Goal: Complete application form

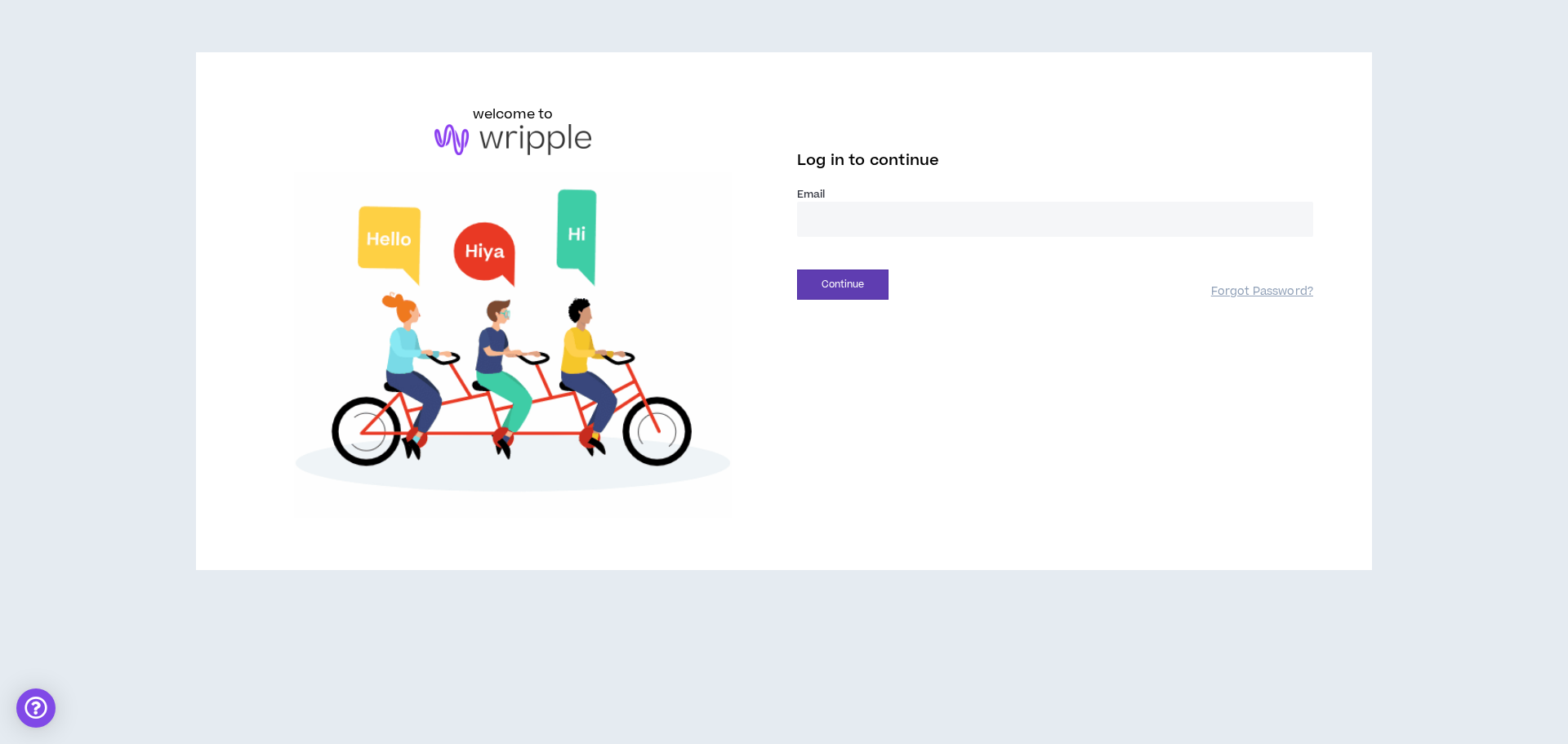
click at [863, 225] on input "email" at bounding box center [1055, 219] width 516 height 35
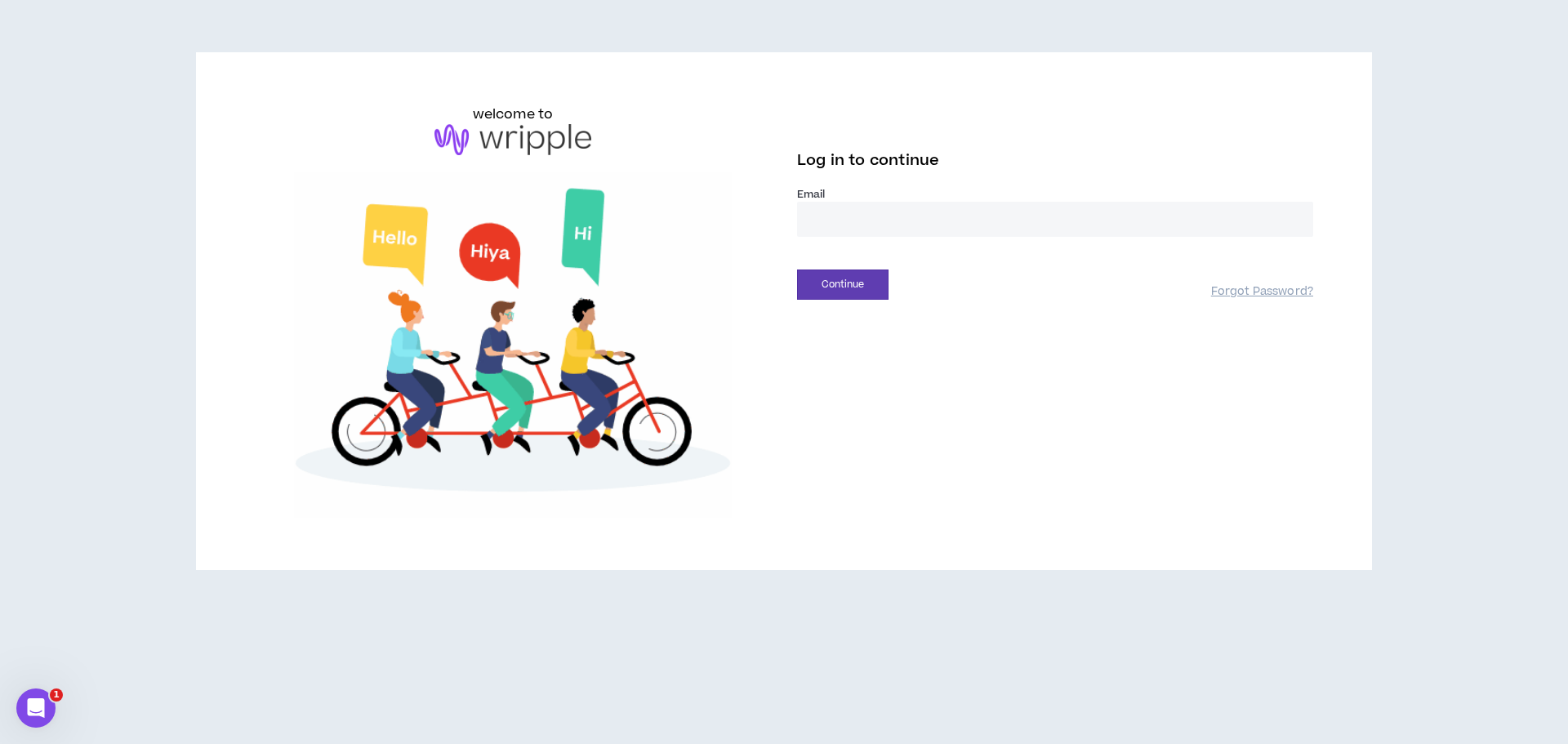
type input "**********"
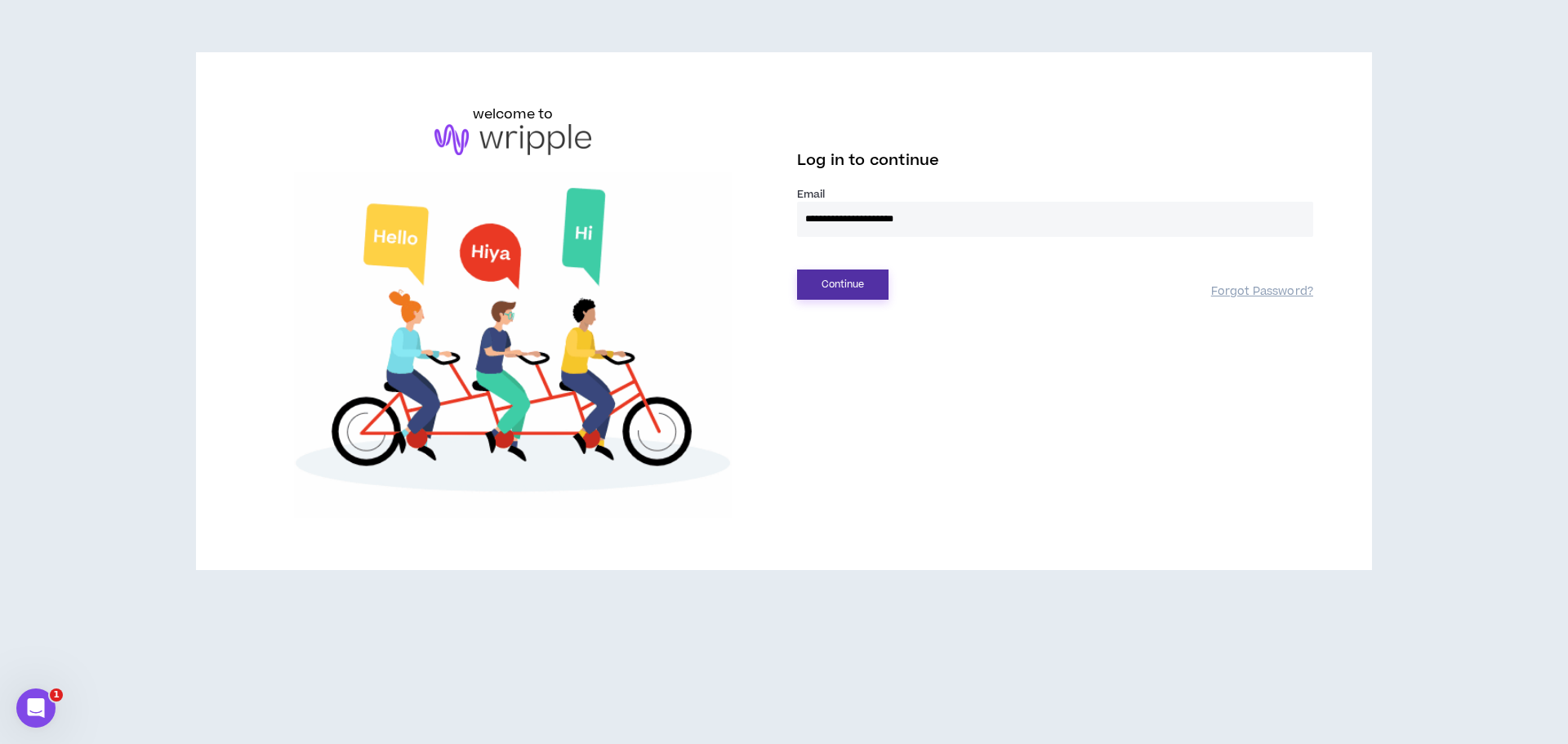
click at [849, 282] on button "Continue" at bounding box center [843, 284] width 91 height 30
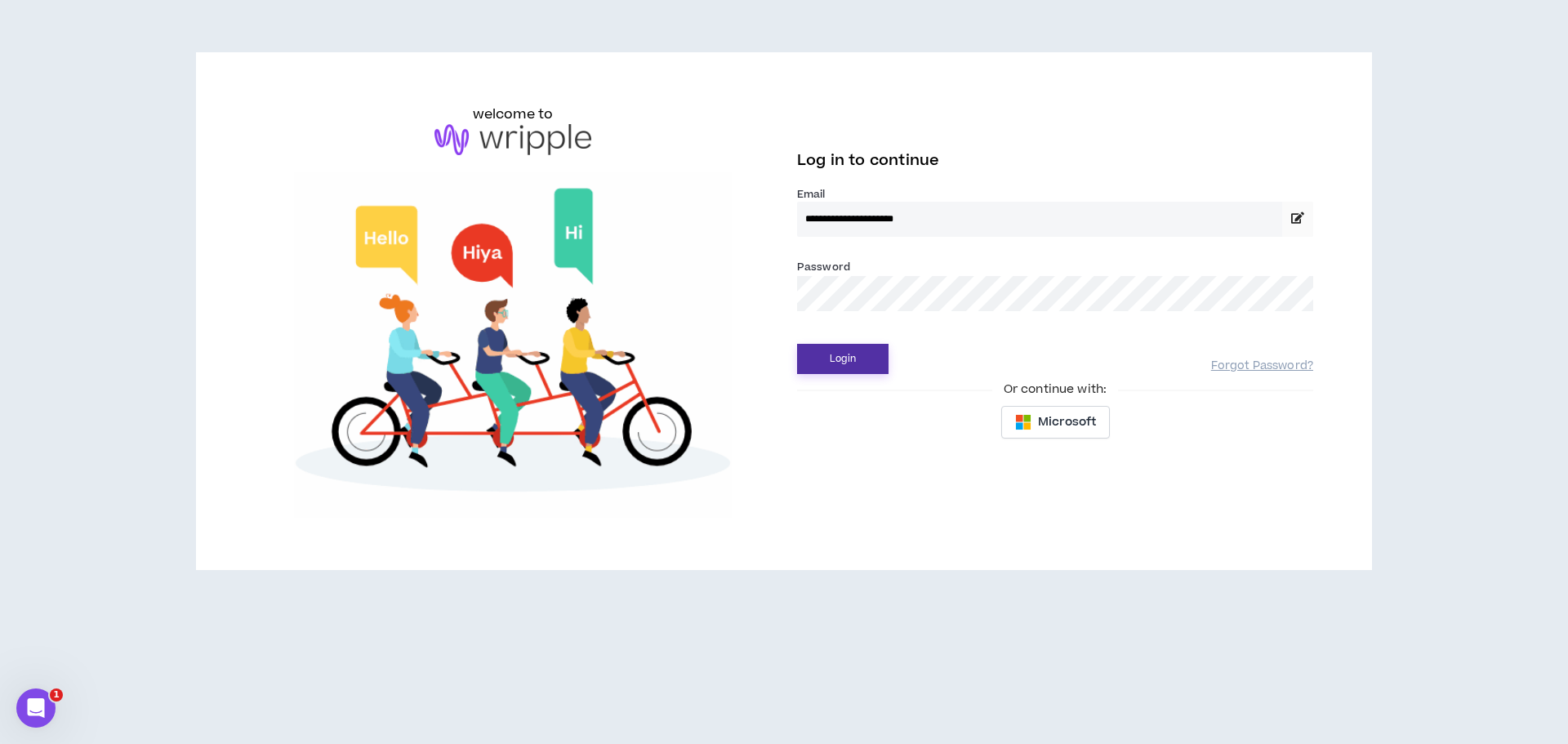
click at [835, 364] on button "Login" at bounding box center [843, 358] width 91 height 30
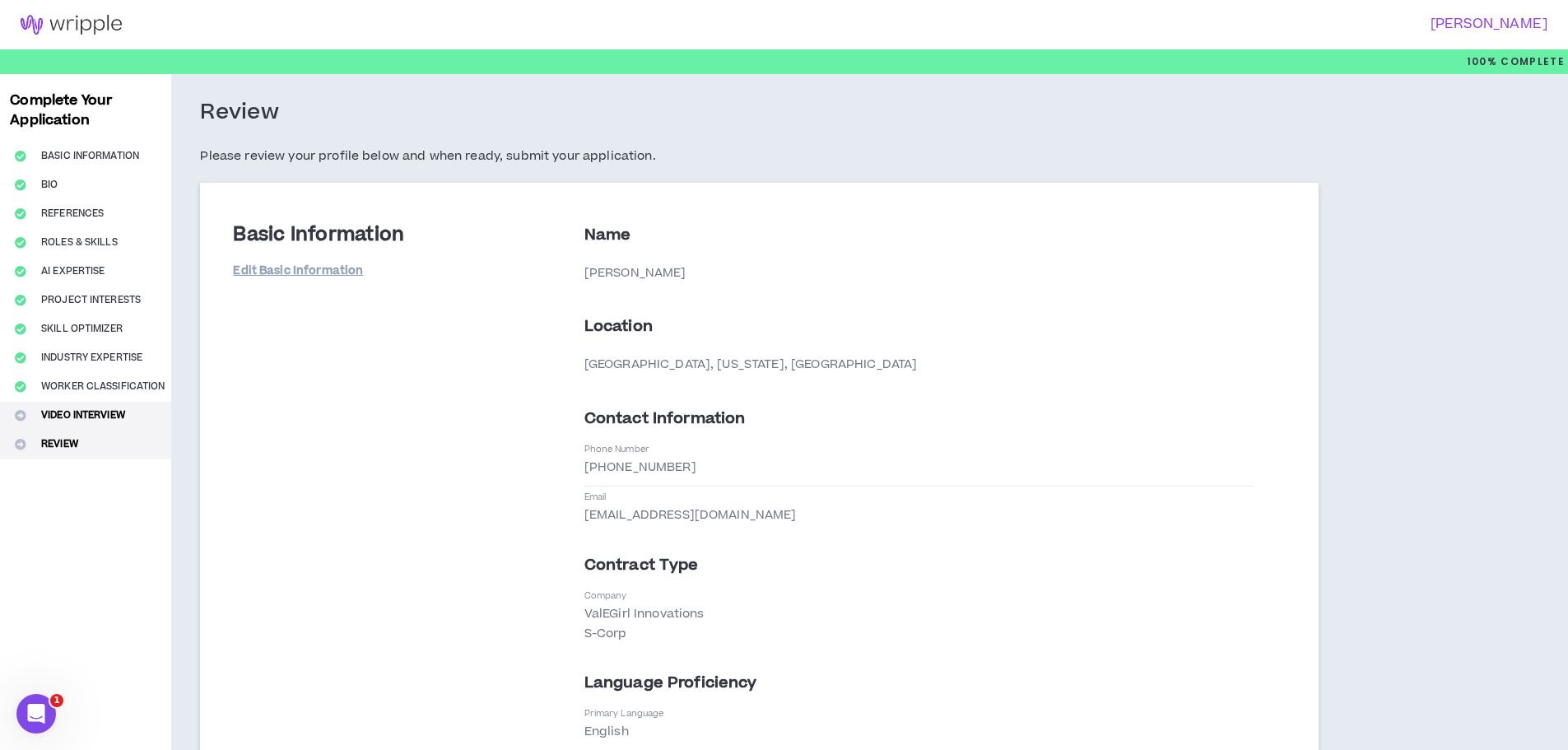
click at [107, 418] on button "Video Interview" at bounding box center [86, 416] width 171 height 29
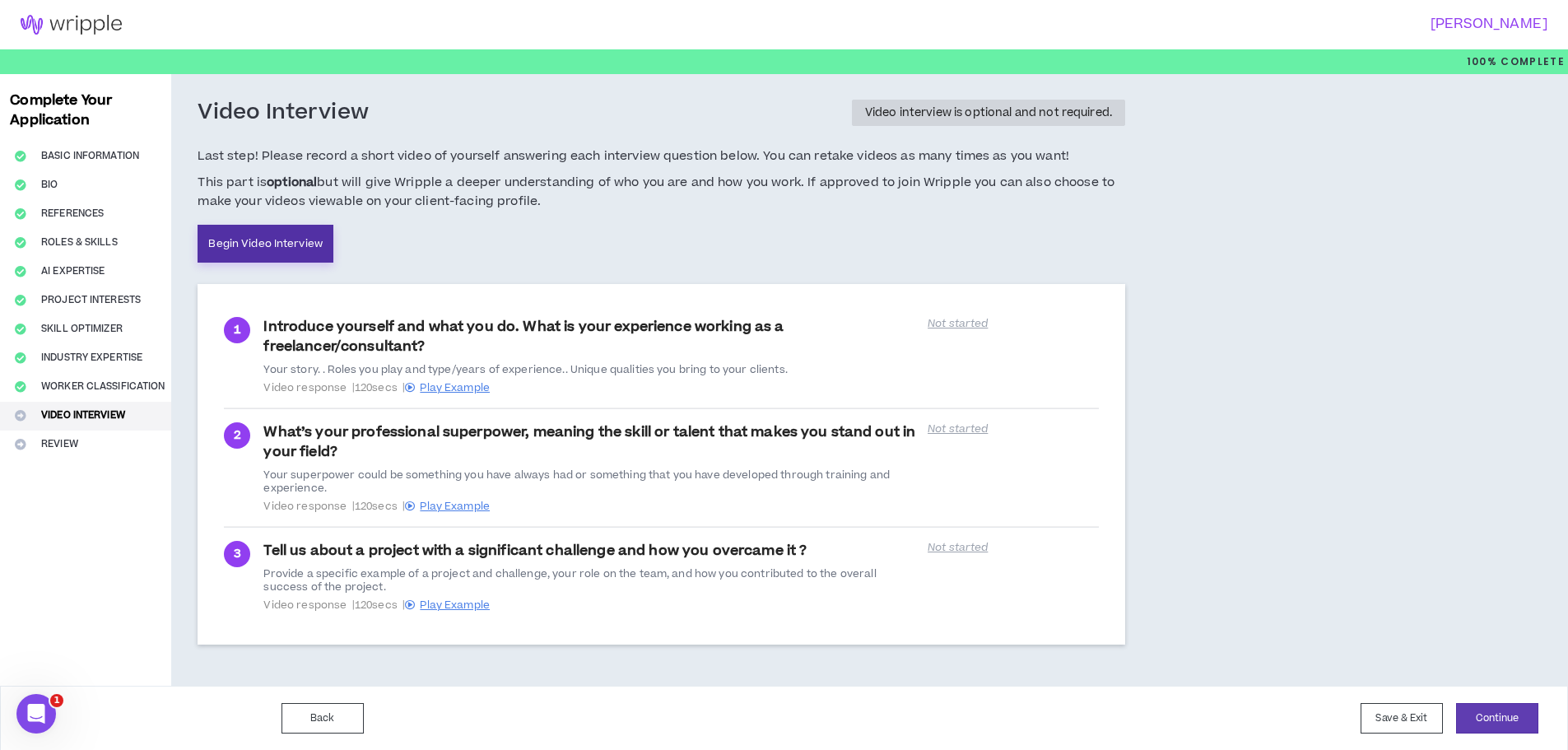
click at [247, 242] on link "Begin Video Interview" at bounding box center [265, 244] width 136 height 38
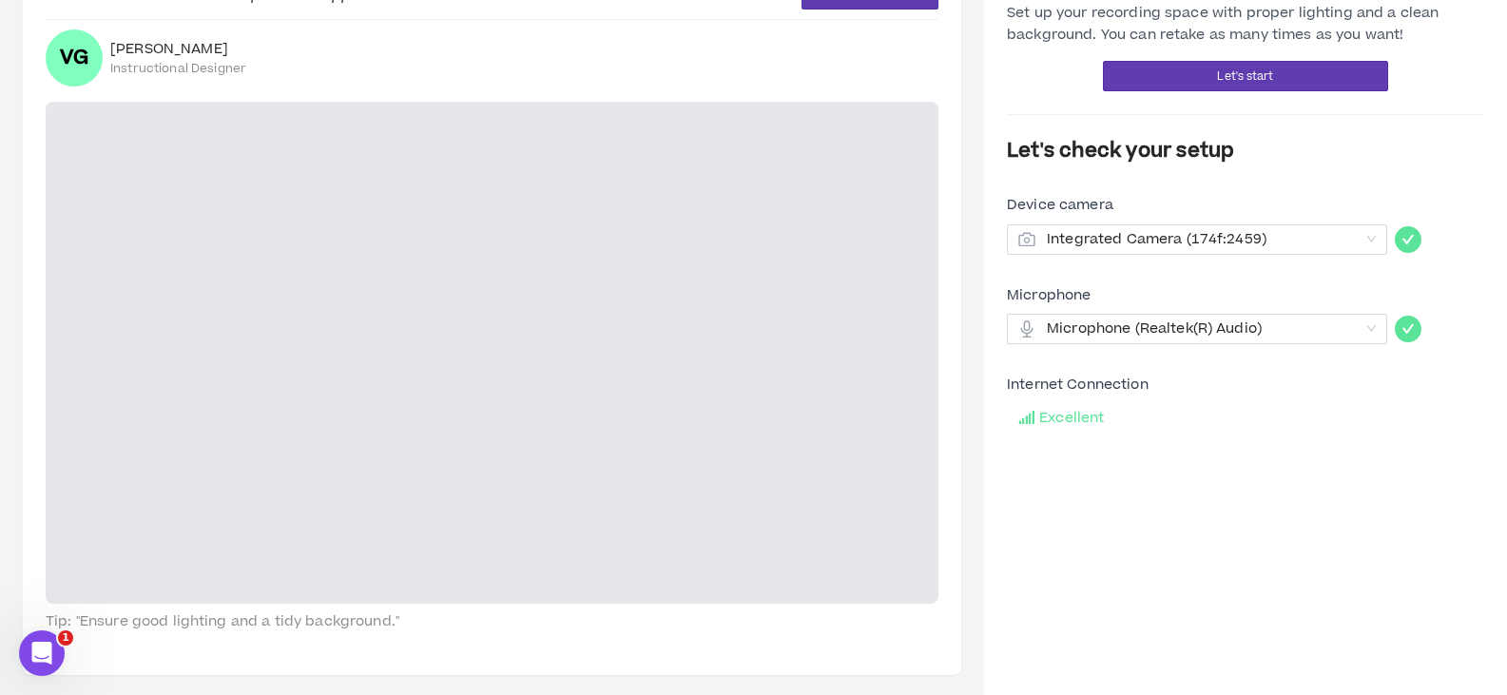
scroll to position [126, 0]
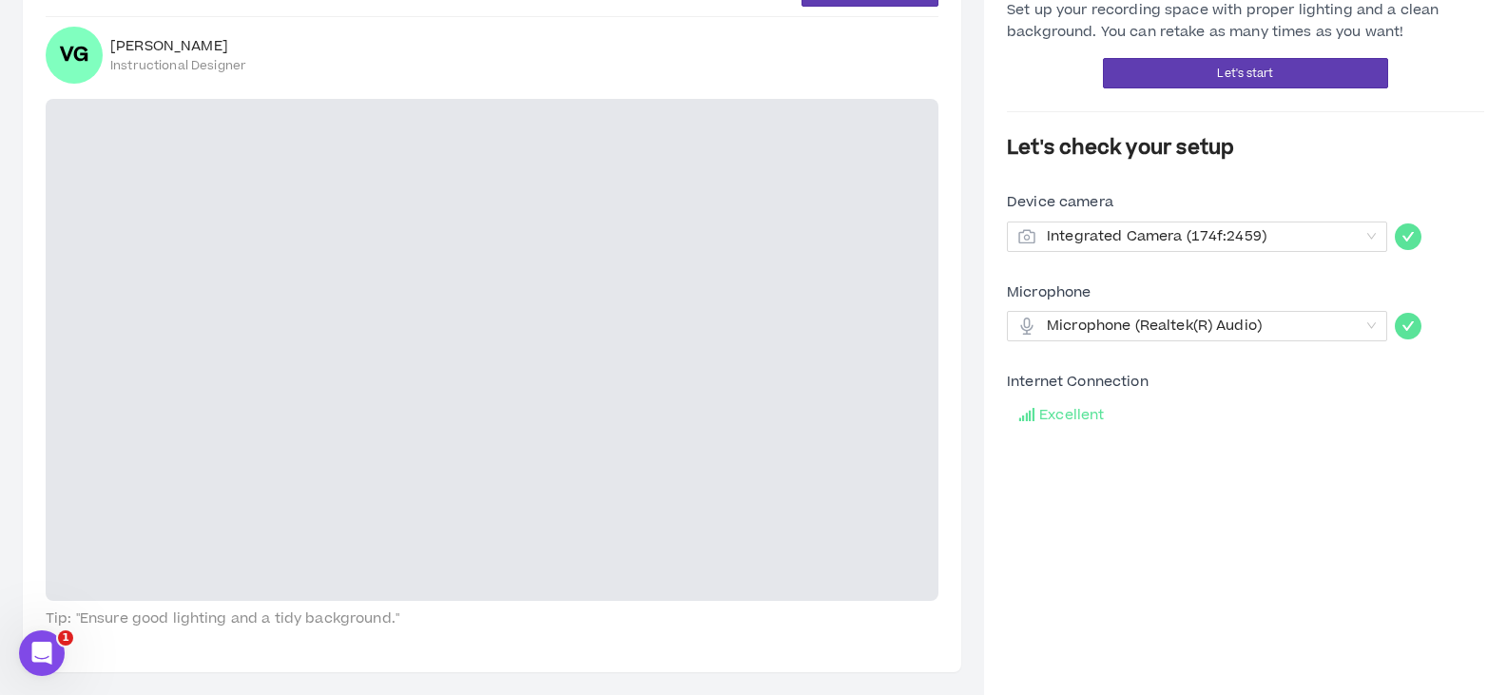
click at [704, 300] on video at bounding box center [492, 350] width 893 height 502
click at [1282, 79] on button "Let's start" at bounding box center [1245, 73] width 285 height 30
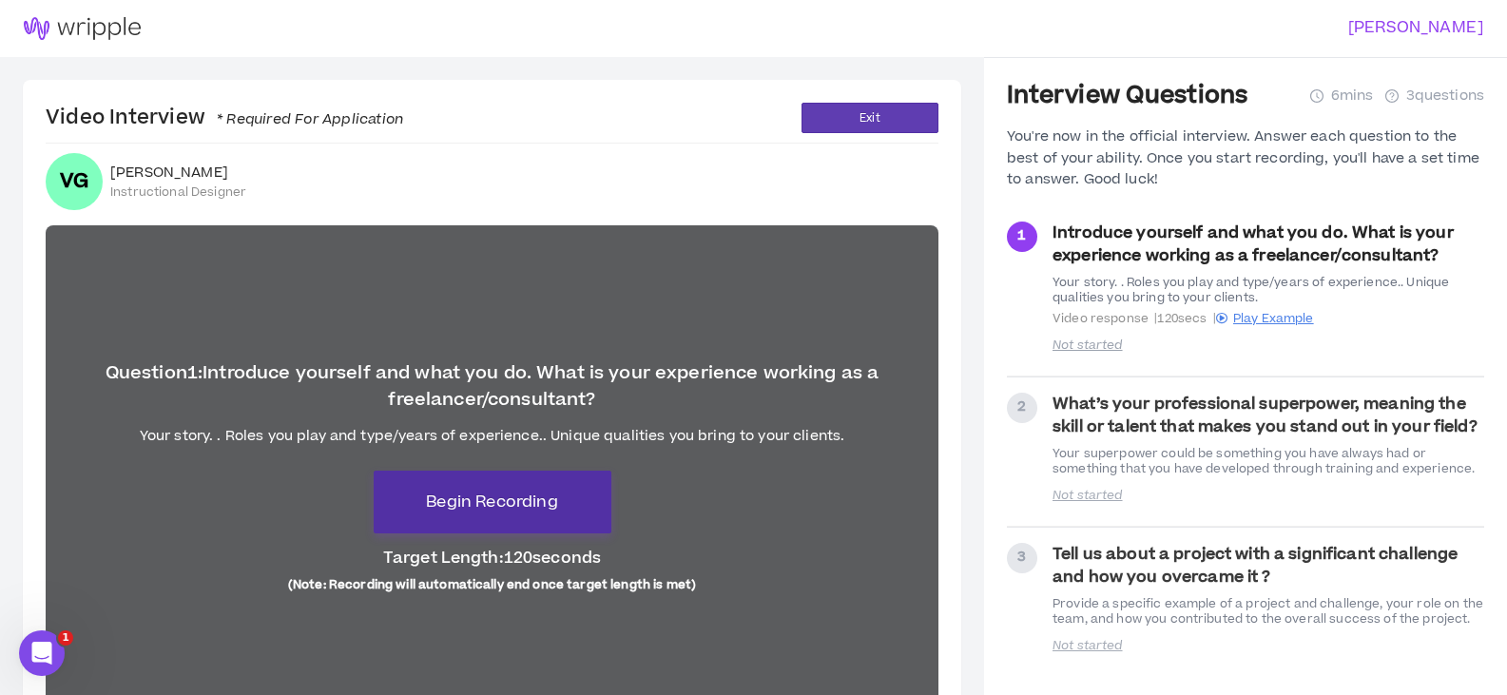
click at [535, 514] on button "Begin Recording" at bounding box center [493, 502] width 238 height 63
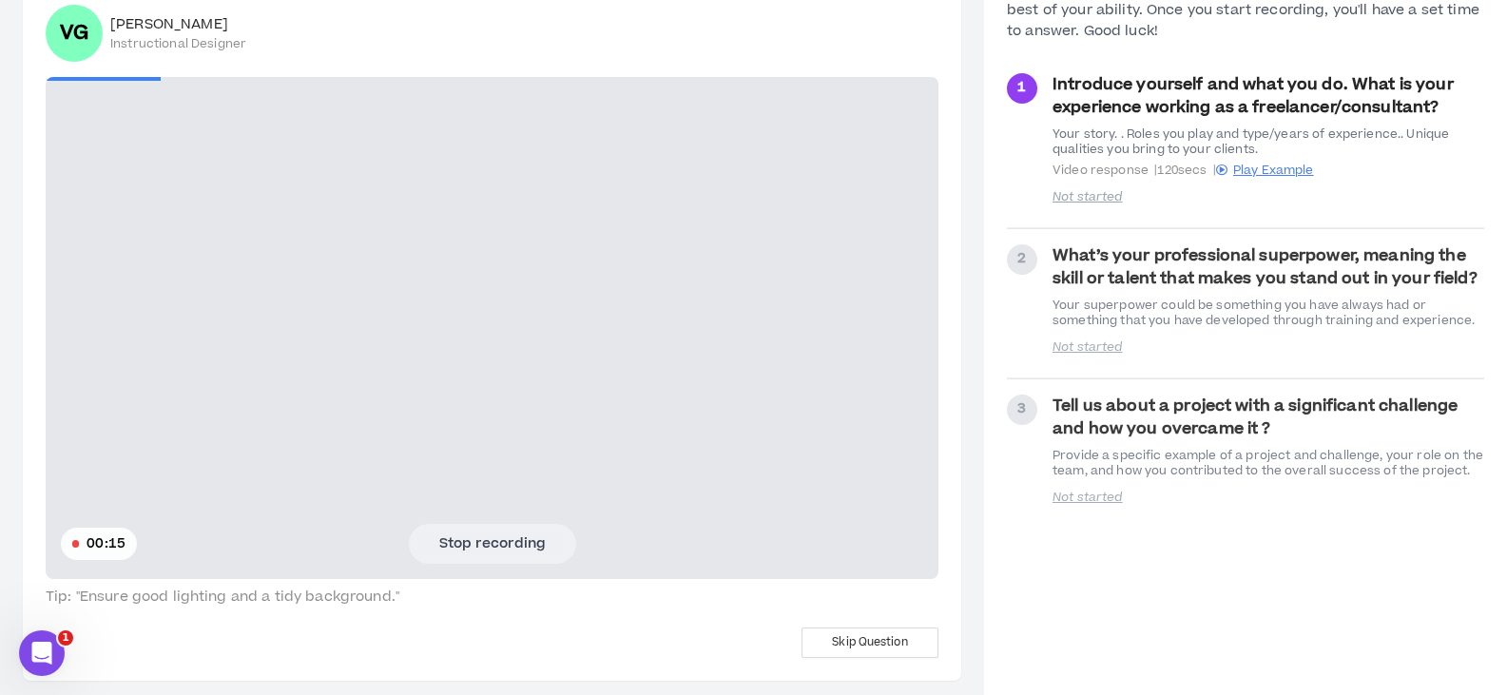
scroll to position [157, 0]
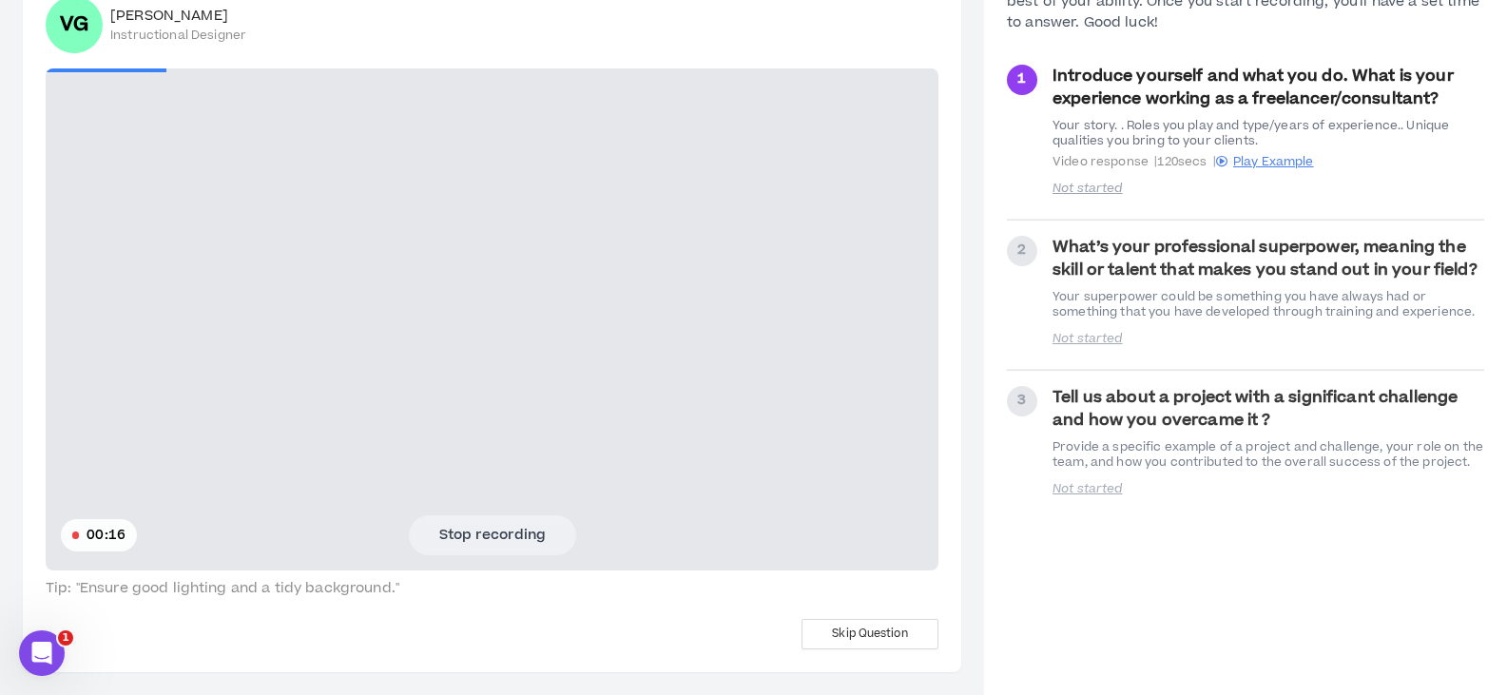
click at [475, 511] on video at bounding box center [492, 319] width 893 height 502
click at [474, 541] on button "Stop recording" at bounding box center [492, 535] width 167 height 40
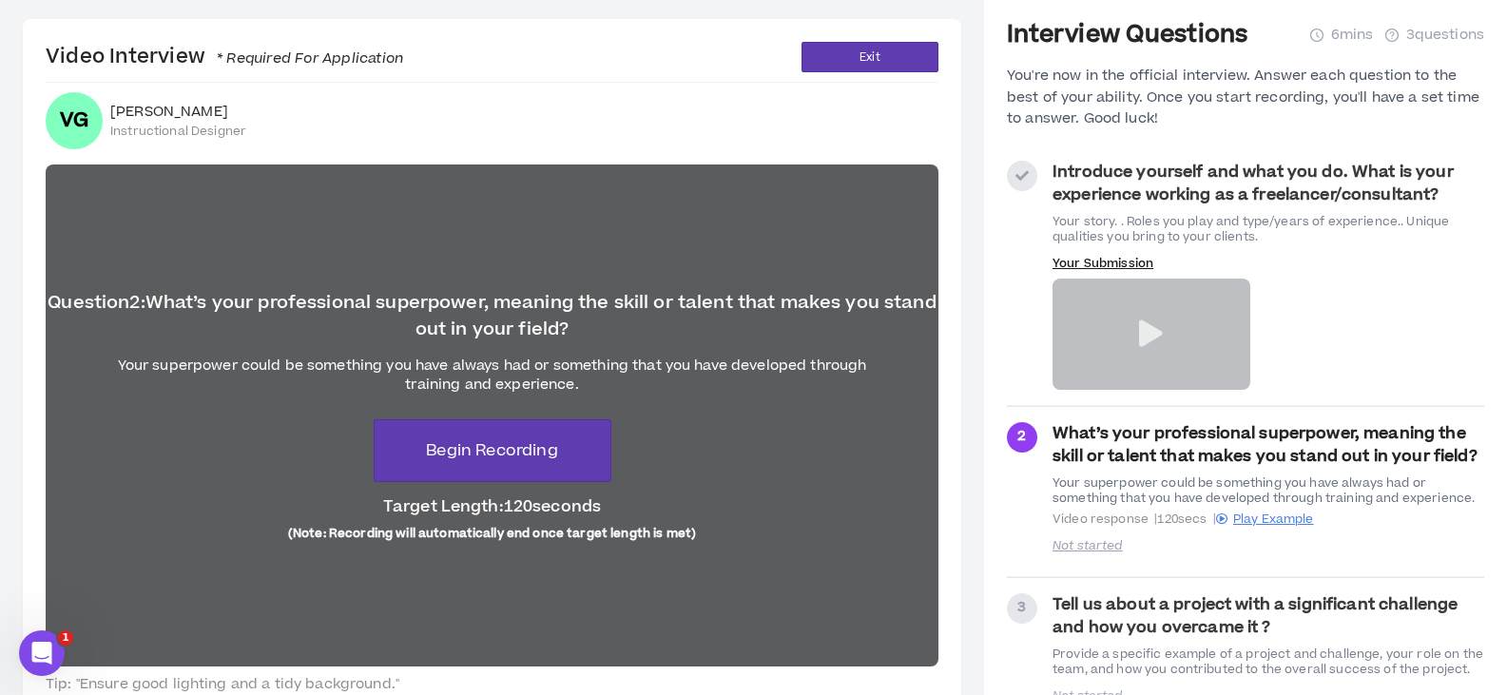
scroll to position [95, 0]
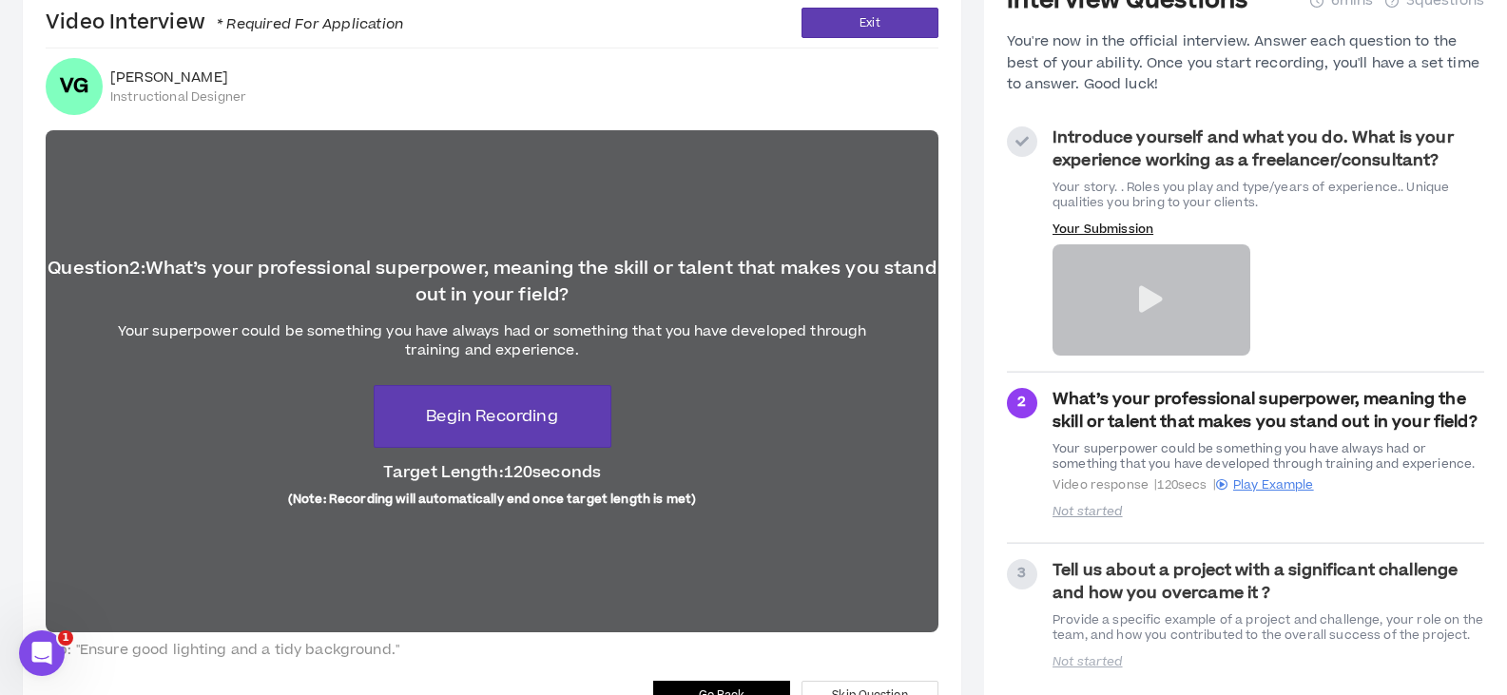
click at [1071, 223] on p "Your Submission" at bounding box center [1151, 229] width 198 height 15
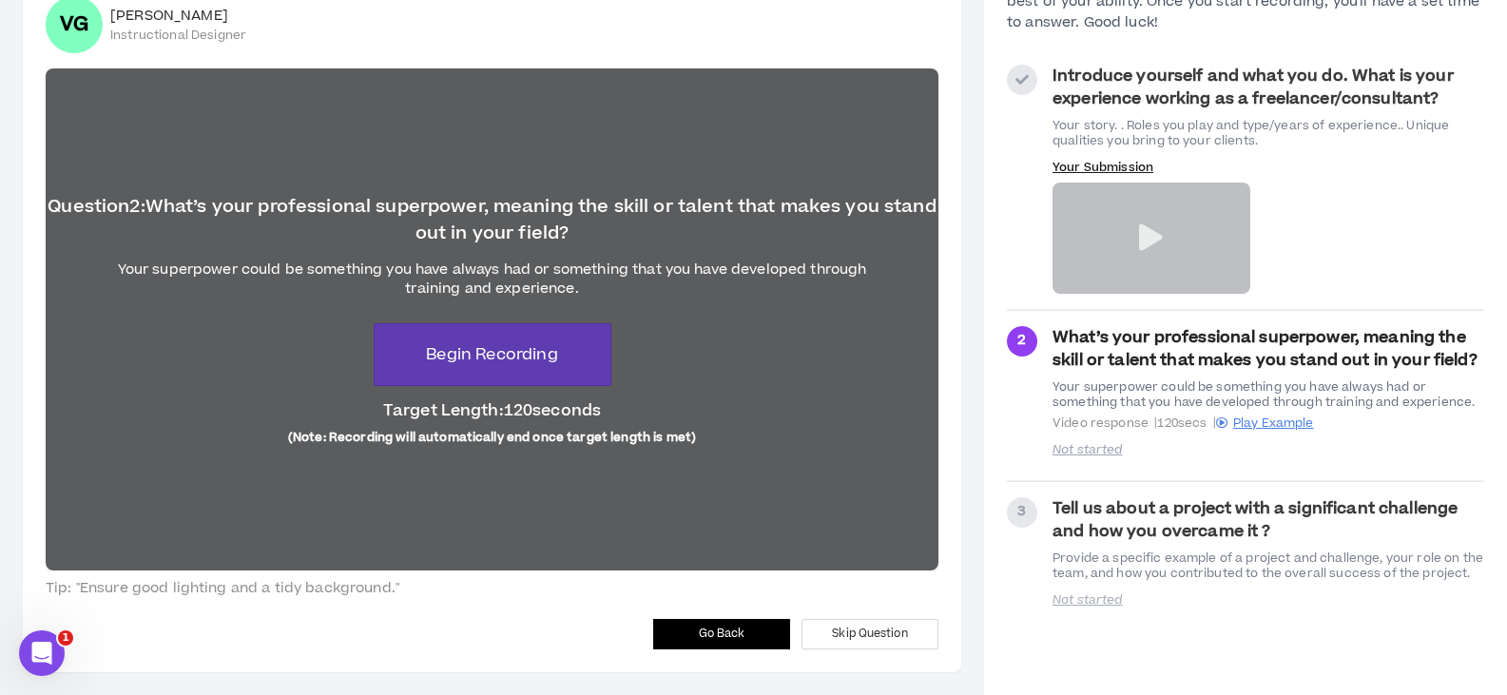
click at [719, 637] on span "Go Back" at bounding box center [722, 634] width 47 height 18
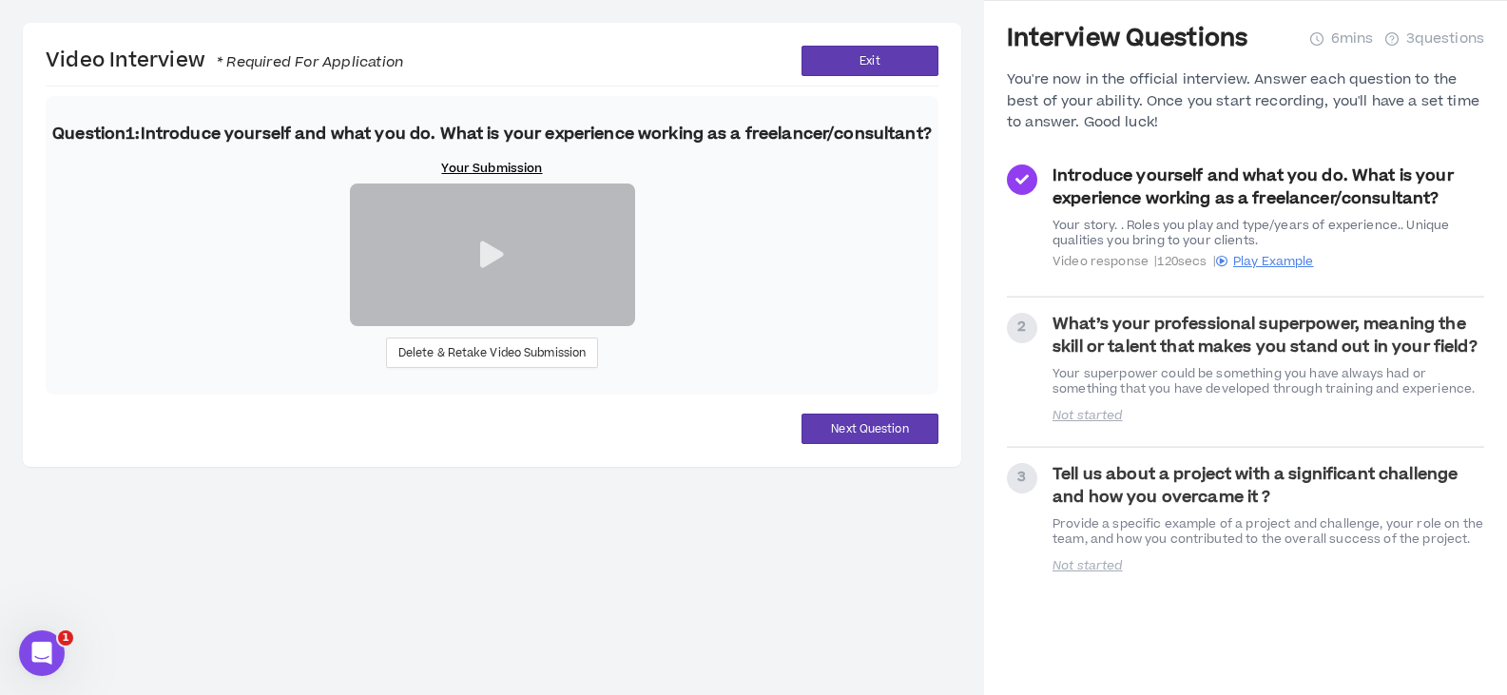
scroll to position [165, 0]
click at [522, 362] on span "Delete & Retake Video Submission" at bounding box center [492, 353] width 188 height 18
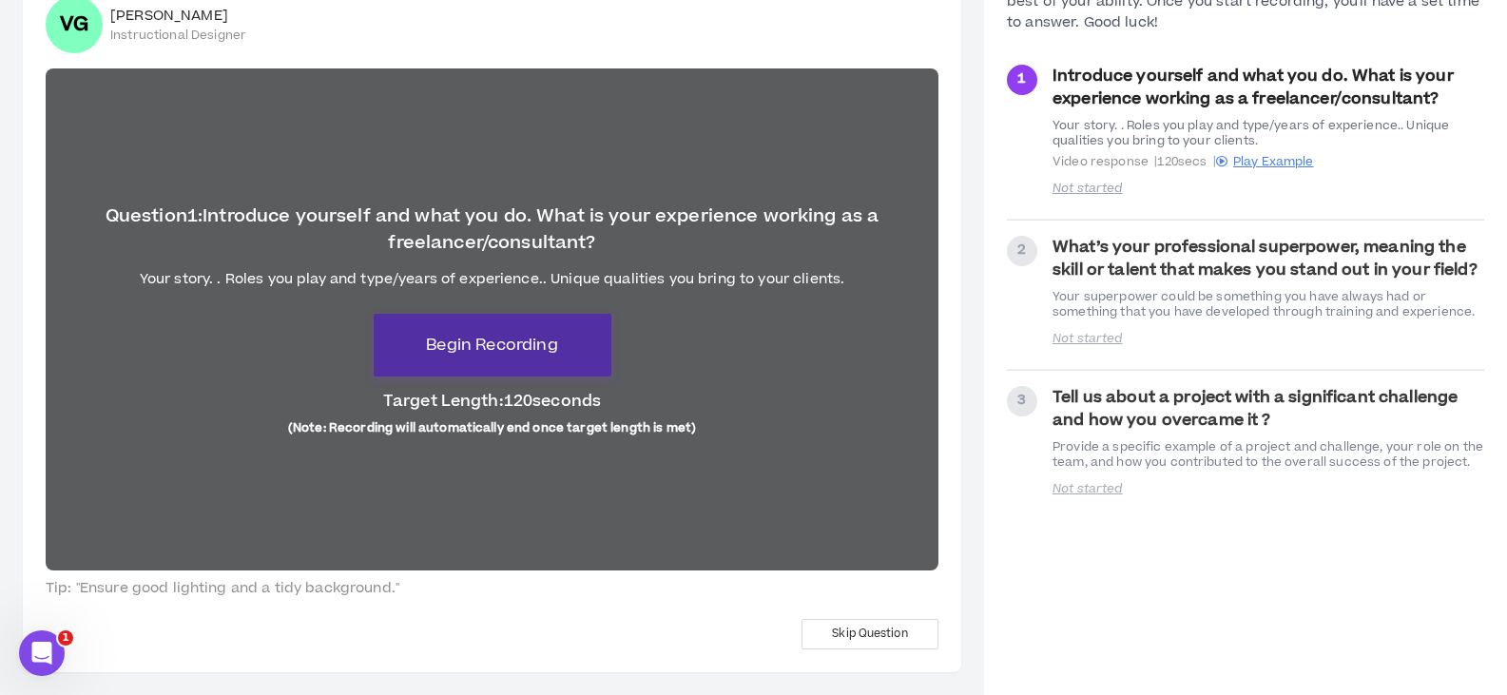
click at [505, 339] on span "Begin Recording" at bounding box center [491, 345] width 131 height 23
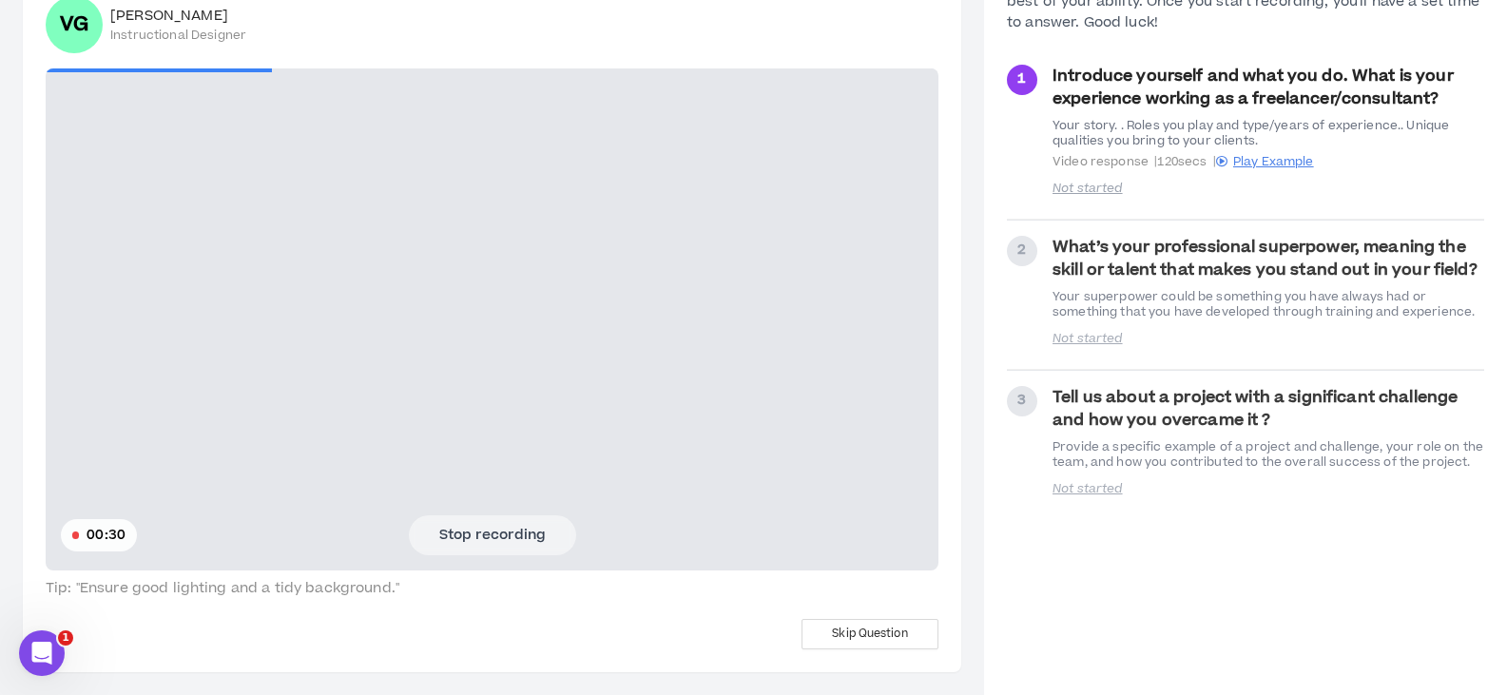
click at [486, 534] on button "Stop recording" at bounding box center [492, 535] width 167 height 40
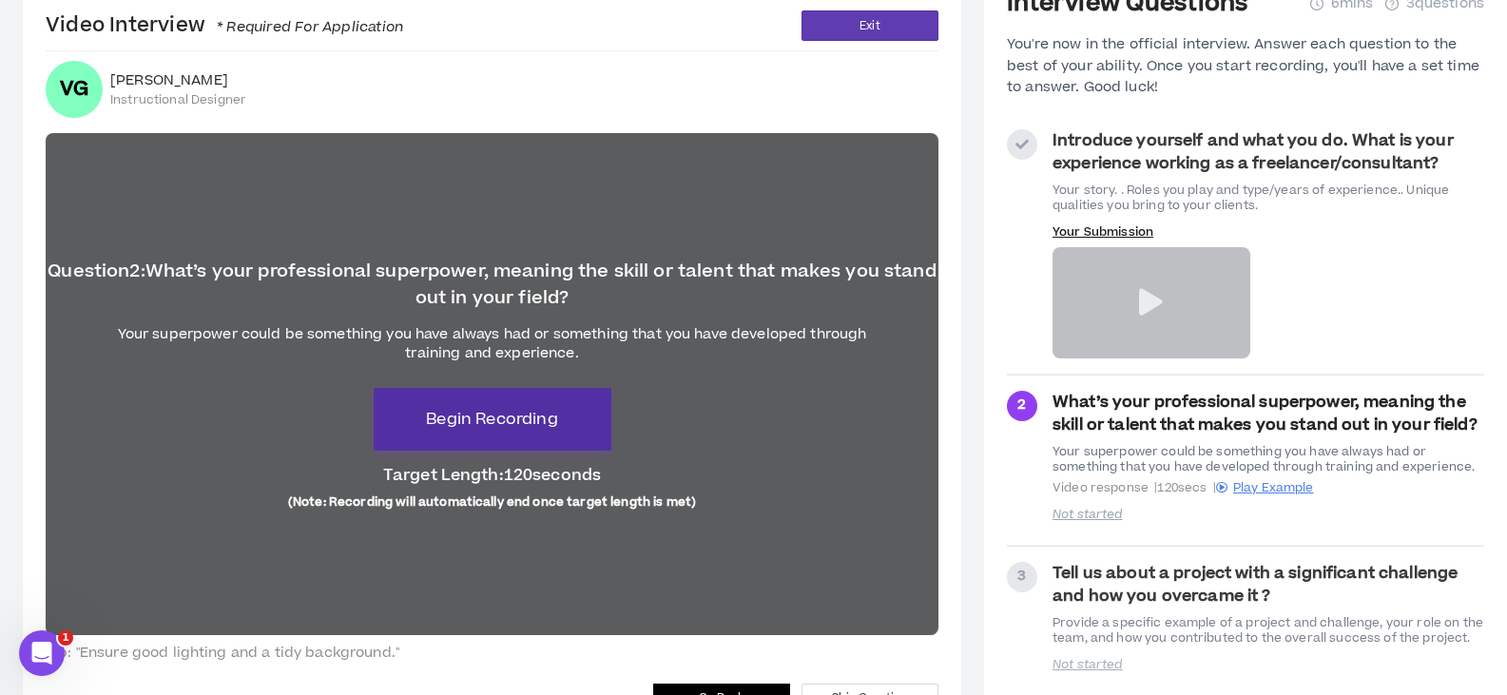
scroll to position [157, 0]
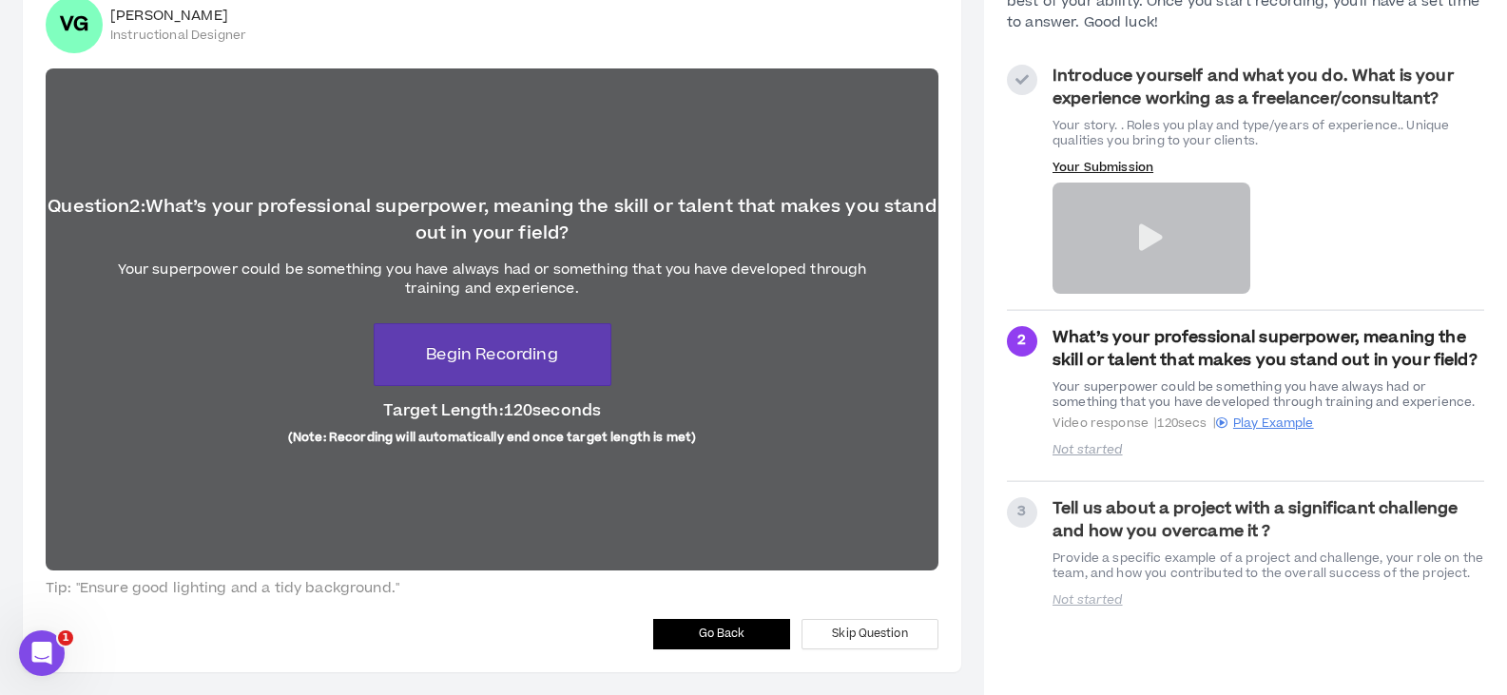
click at [722, 625] on span "Go Back" at bounding box center [722, 634] width 47 height 18
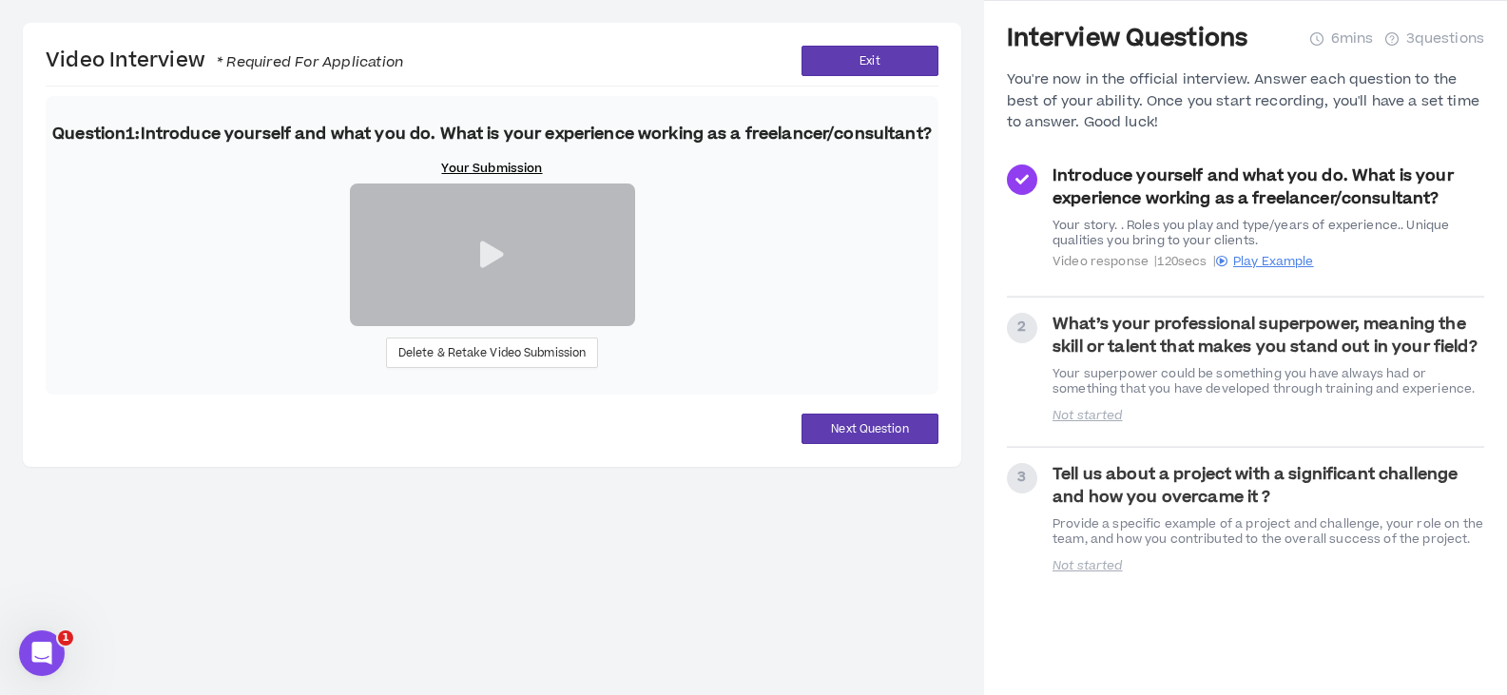
scroll to position [165, 0]
click at [513, 362] on span "Delete & Retake Video Submission" at bounding box center [492, 353] width 188 height 18
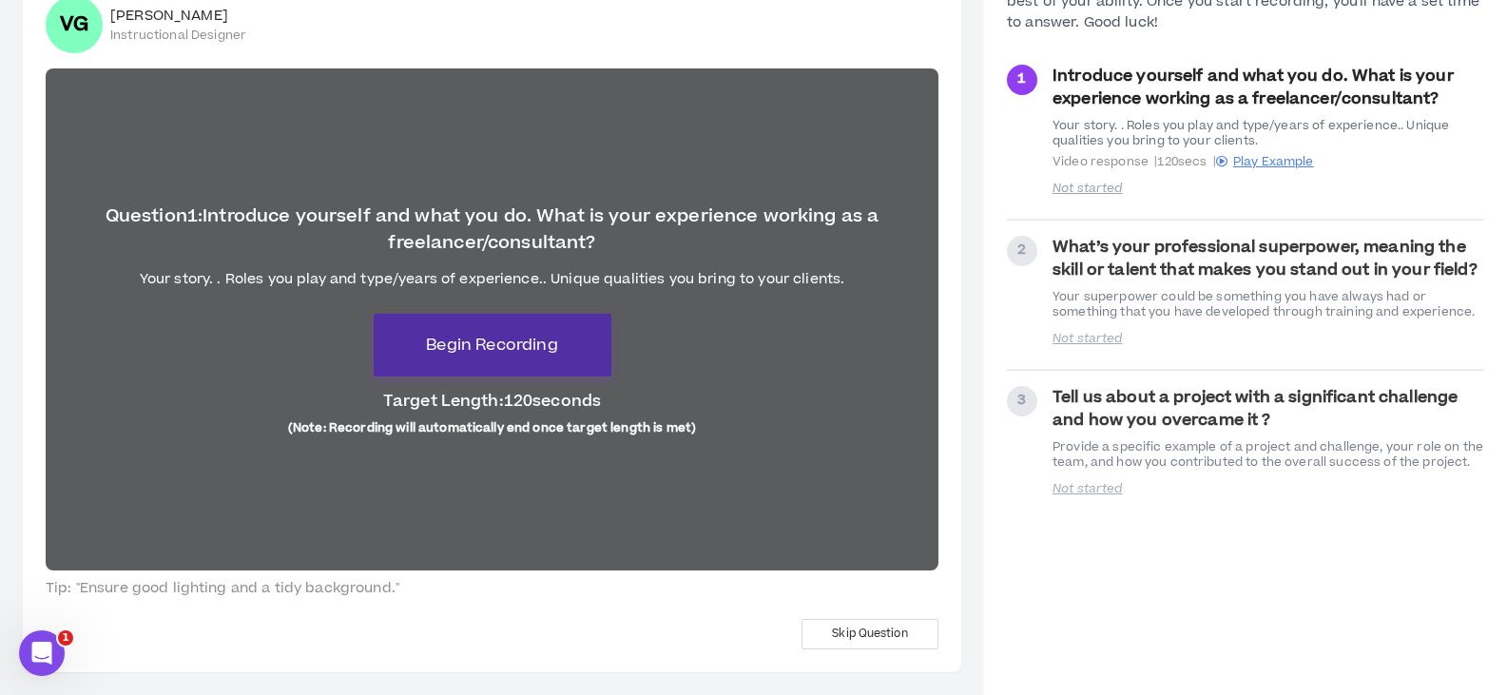
click at [557, 346] on span "Begin Recording" at bounding box center [491, 345] width 131 height 23
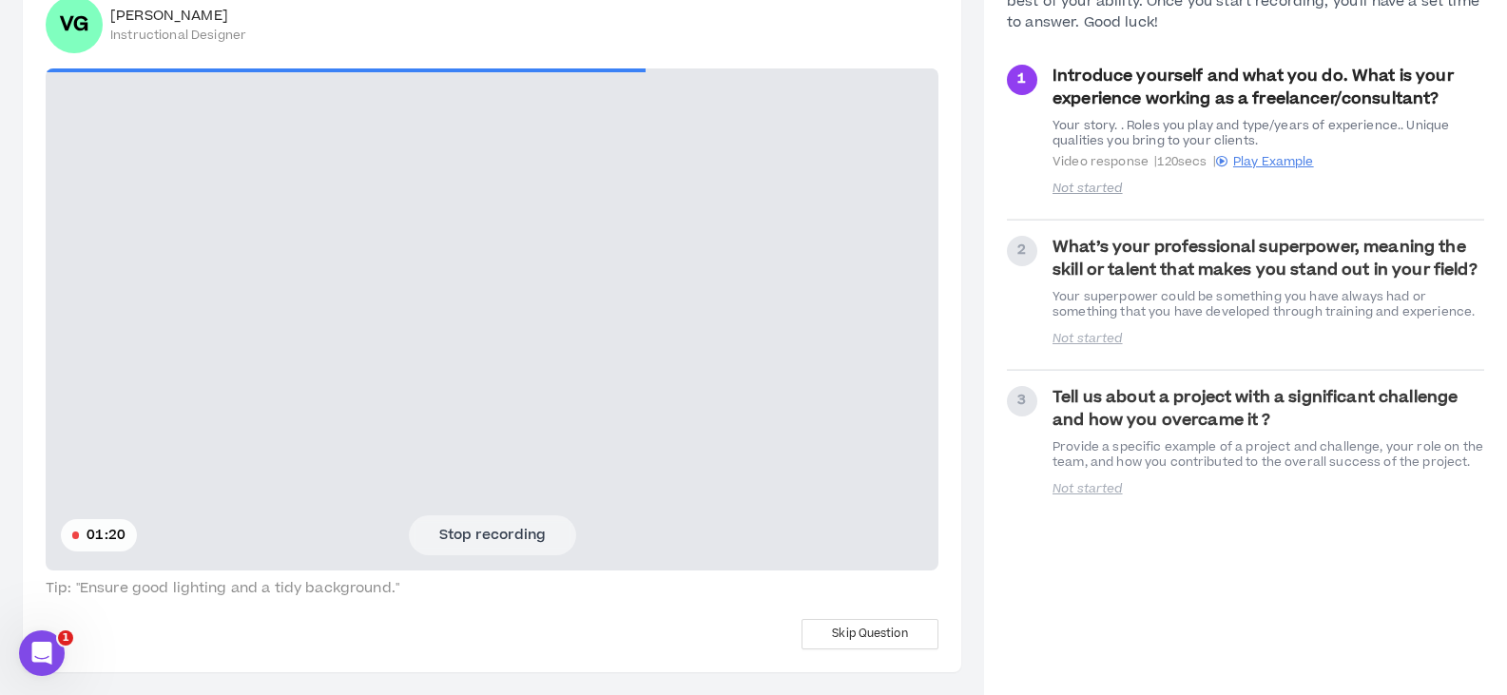
click at [513, 535] on button "Stop recording" at bounding box center [492, 535] width 167 height 40
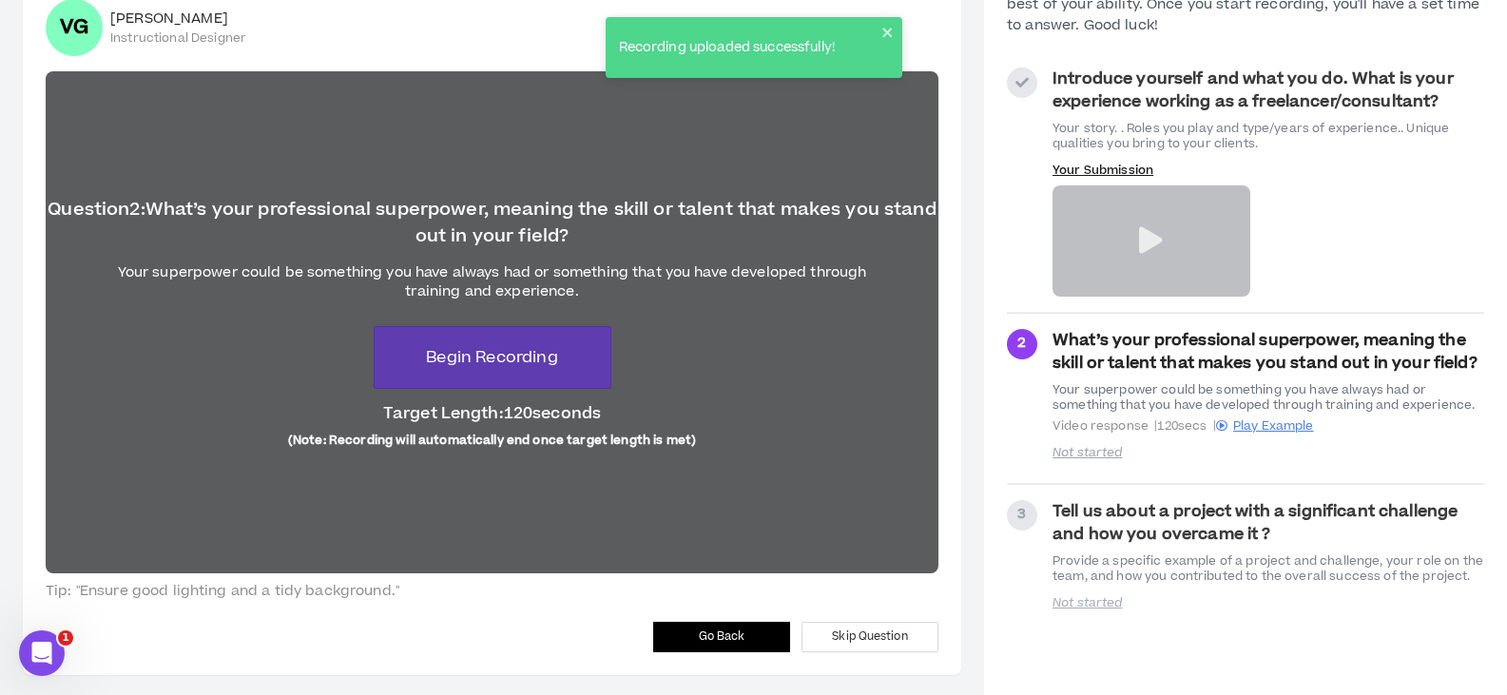
scroll to position [157, 0]
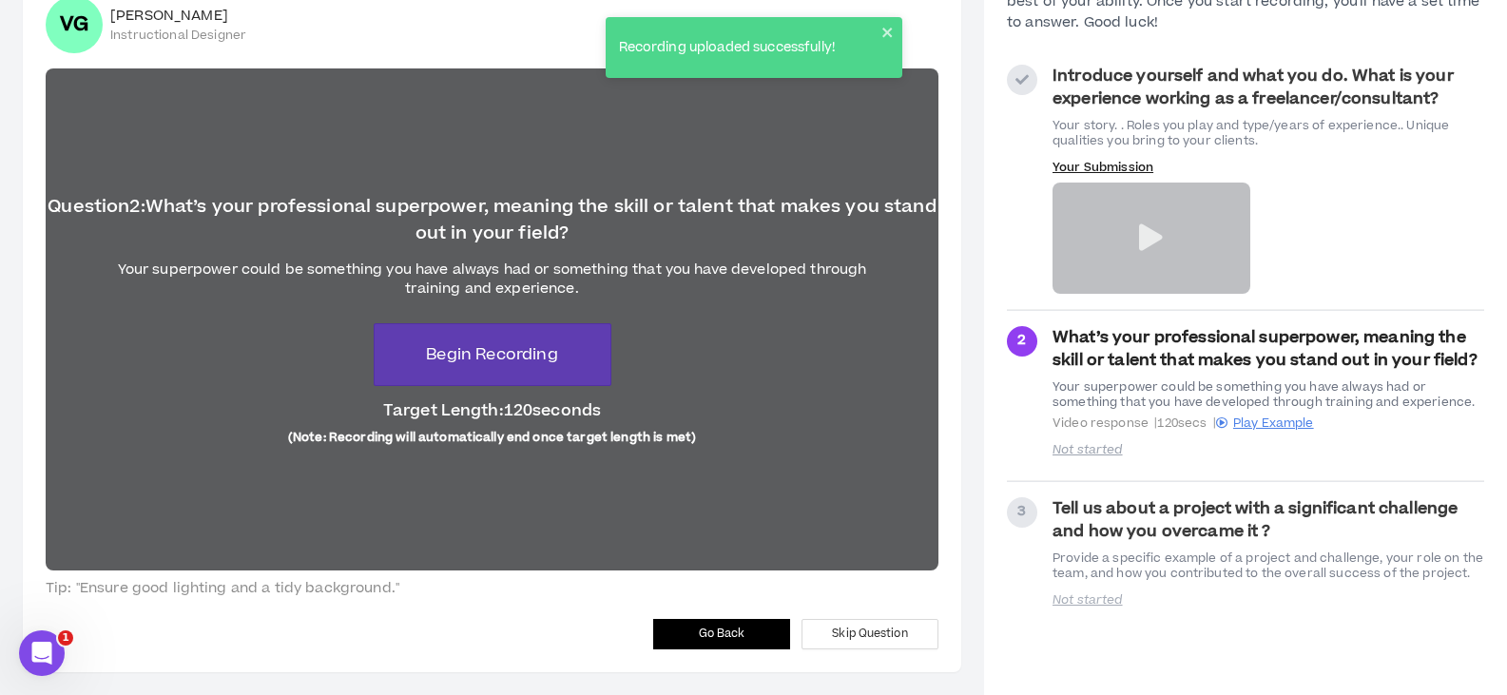
click at [710, 632] on span "Go Back" at bounding box center [722, 634] width 47 height 18
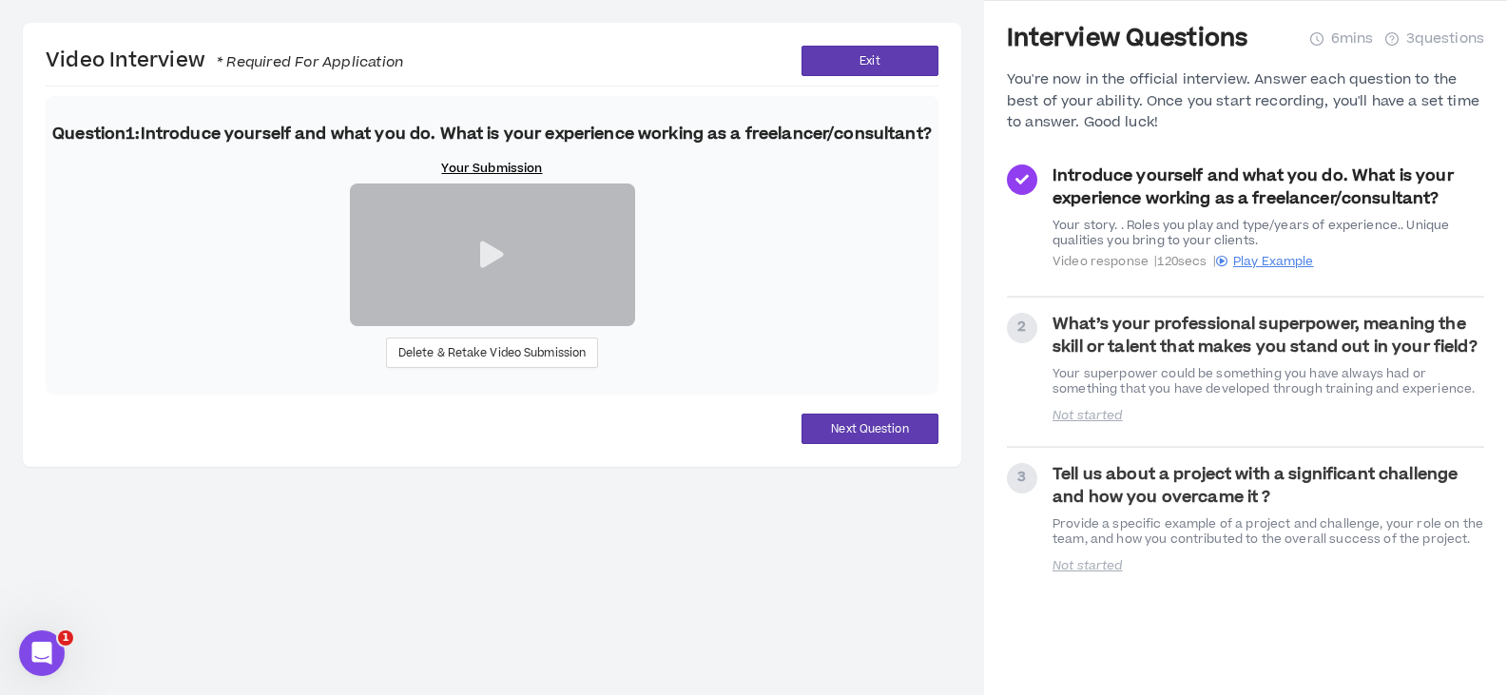
scroll to position [165, 0]
click at [857, 438] on span "Next Question" at bounding box center [869, 429] width 77 height 18
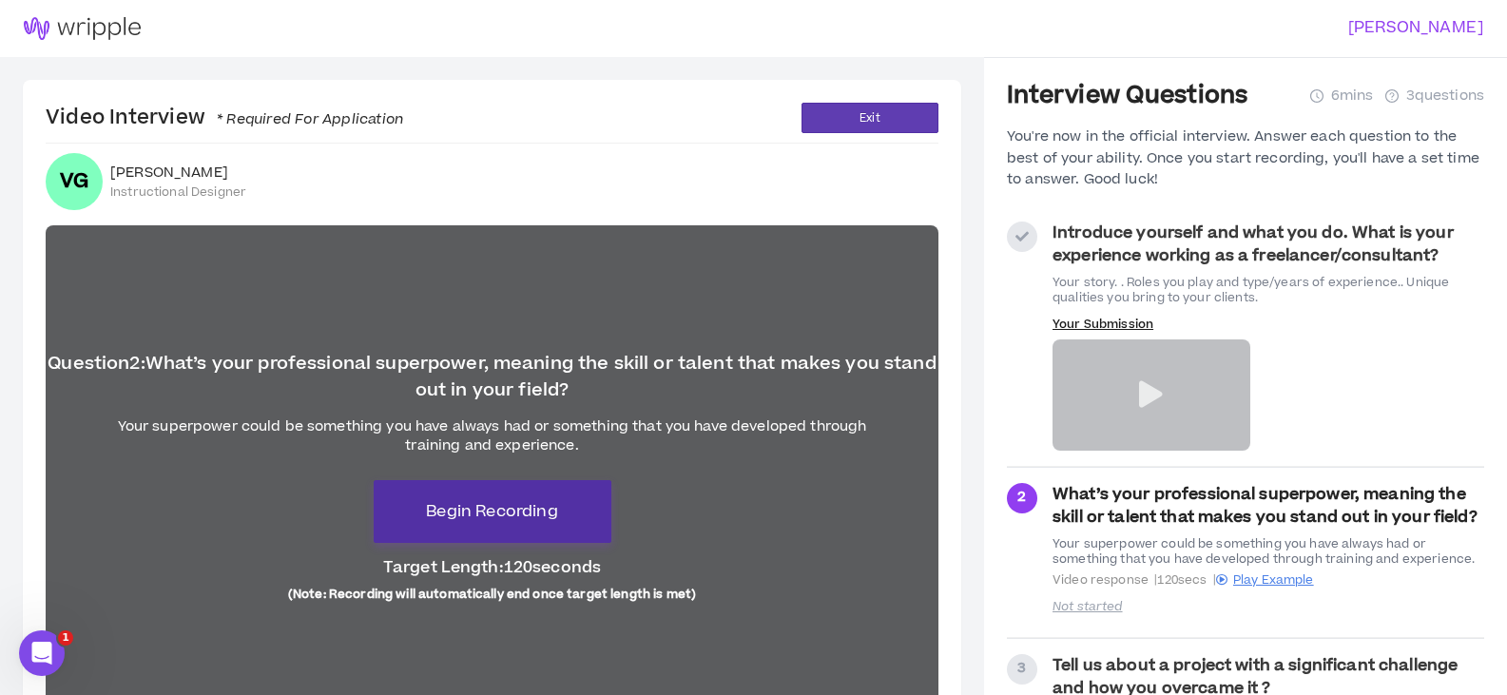
click at [500, 500] on span "Begin Recording" at bounding box center [491, 511] width 131 height 23
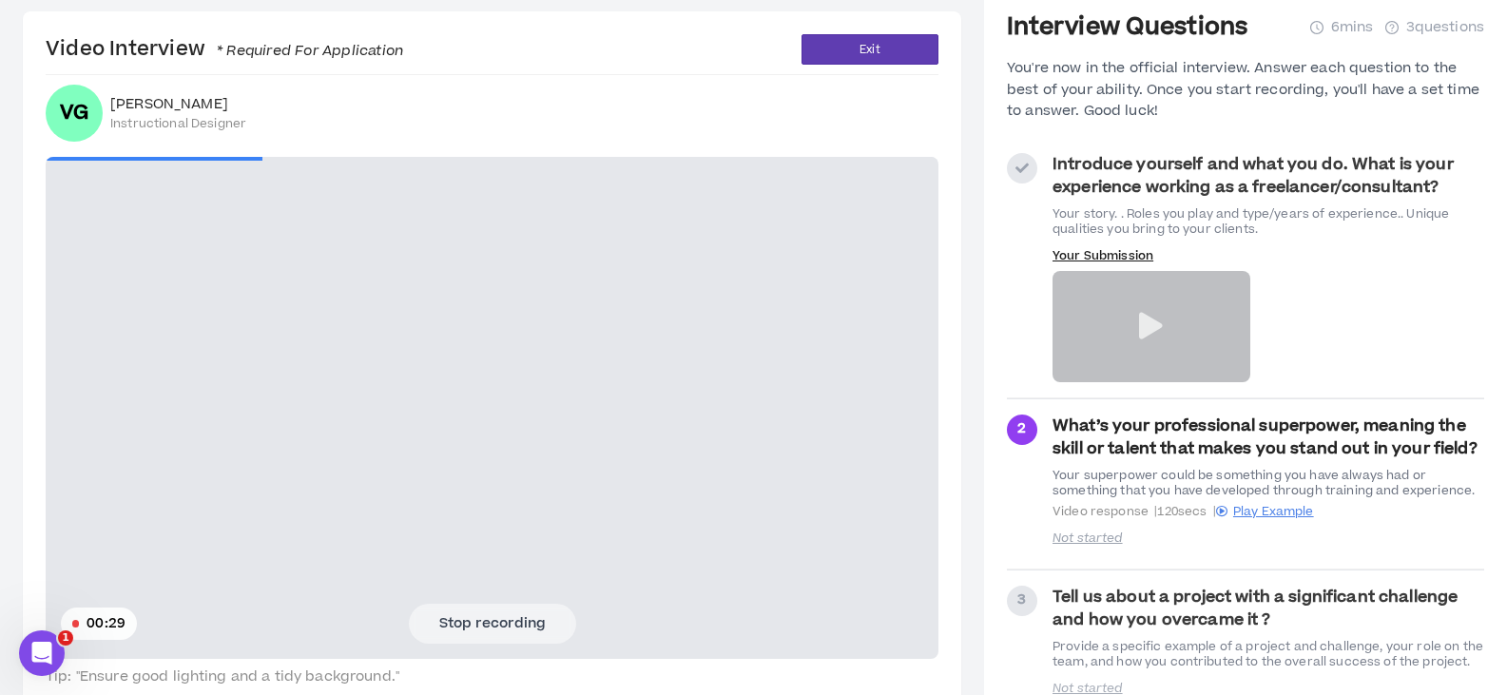
scroll to position [157, 0]
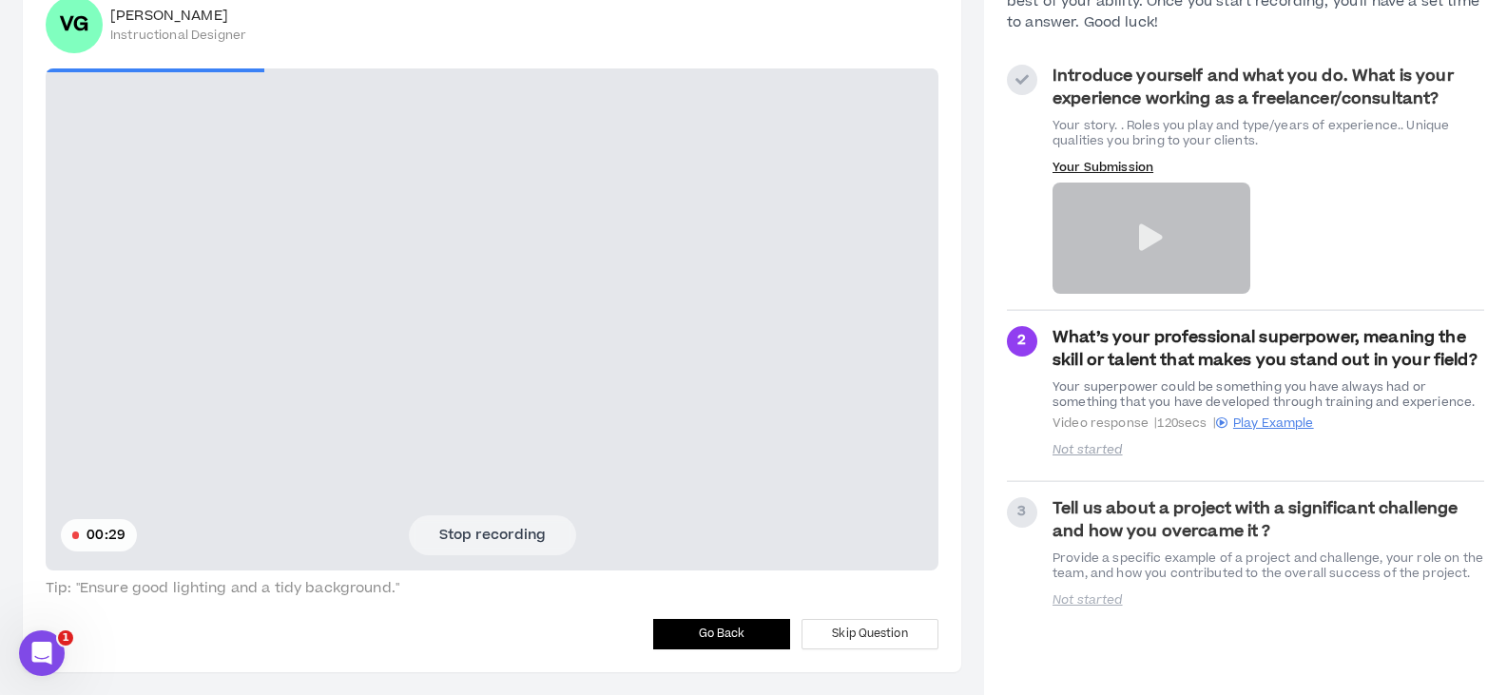
click at [472, 541] on button "Stop recording" at bounding box center [492, 535] width 167 height 40
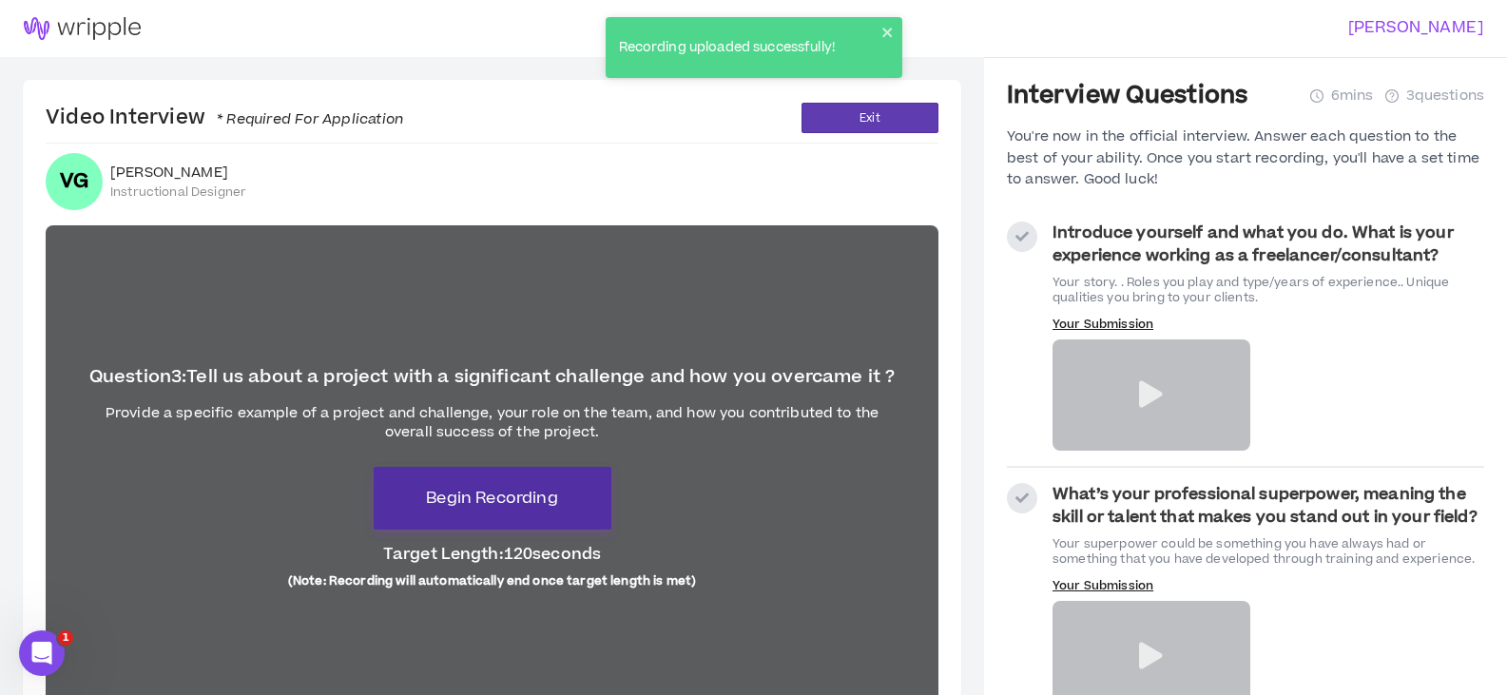
drag, startPoint x: 510, startPoint y: 491, endPoint x: 986, endPoint y: 554, distance: 480.5
click at [986, 554] on section "Video Interview * Required For Application Exit VG [PERSON_NAME] Instructional …" at bounding box center [753, 489] width 1507 height 864
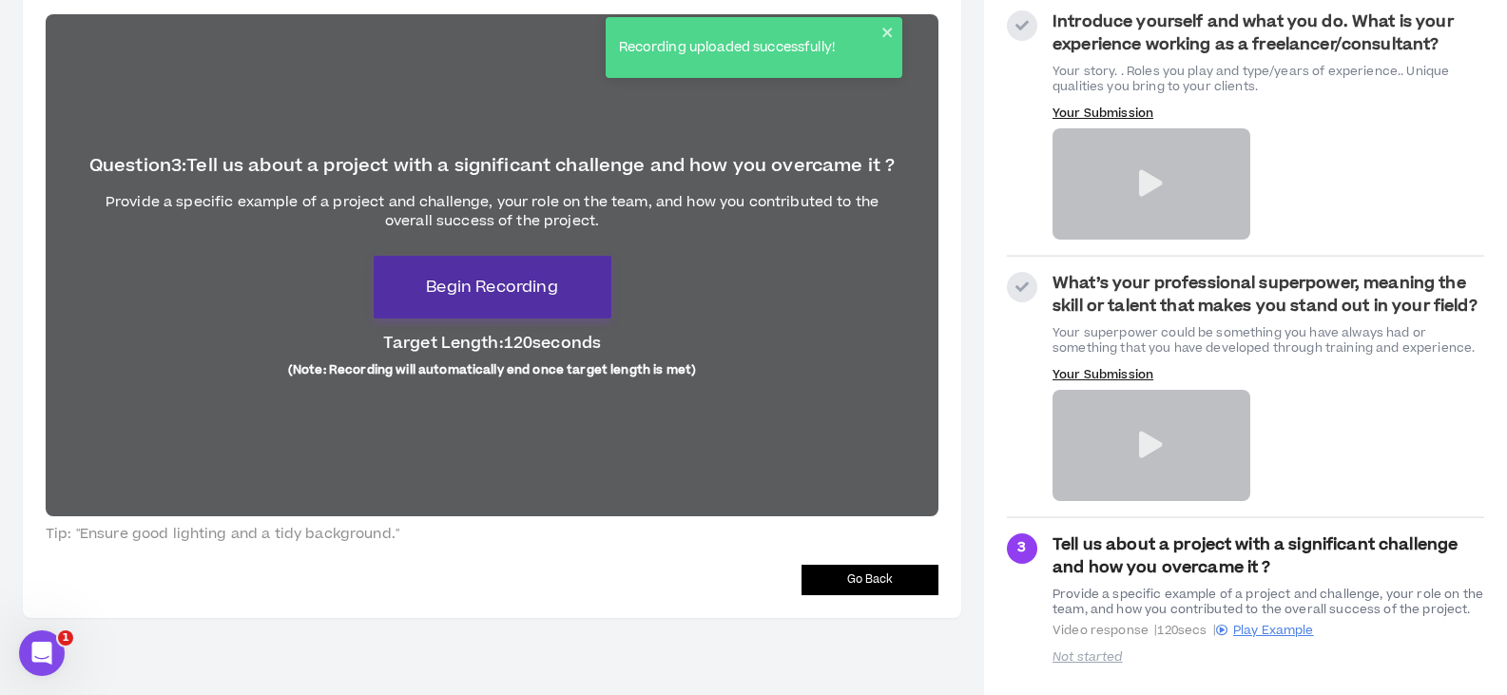
scroll to position [226, 0]
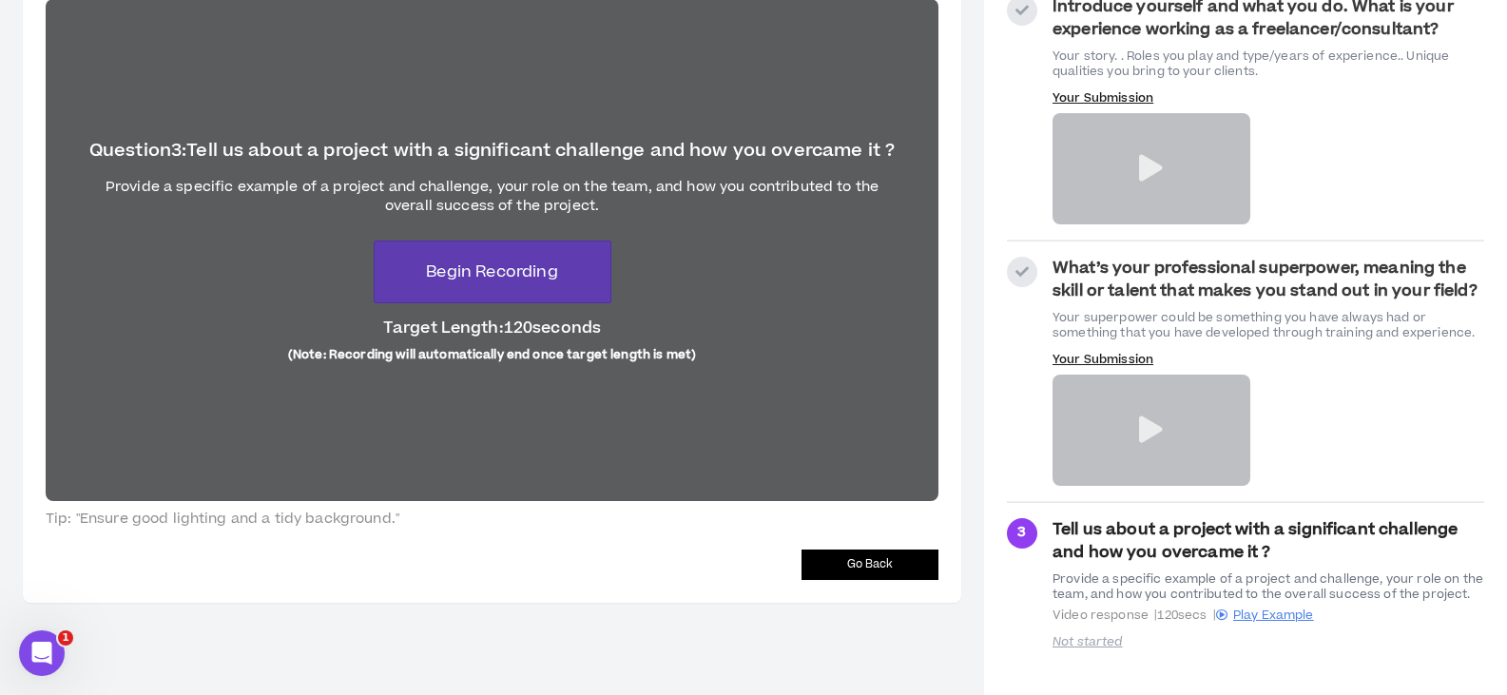
click at [869, 581] on div "Video Interview * Required For Application Exit VG [PERSON_NAME] Instructional …" at bounding box center [492, 228] width 938 height 749
click at [866, 562] on span "Go Back" at bounding box center [870, 564] width 47 height 18
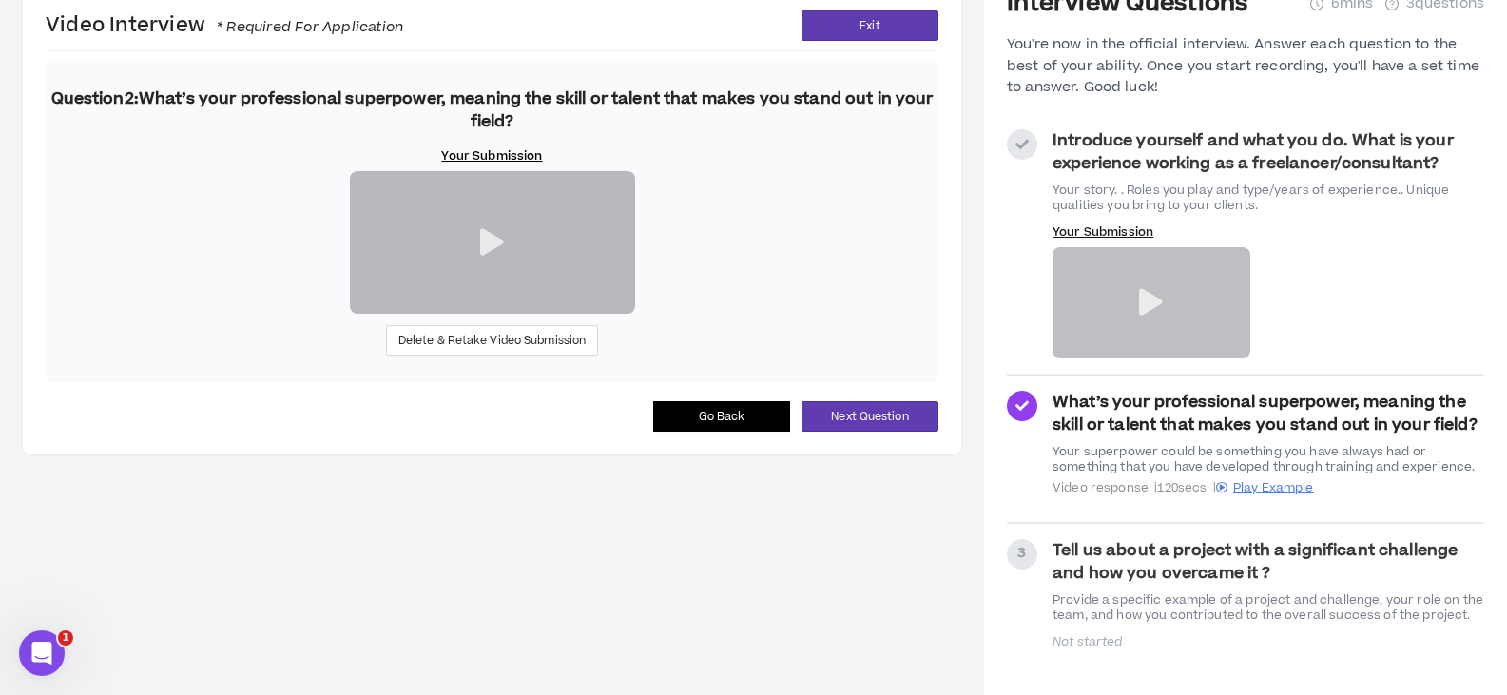
scroll to position [188, 0]
click at [738, 426] on span "Go Back" at bounding box center [722, 417] width 47 height 18
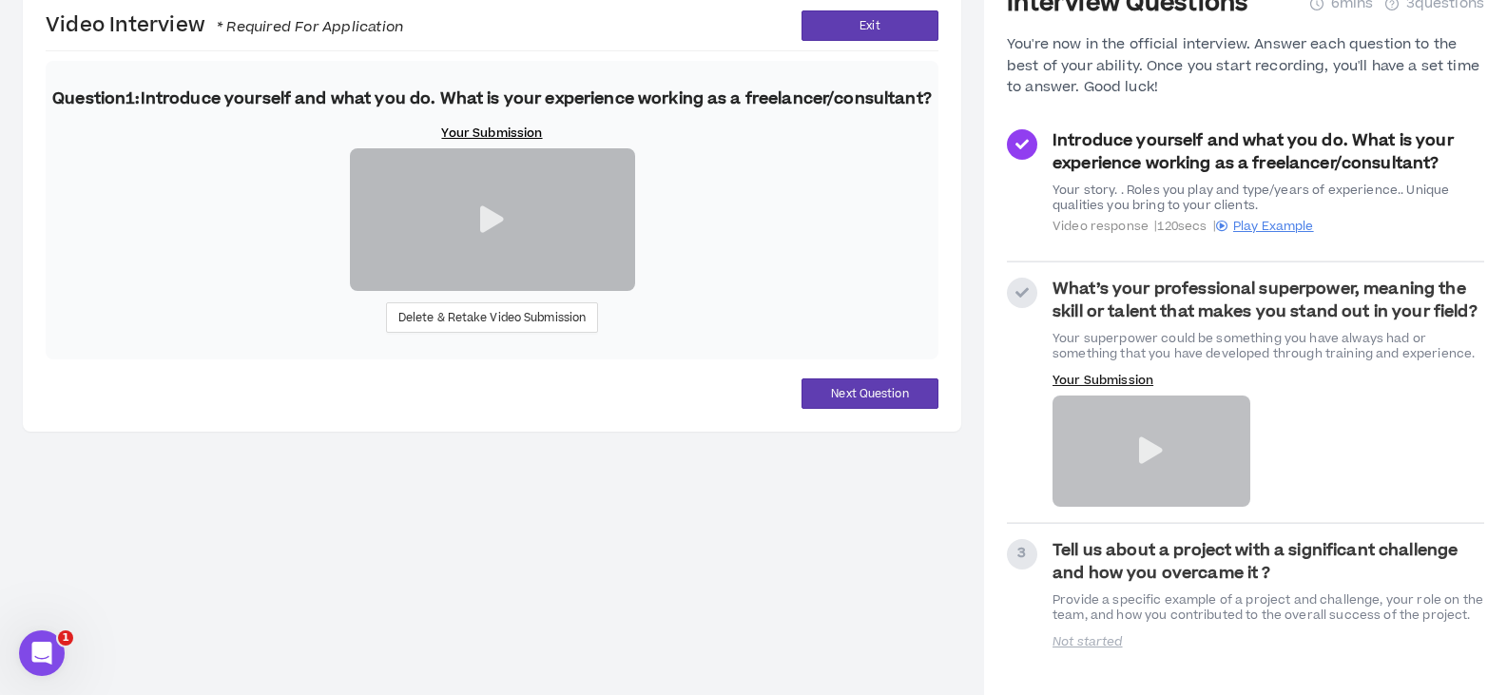
scroll to position [165, 0]
click at [479, 327] on span "Delete & Retake Video Submission" at bounding box center [492, 318] width 188 height 18
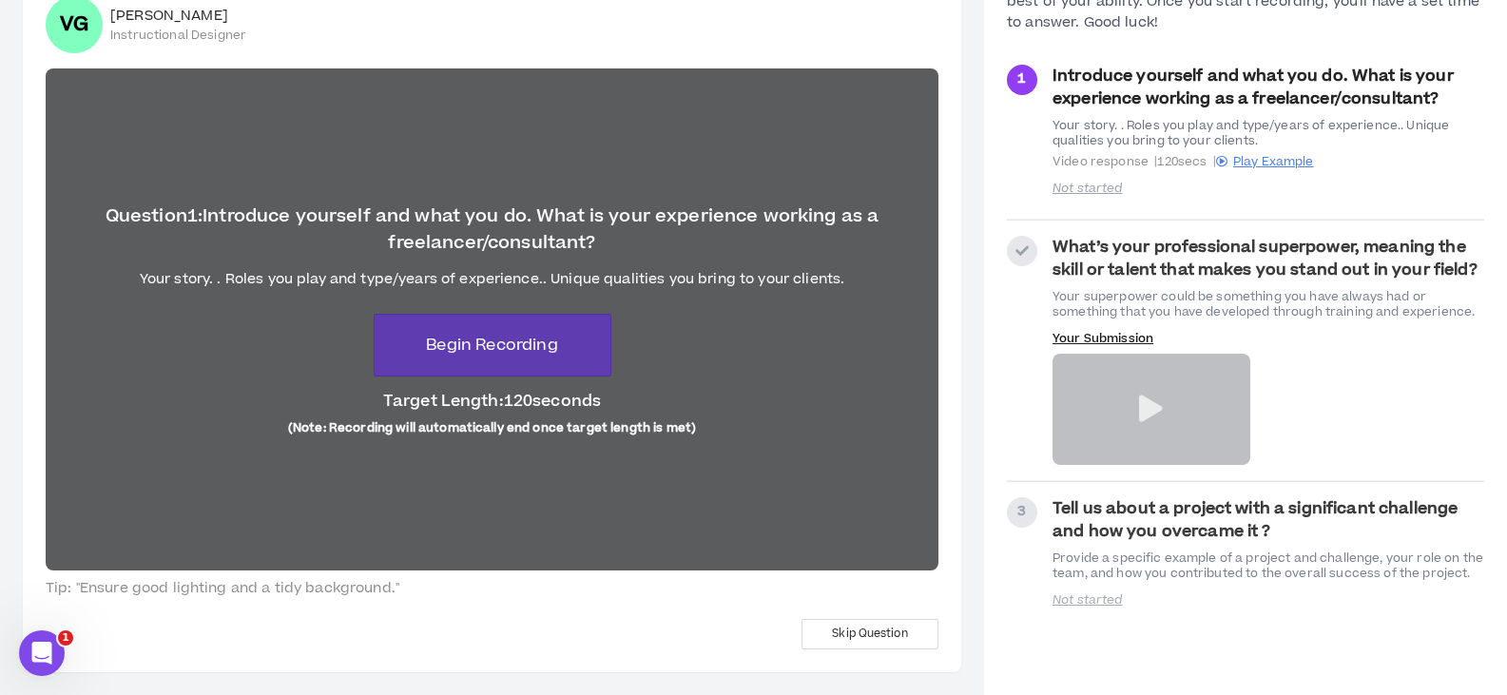
scroll to position [157, 0]
click at [530, 355] on span "Begin Recording" at bounding box center [491, 345] width 131 height 23
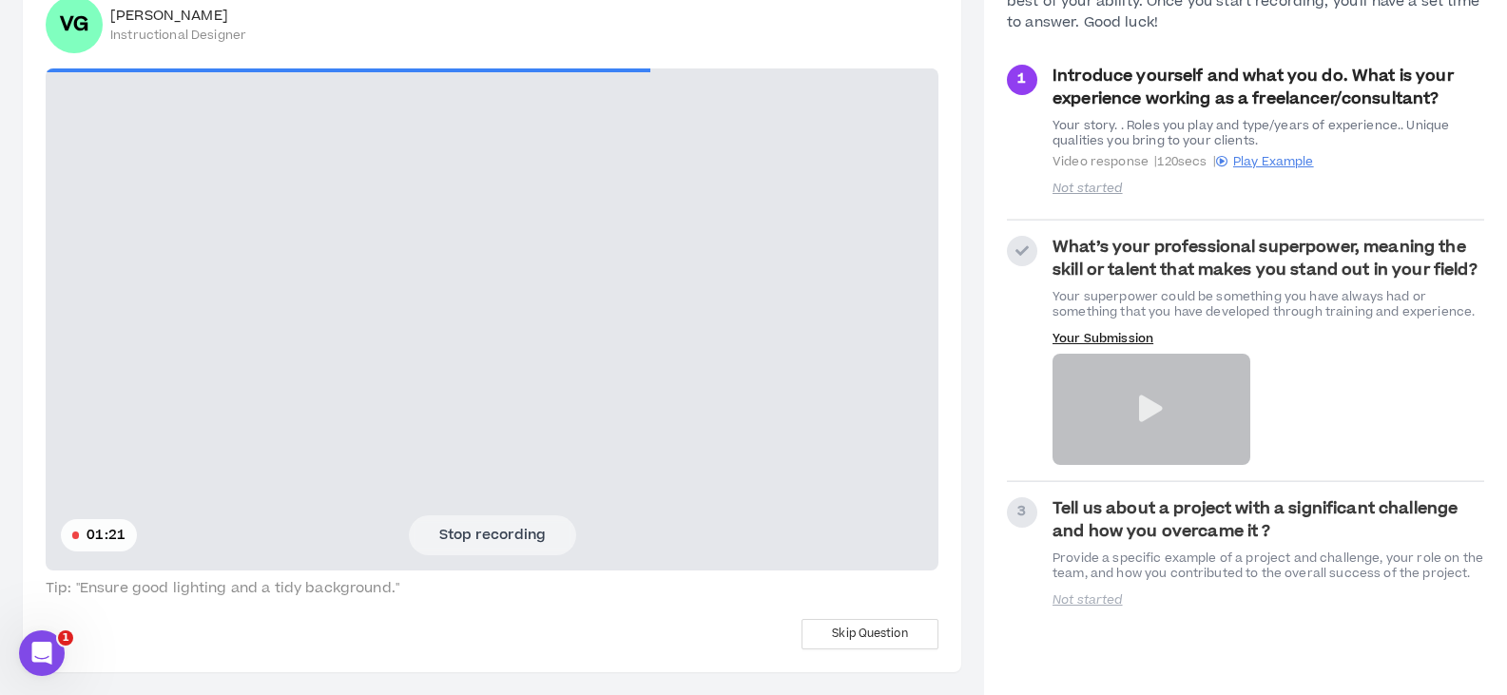
click at [487, 523] on button "Stop recording" at bounding box center [492, 535] width 167 height 40
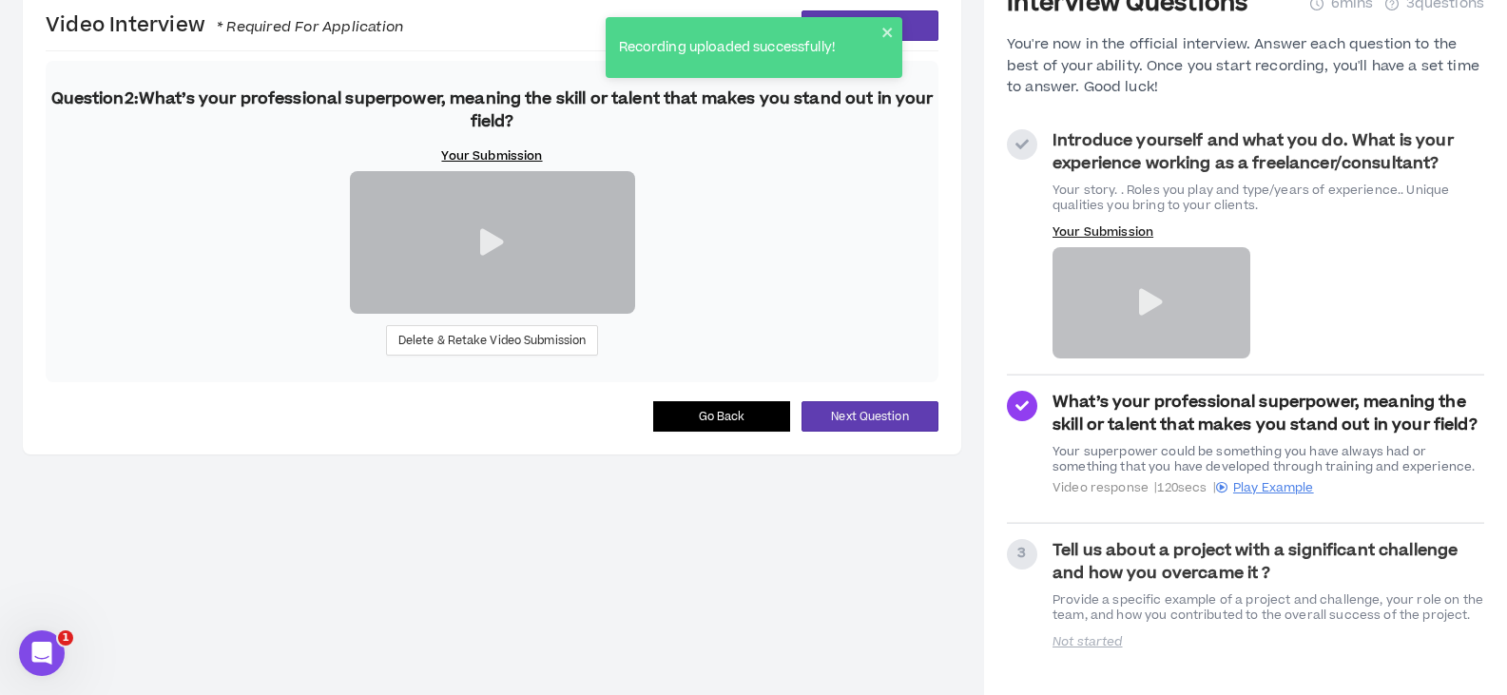
scroll to position [188, 0]
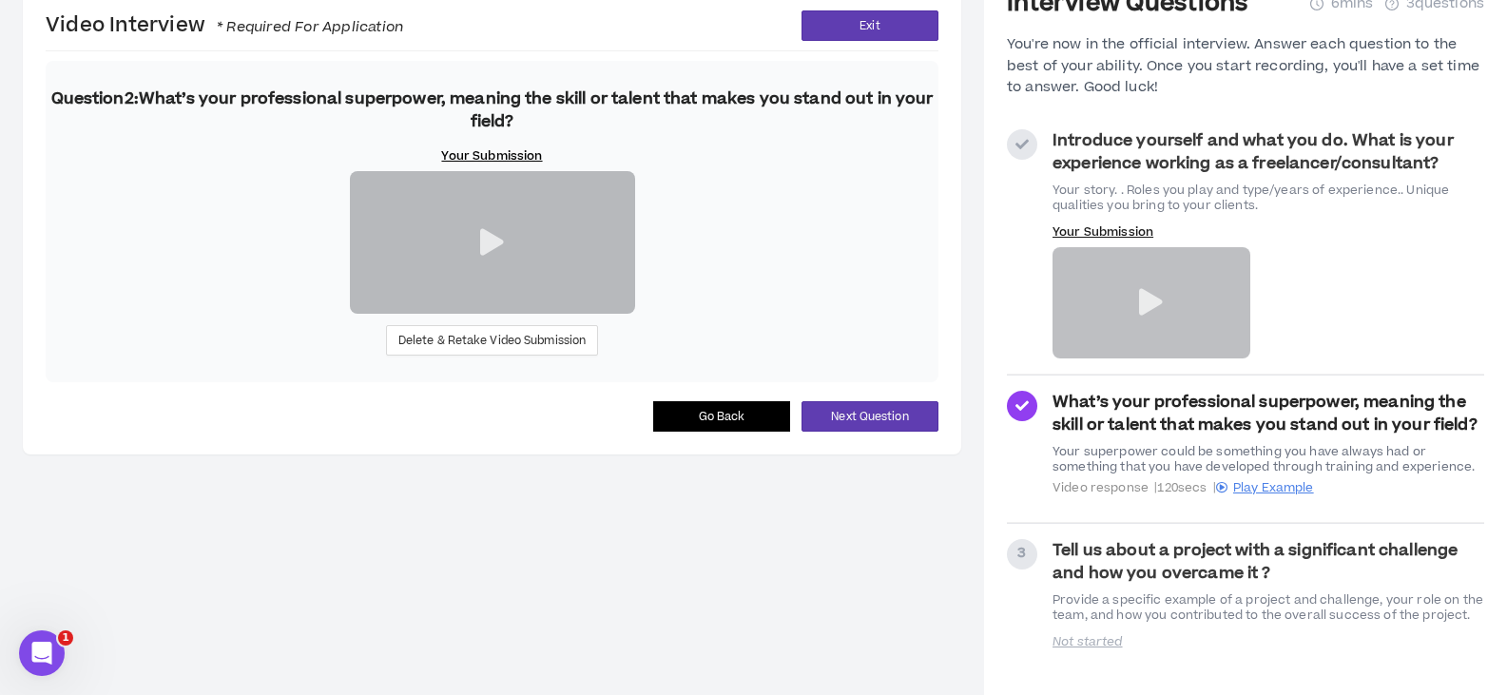
click at [494, 256] on icon at bounding box center [492, 242] width 24 height 27
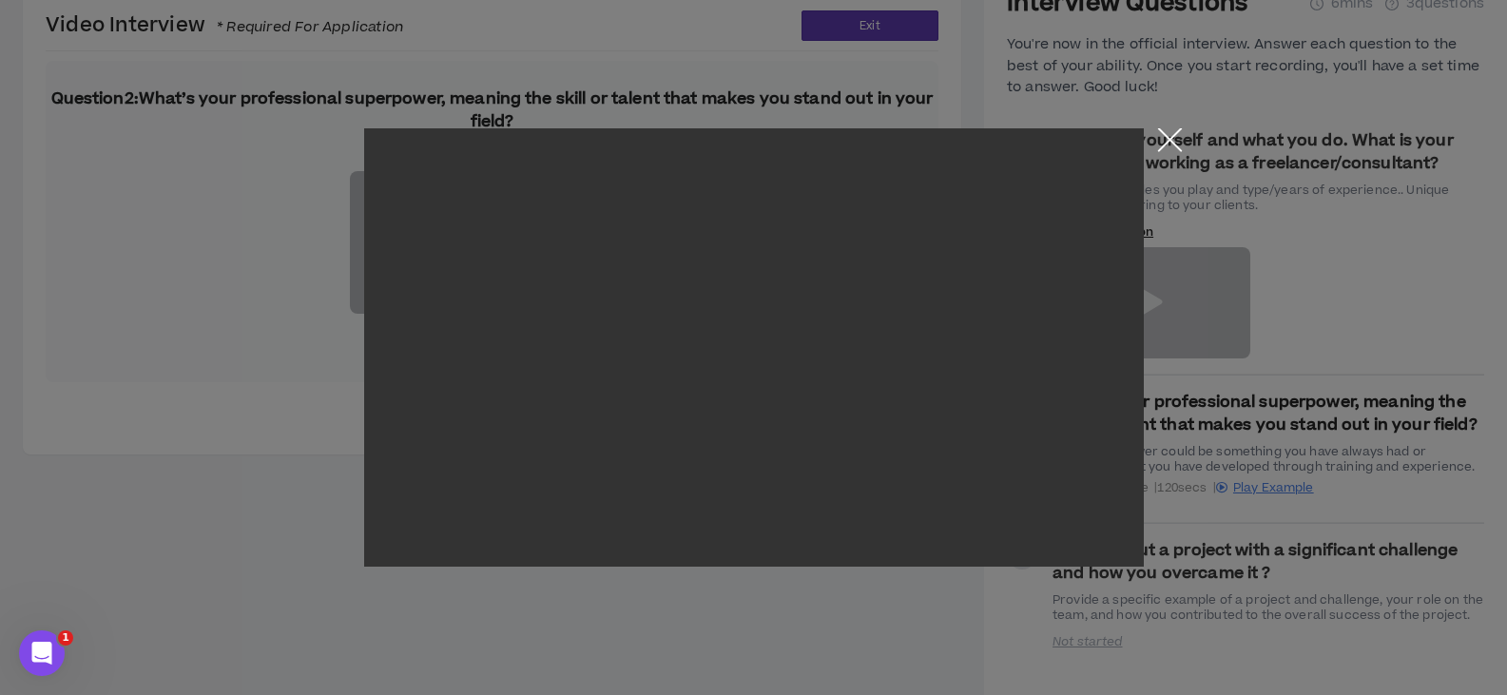
click at [1169, 136] on button "Close the modal by clicking here" at bounding box center [1169, 144] width 33 height 33
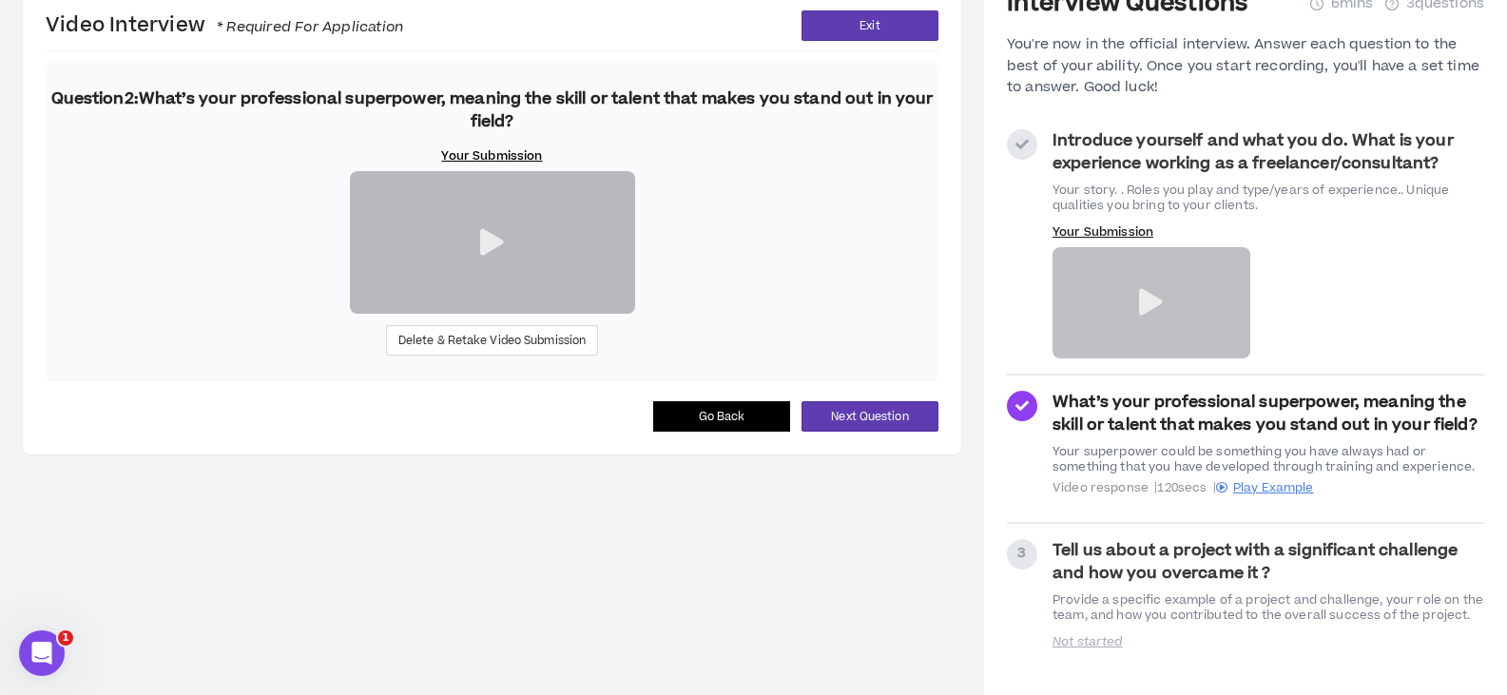
click at [692, 432] on button "Go Back" at bounding box center [721, 416] width 137 height 30
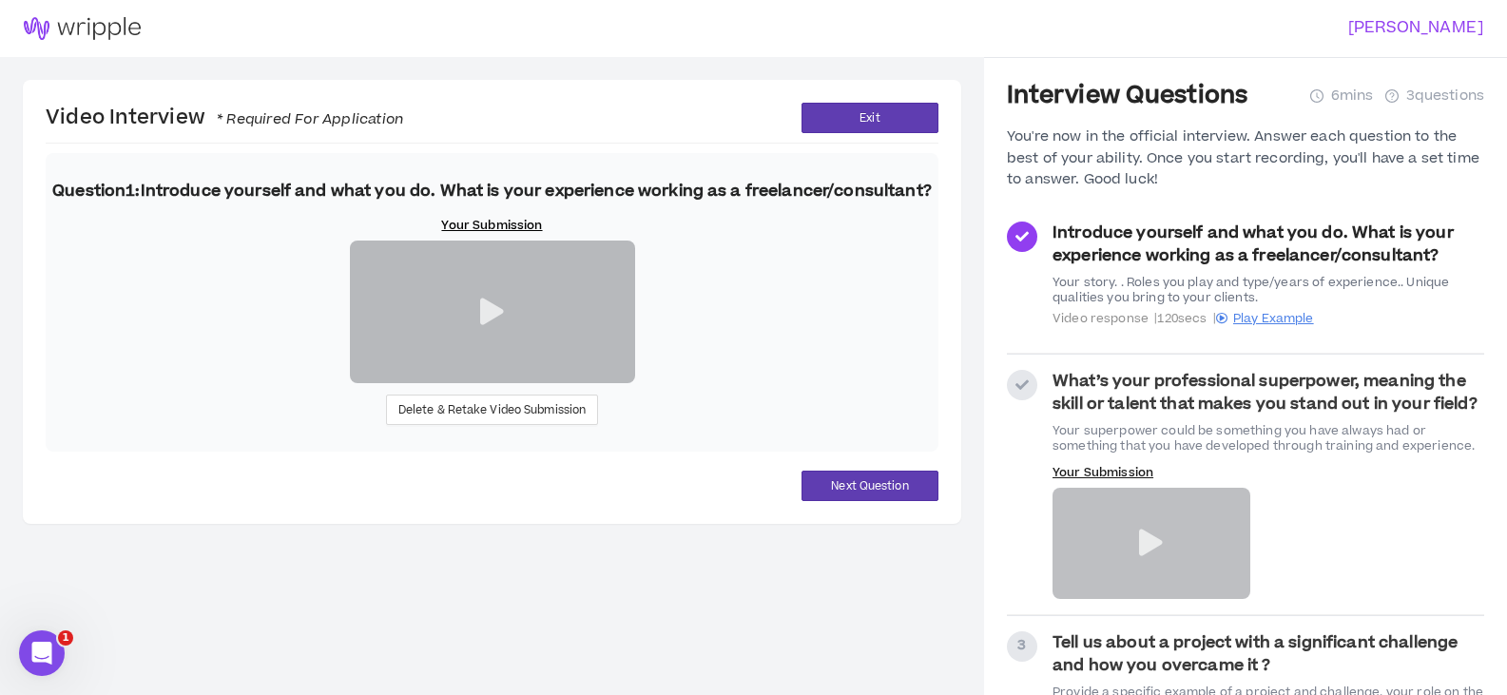
scroll to position [165, 0]
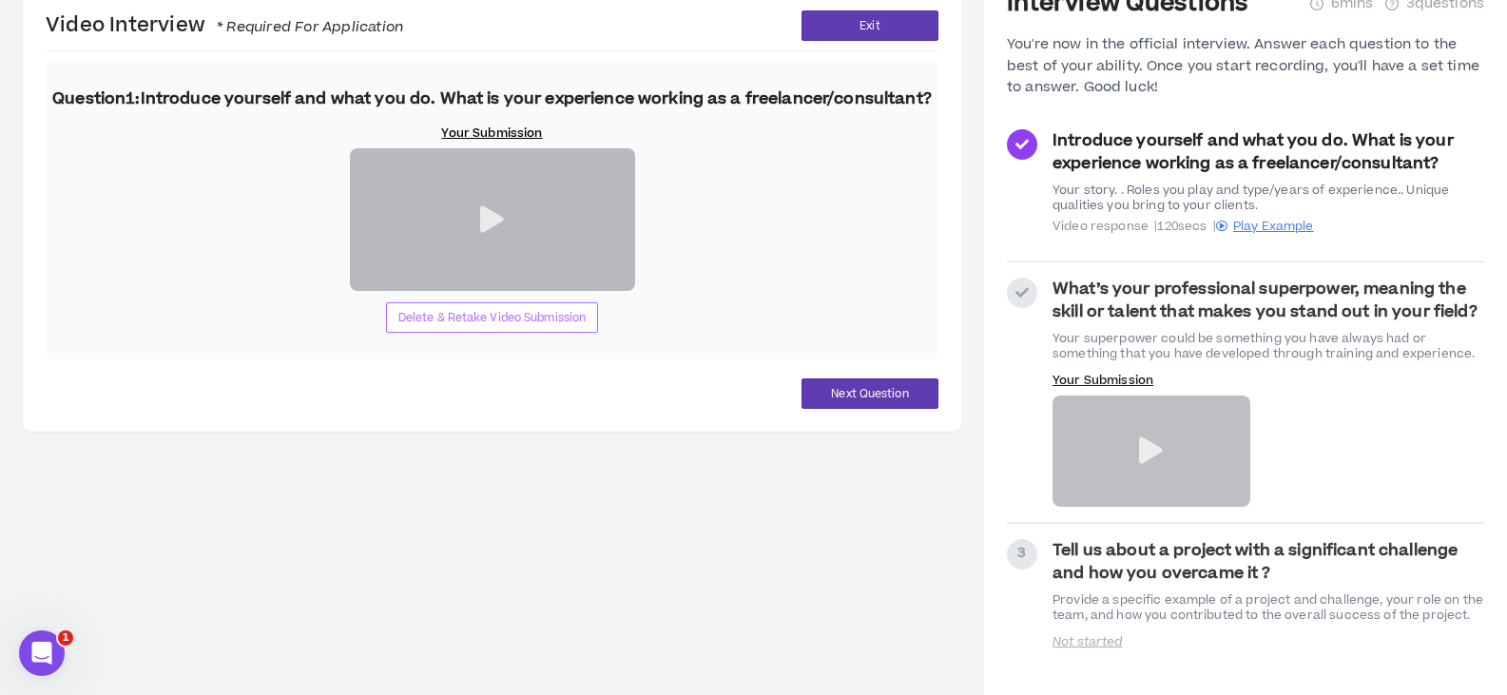
click at [495, 327] on span "Delete & Retake Video Submission" at bounding box center [492, 318] width 188 height 18
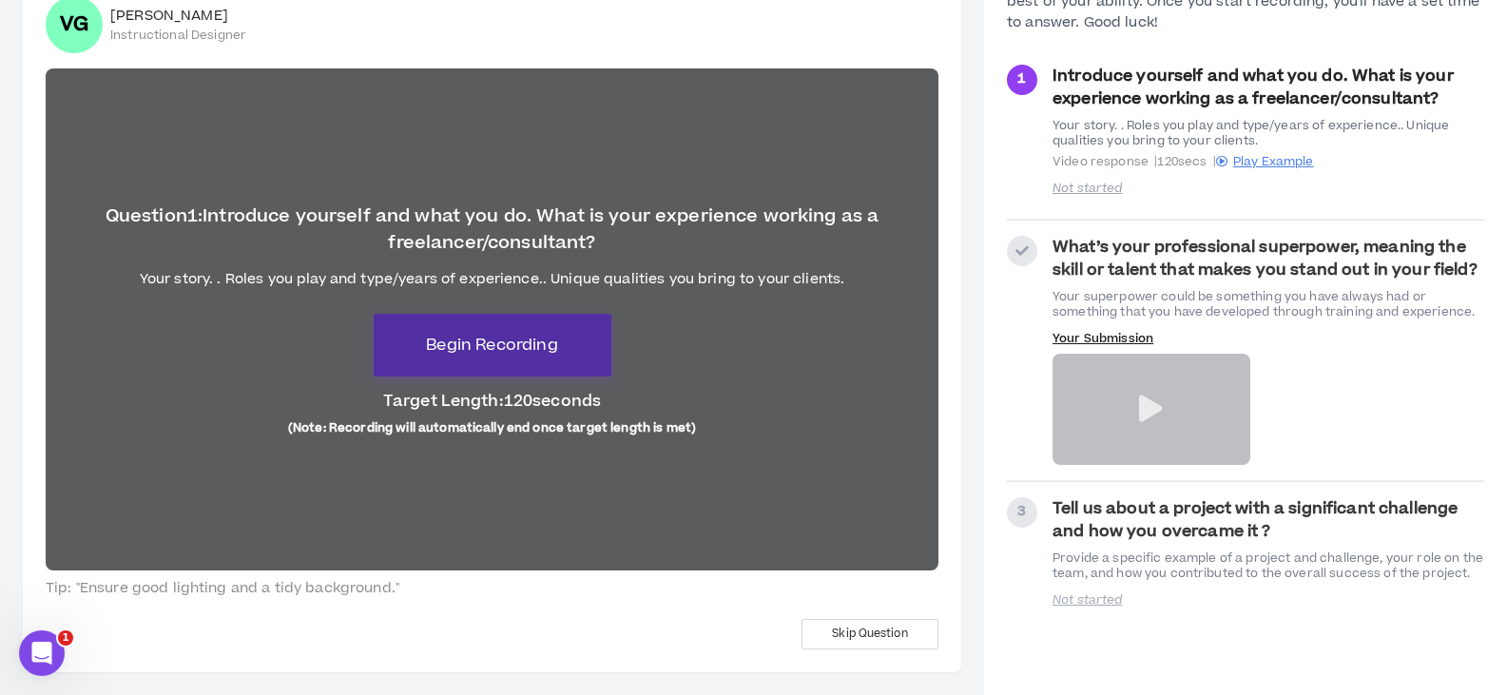
click at [488, 348] on span "Begin Recording" at bounding box center [491, 345] width 131 height 23
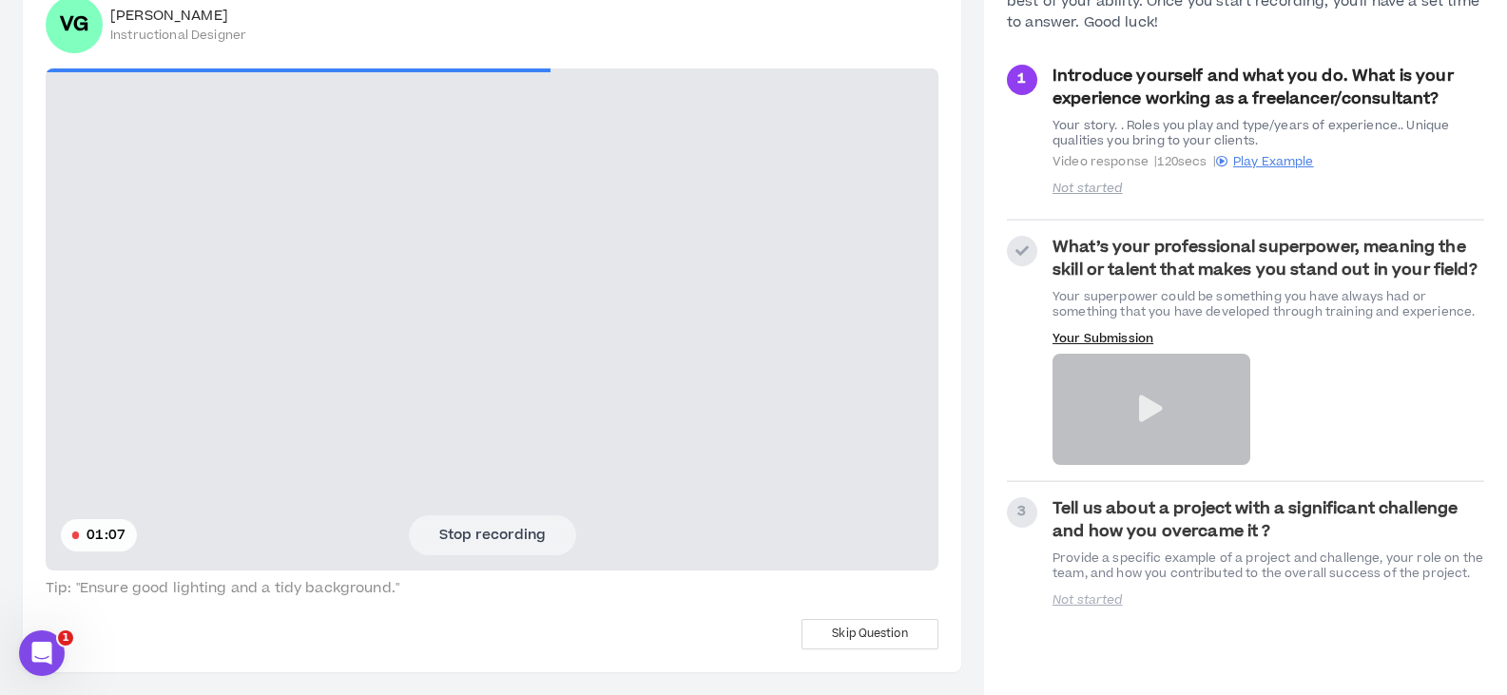
click at [462, 539] on button "Stop recording" at bounding box center [492, 535] width 167 height 40
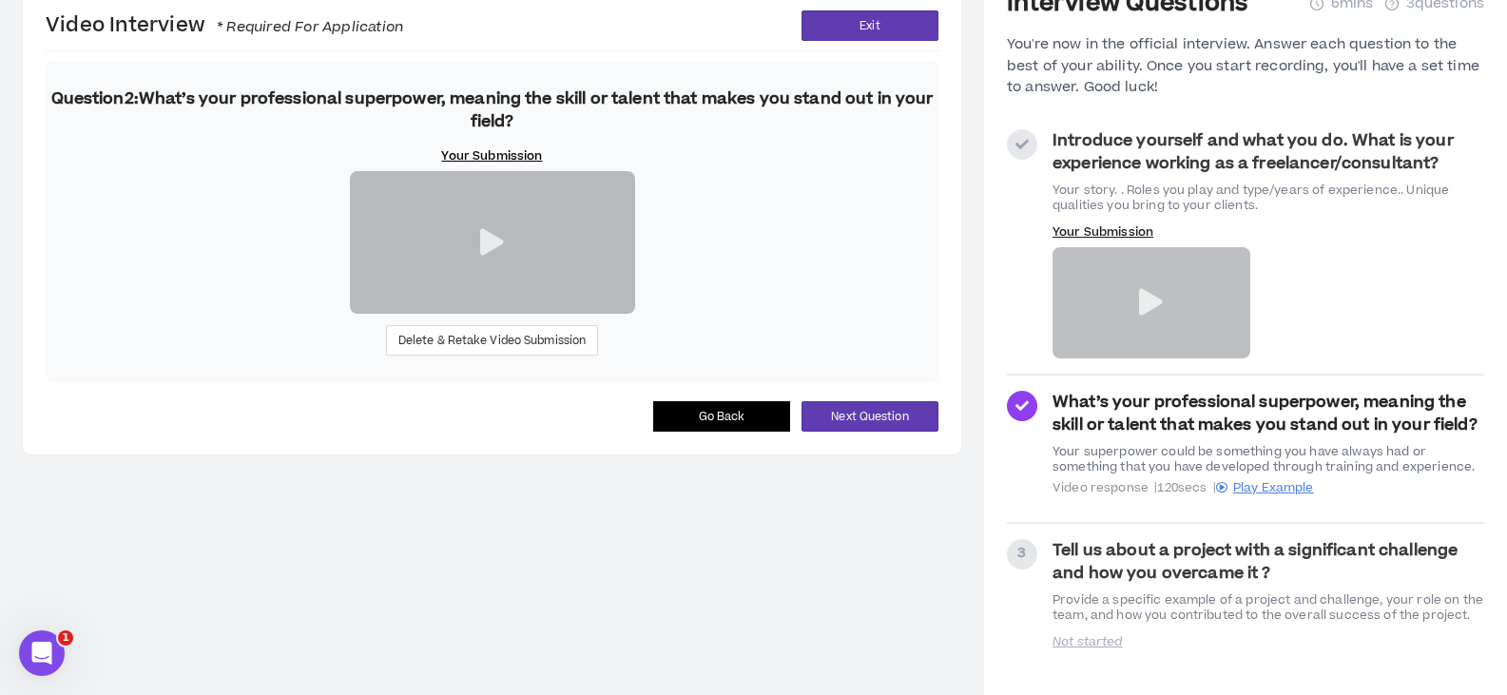
scroll to position [188, 0]
click at [724, 426] on span "Go Back" at bounding box center [722, 417] width 47 height 18
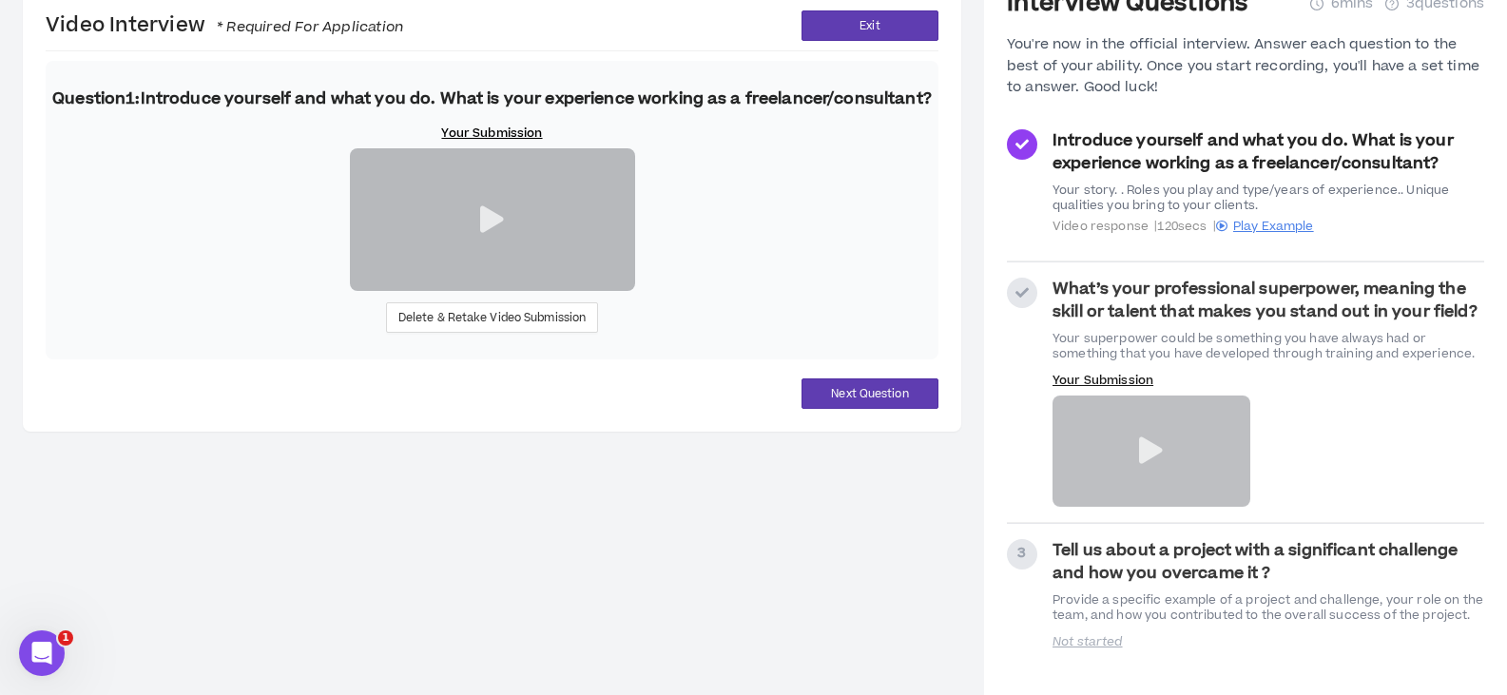
scroll to position [165, 0]
click at [496, 233] on icon at bounding box center [492, 219] width 24 height 27
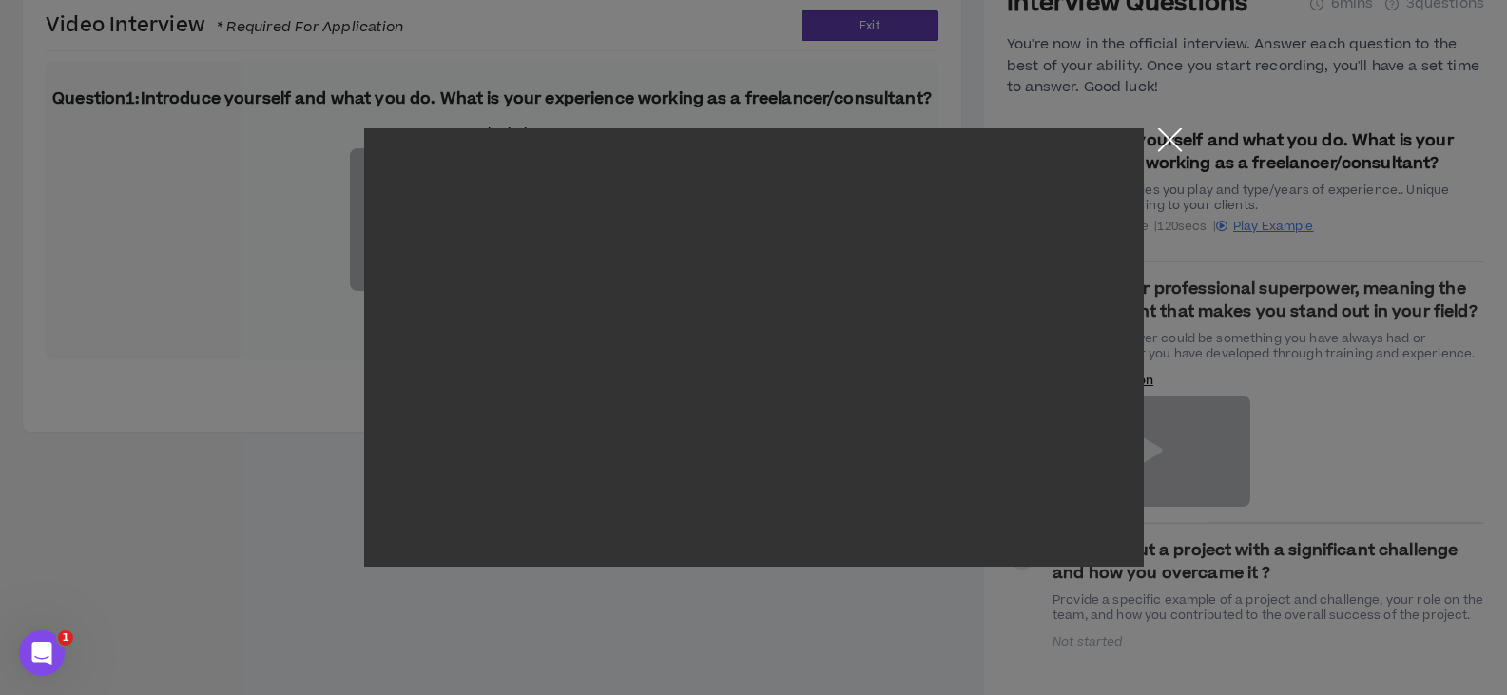
click at [1167, 135] on button "Close the modal by clicking here" at bounding box center [1169, 144] width 33 height 33
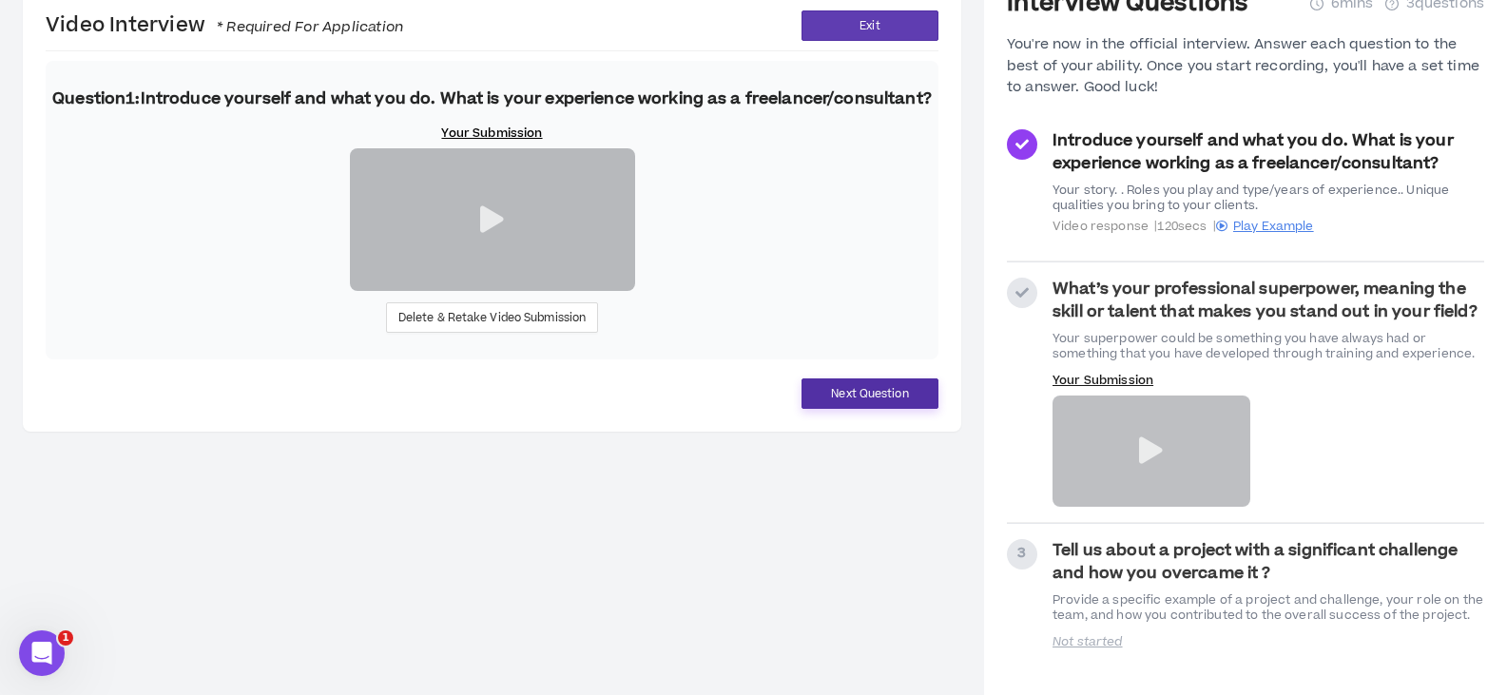
click at [886, 403] on span "Next Question" at bounding box center [869, 394] width 77 height 18
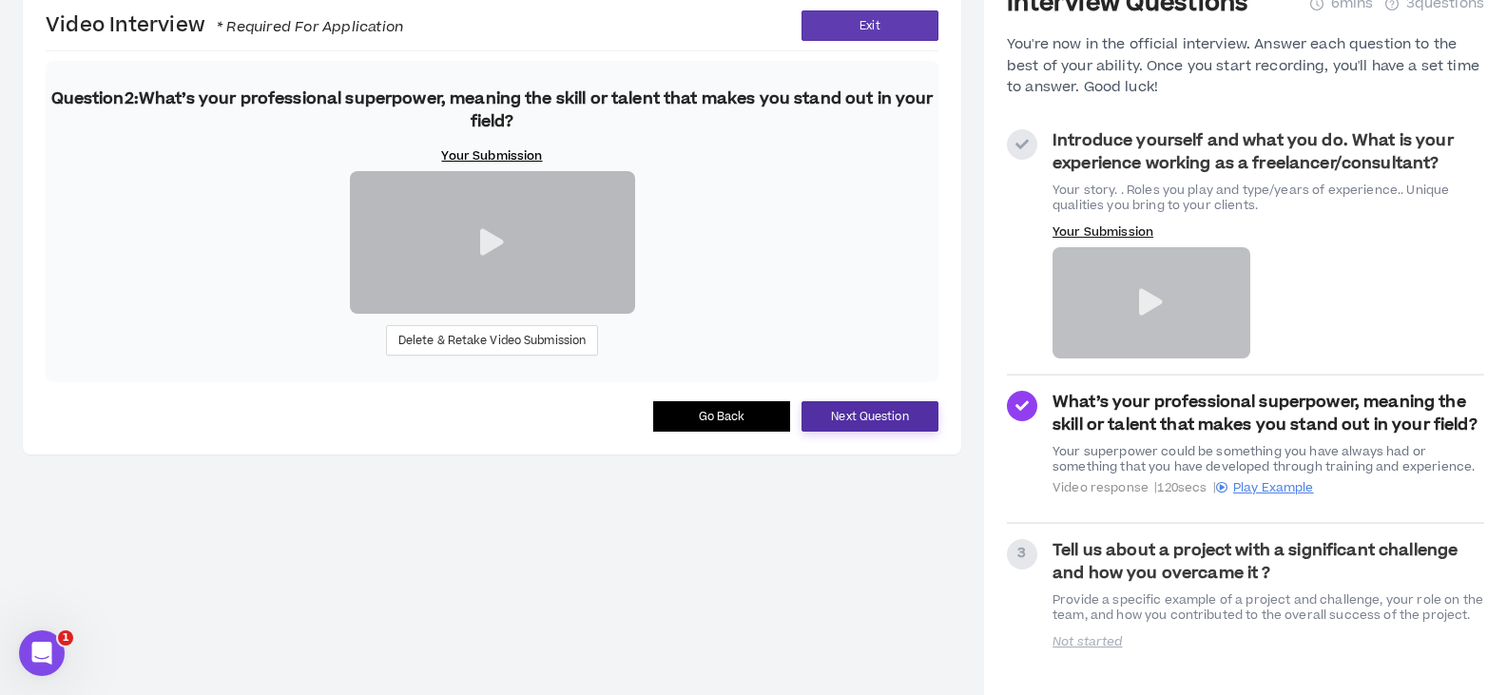
scroll to position [188, 0]
click at [473, 350] on span "Delete & Retake Video Submission" at bounding box center [492, 341] width 188 height 18
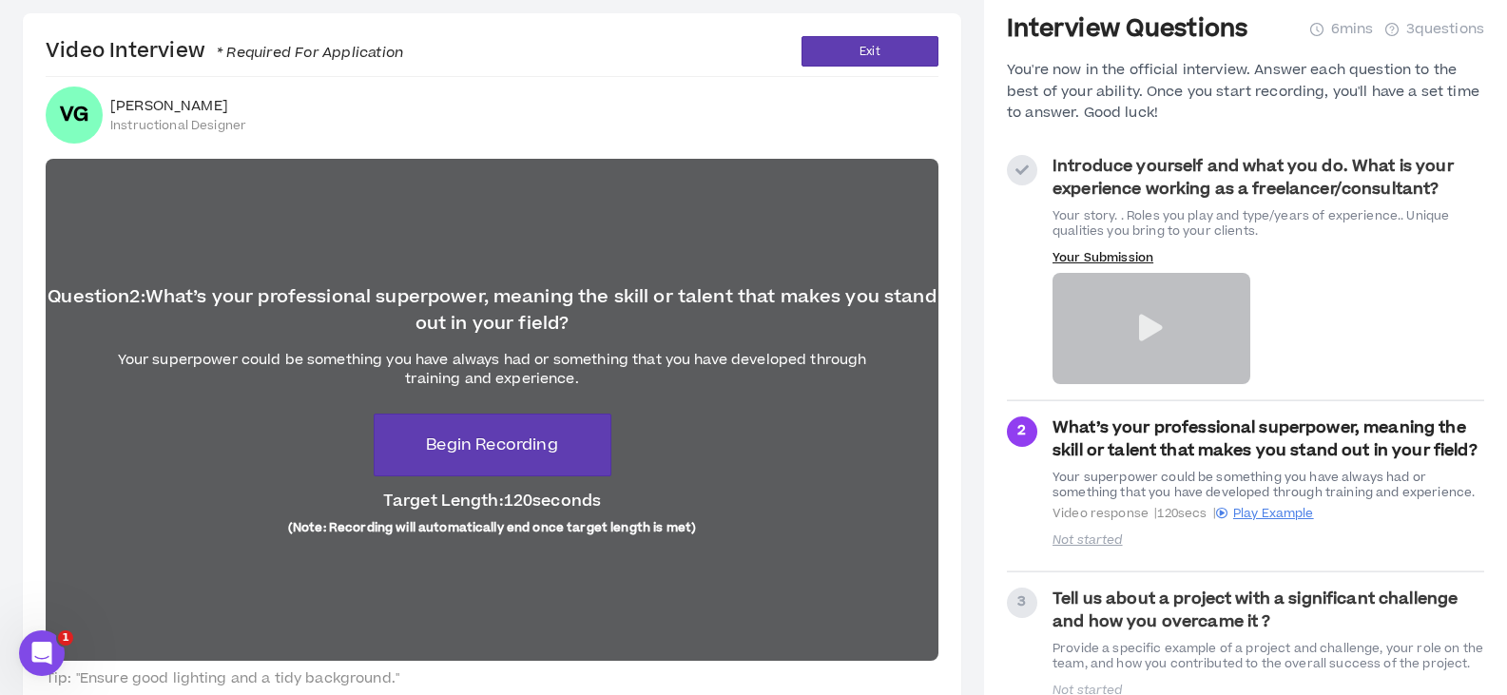
scroll to position [62, 0]
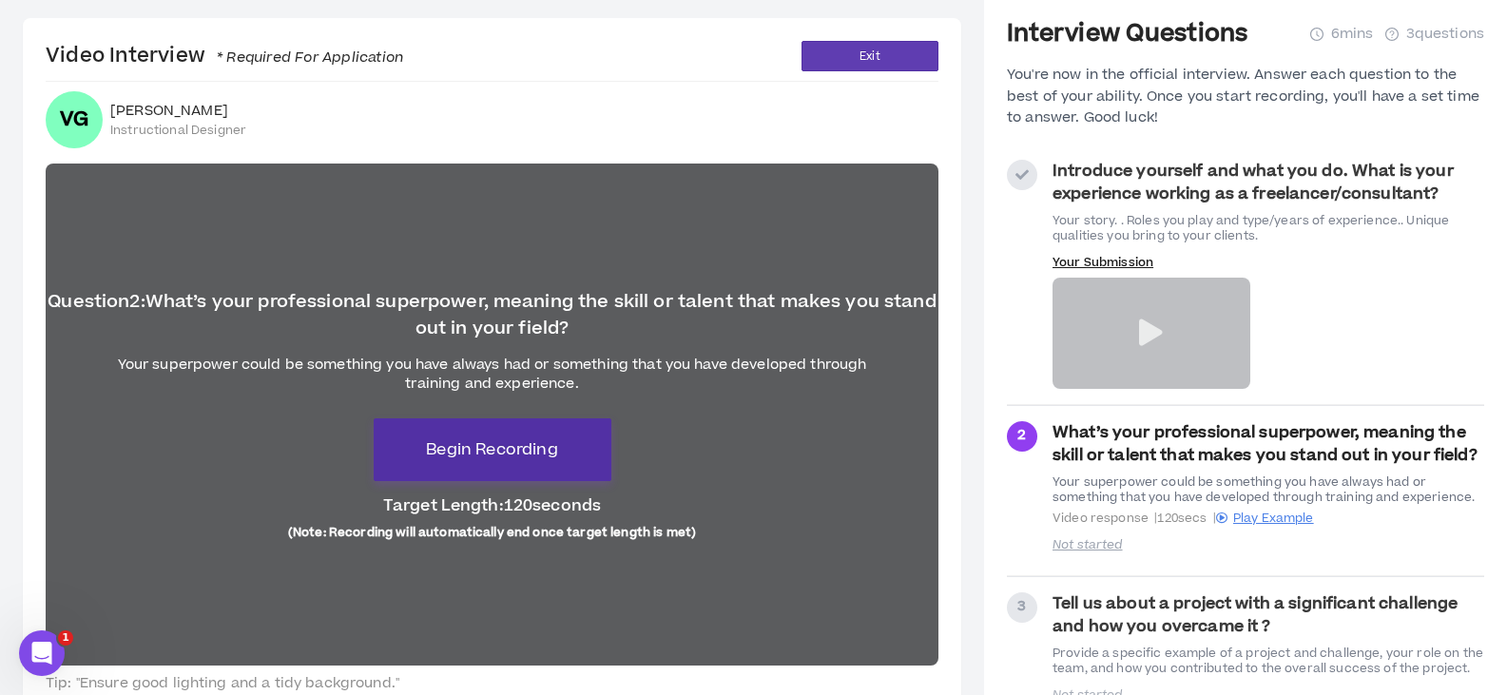
click at [538, 458] on span "Begin Recording" at bounding box center [491, 449] width 131 height 23
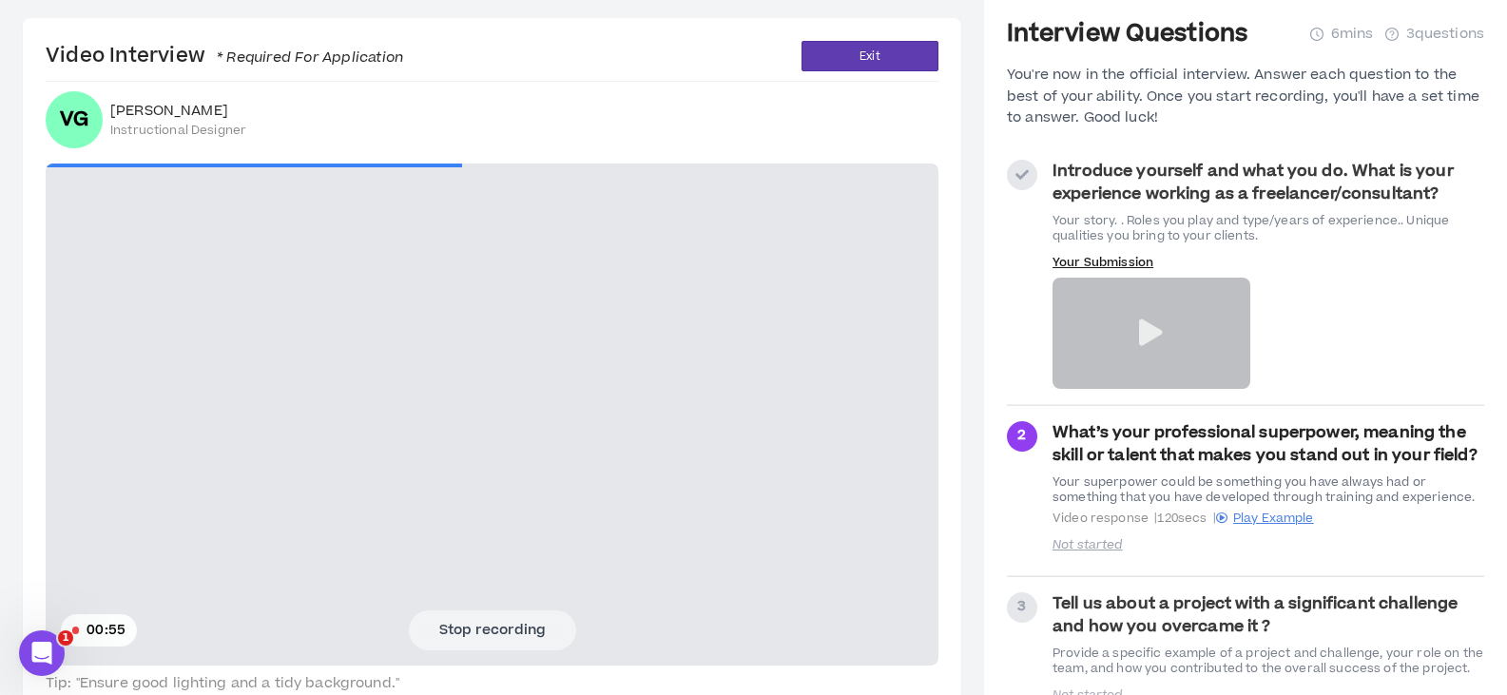
click at [444, 629] on button "Stop recording" at bounding box center [492, 630] width 167 height 40
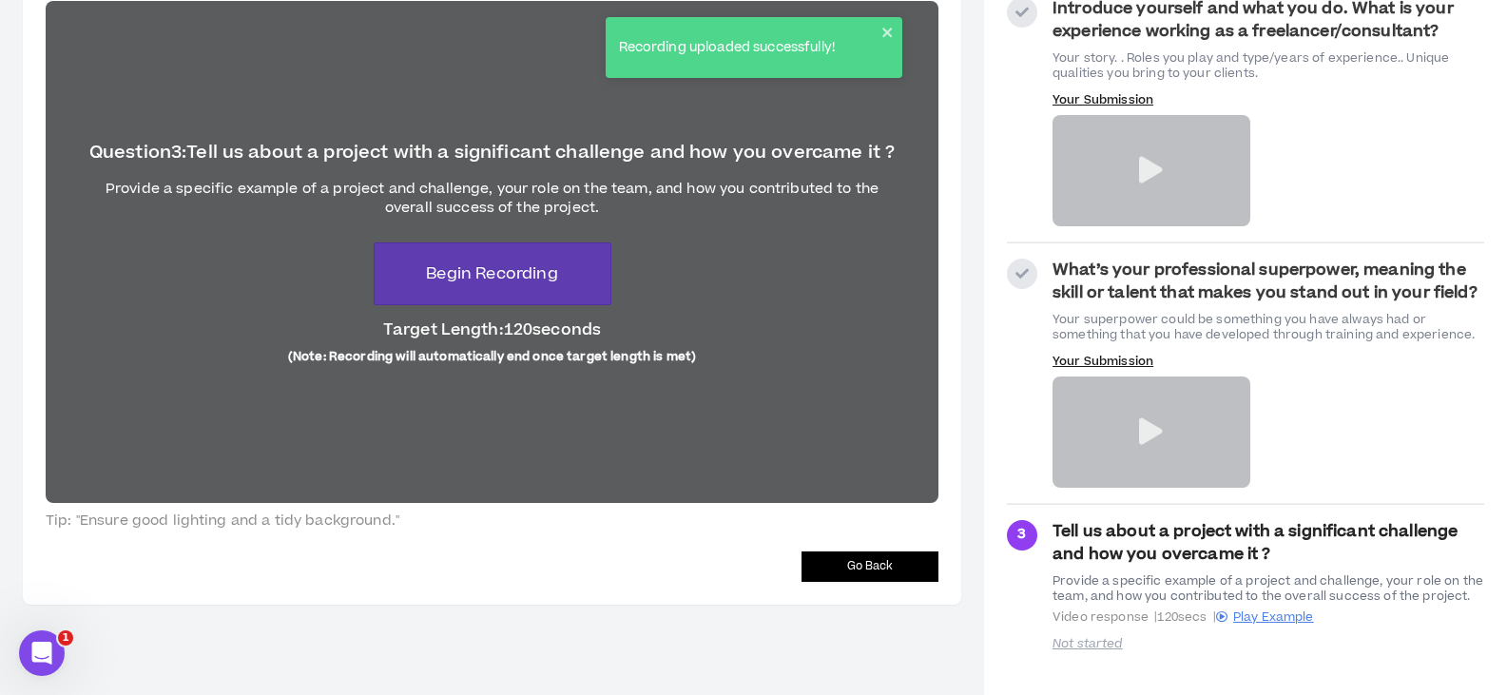
scroll to position [226, 0]
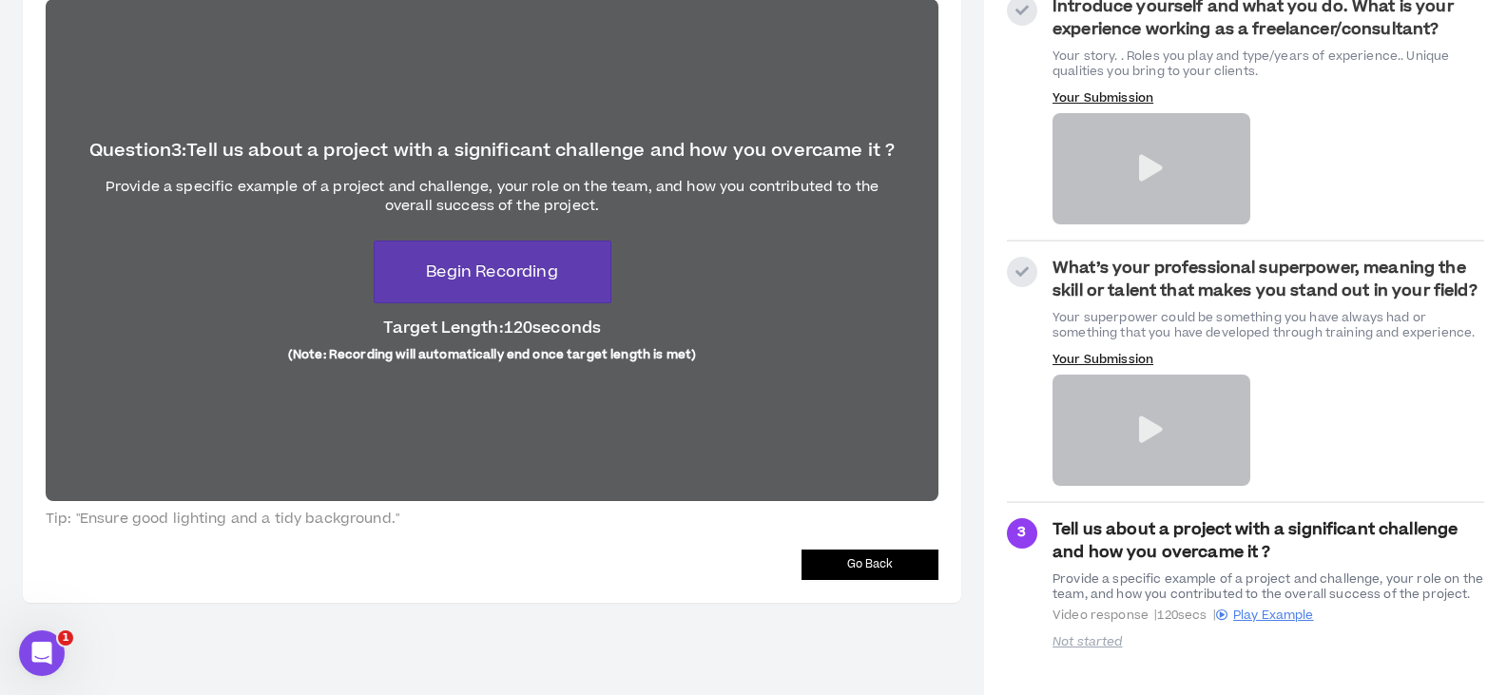
click at [825, 558] on button "Go Back" at bounding box center [869, 565] width 137 height 30
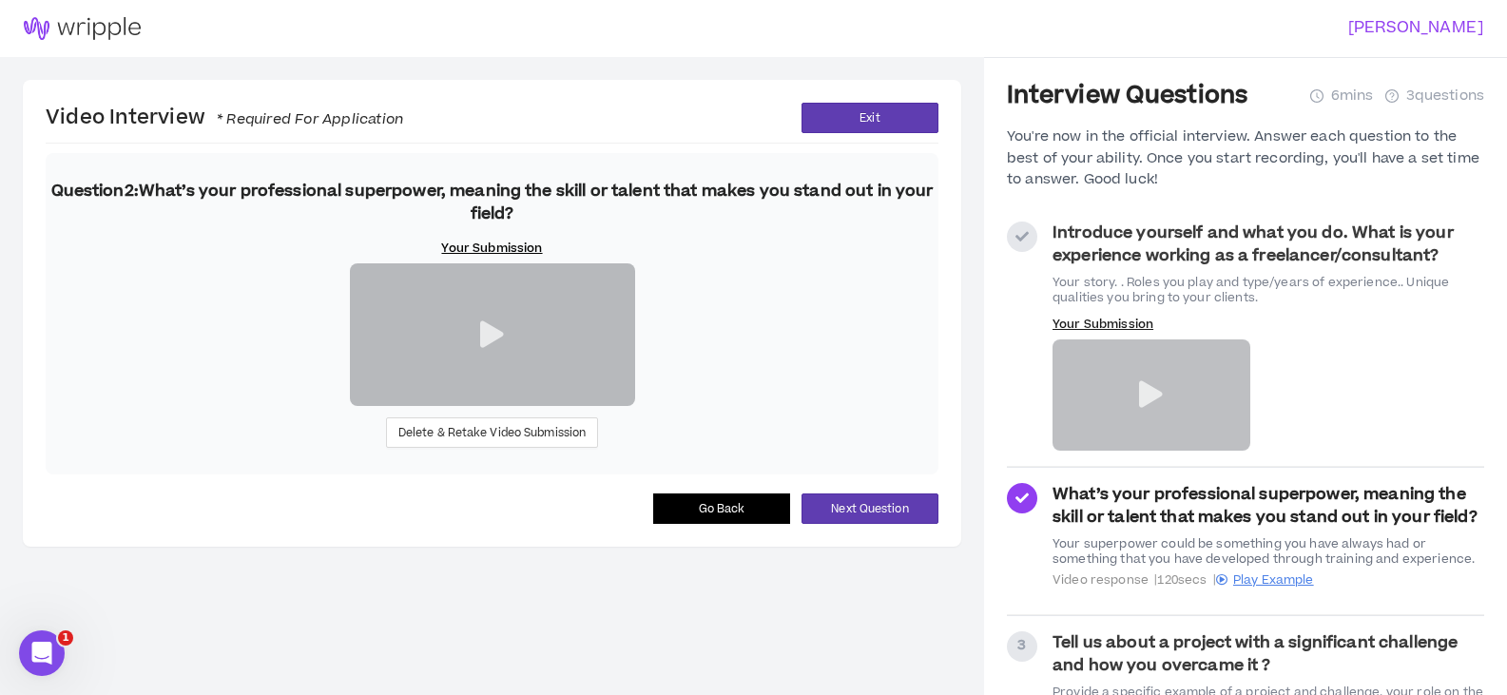
click at [494, 348] on icon at bounding box center [492, 334] width 24 height 27
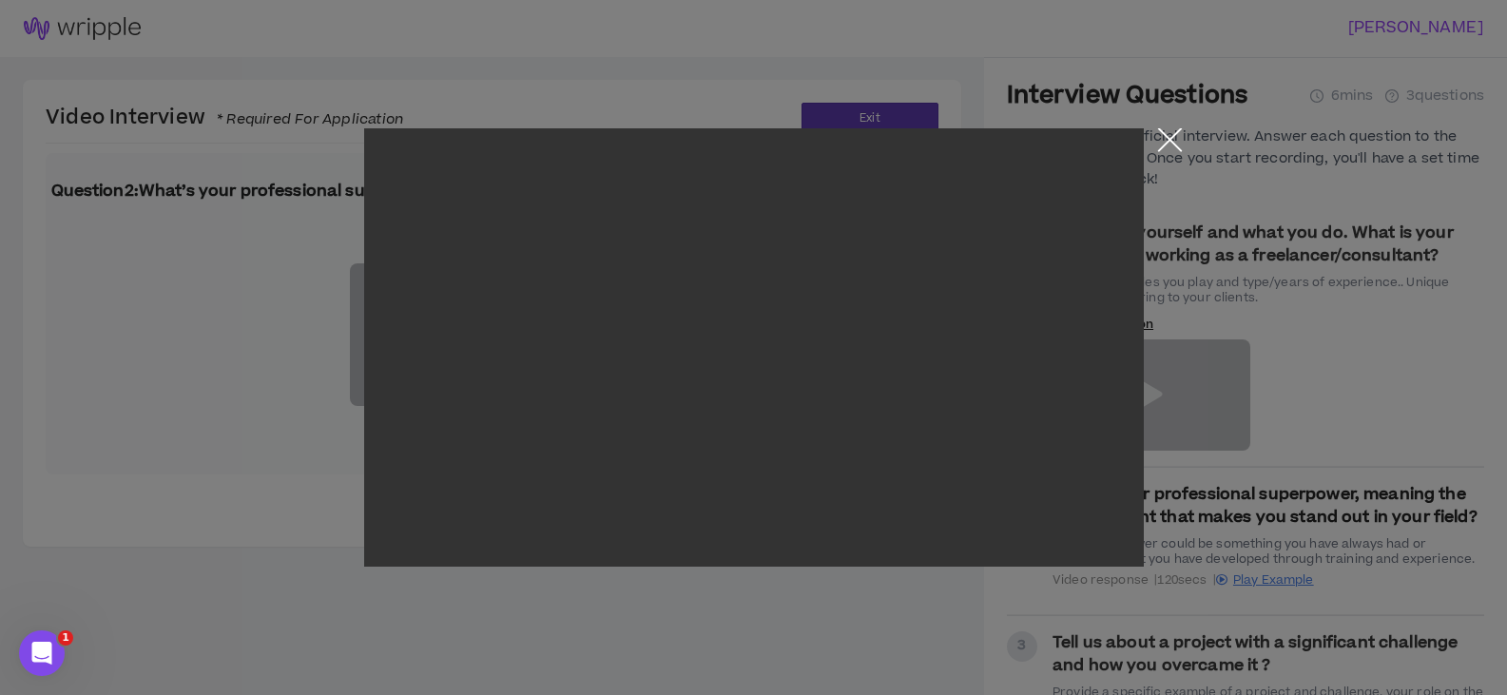
click at [1173, 135] on button "Close the modal by clicking here" at bounding box center [1169, 144] width 33 height 33
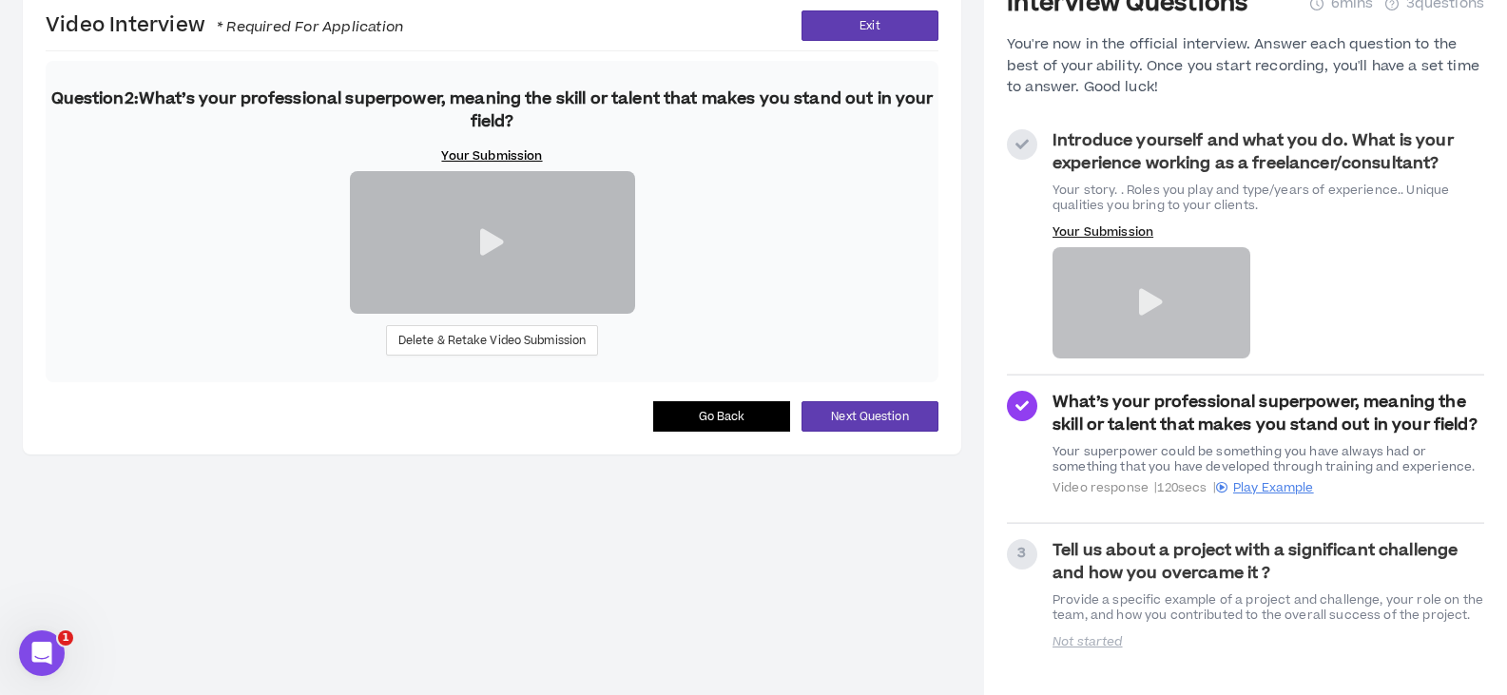
scroll to position [188, 0]
click at [860, 426] on span "Next Question" at bounding box center [869, 417] width 77 height 18
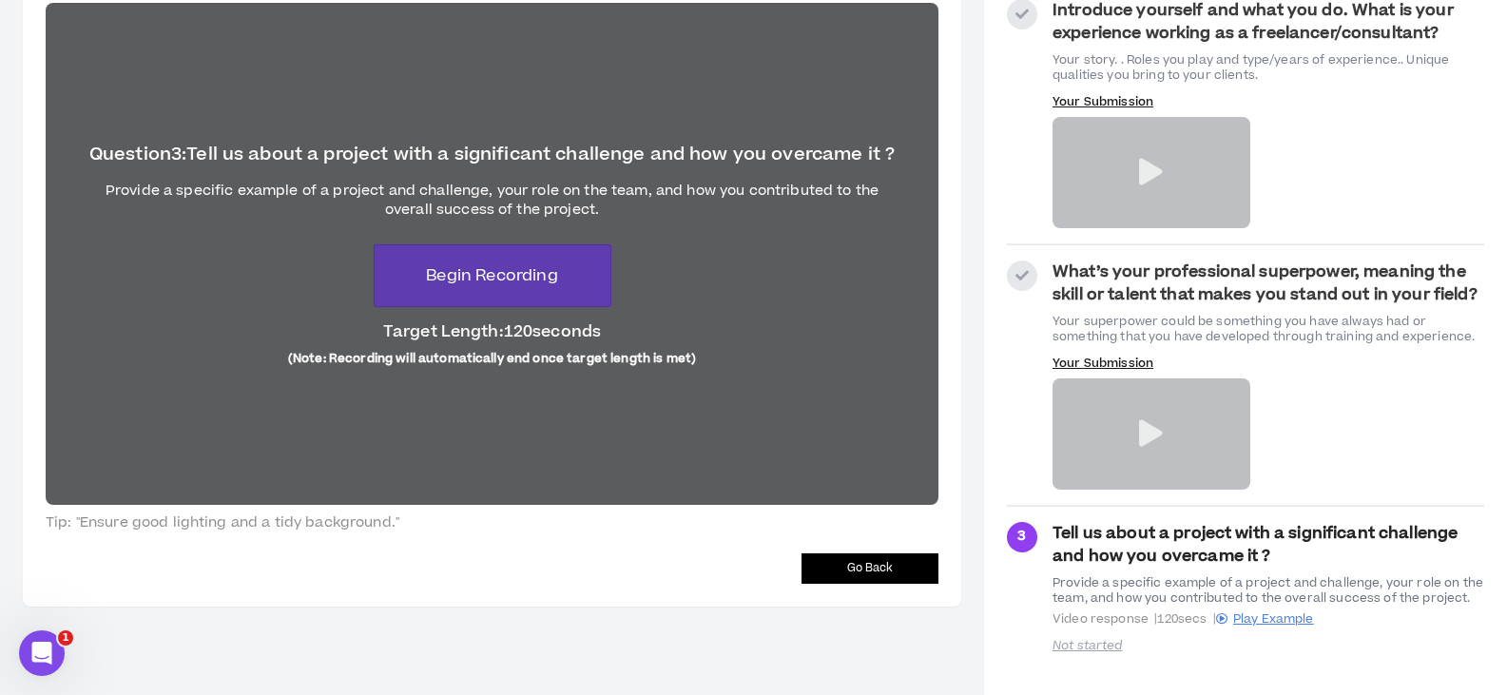
scroll to position [226, 0]
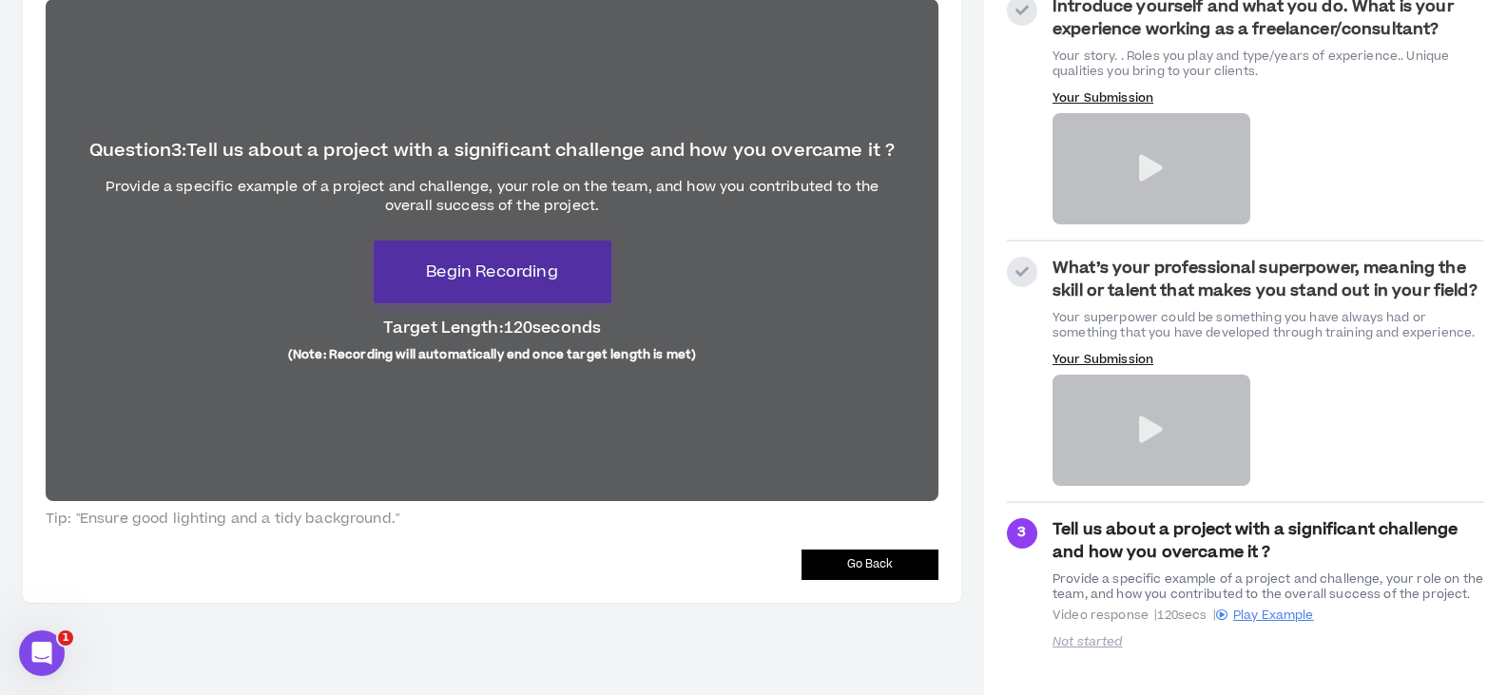
click at [530, 279] on span "Begin Recording" at bounding box center [491, 271] width 131 height 23
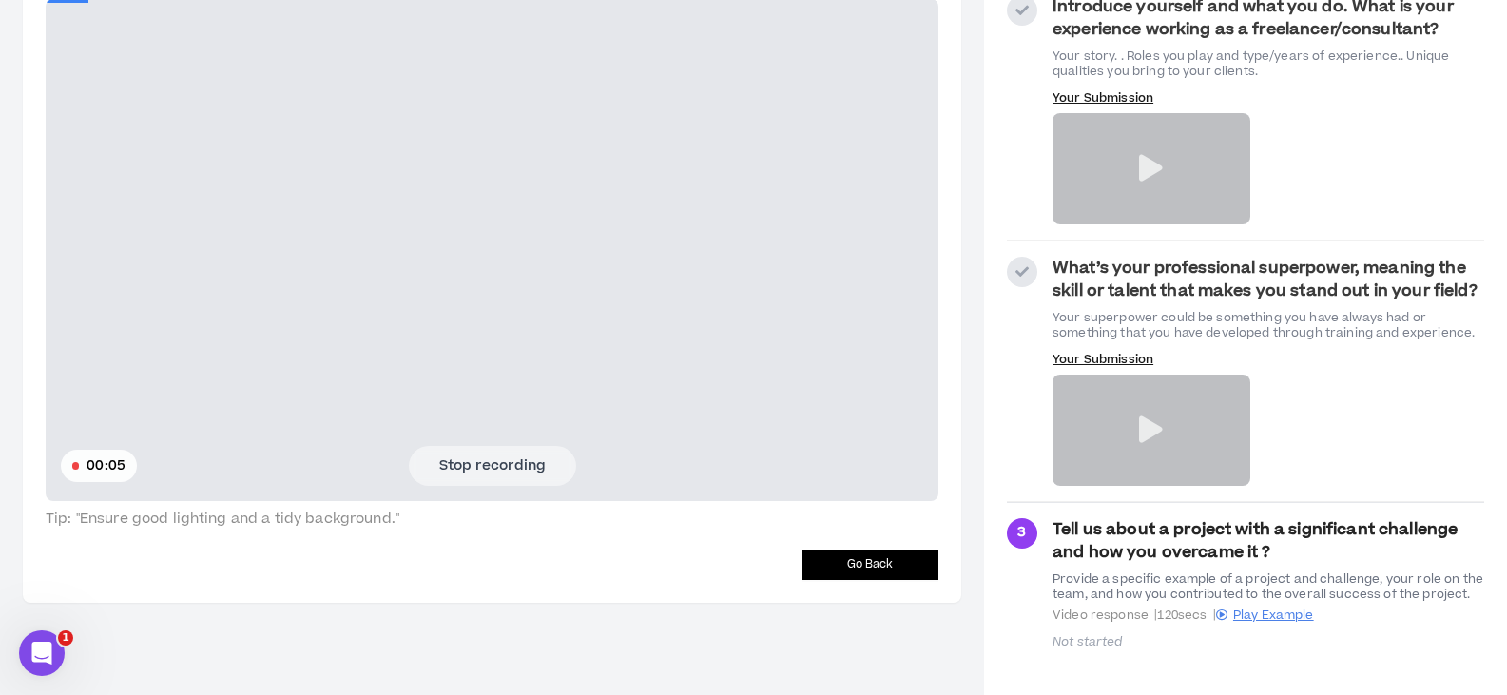
click at [526, 469] on button "Stop recording" at bounding box center [492, 466] width 167 height 40
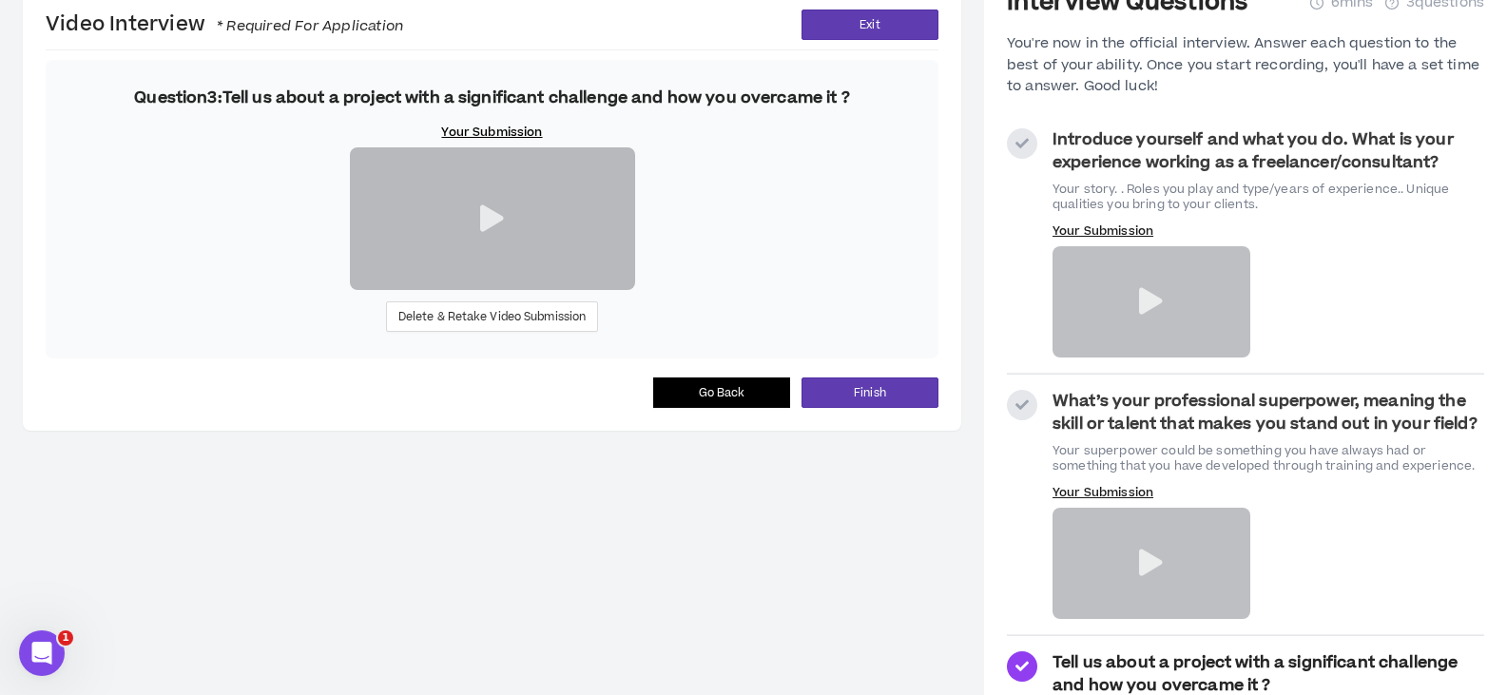
scroll to position [203, 0]
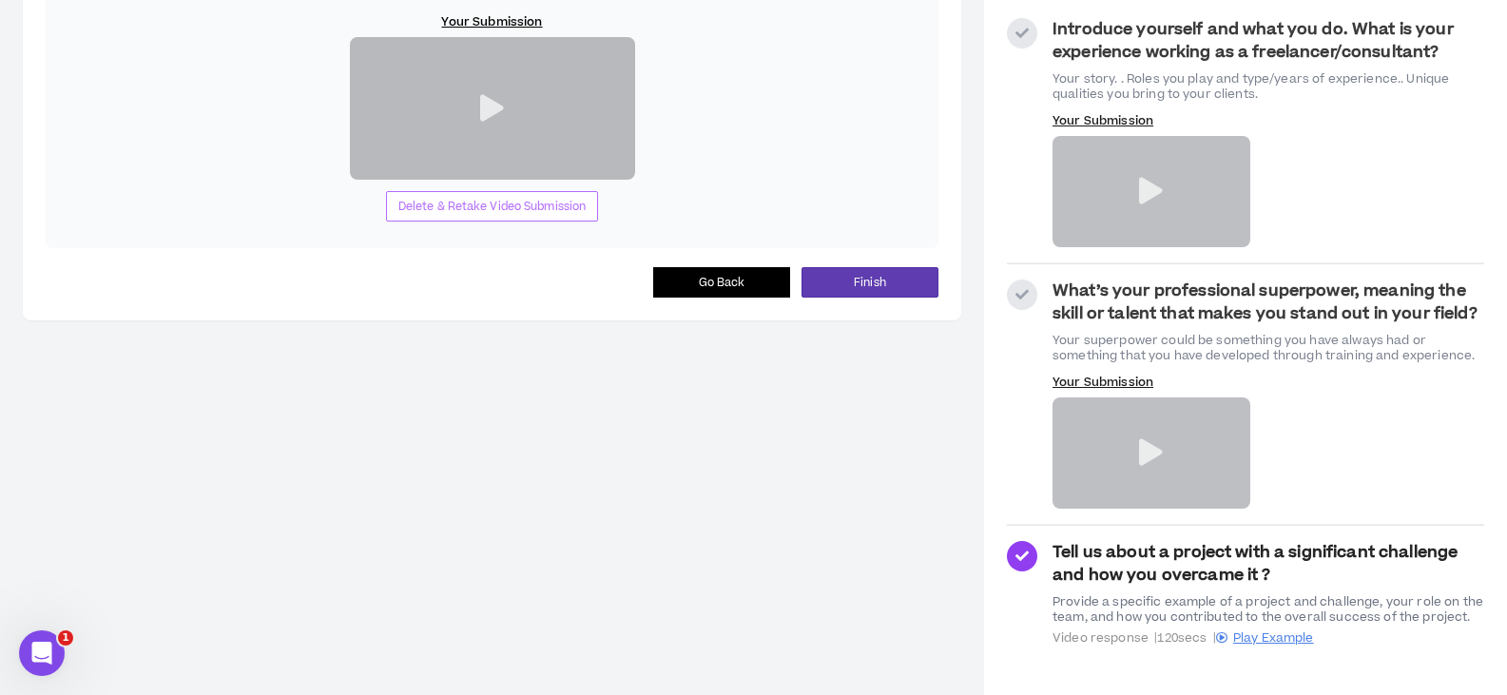
click at [525, 222] on button "Delete & Retake Video Submission" at bounding box center [492, 206] width 213 height 30
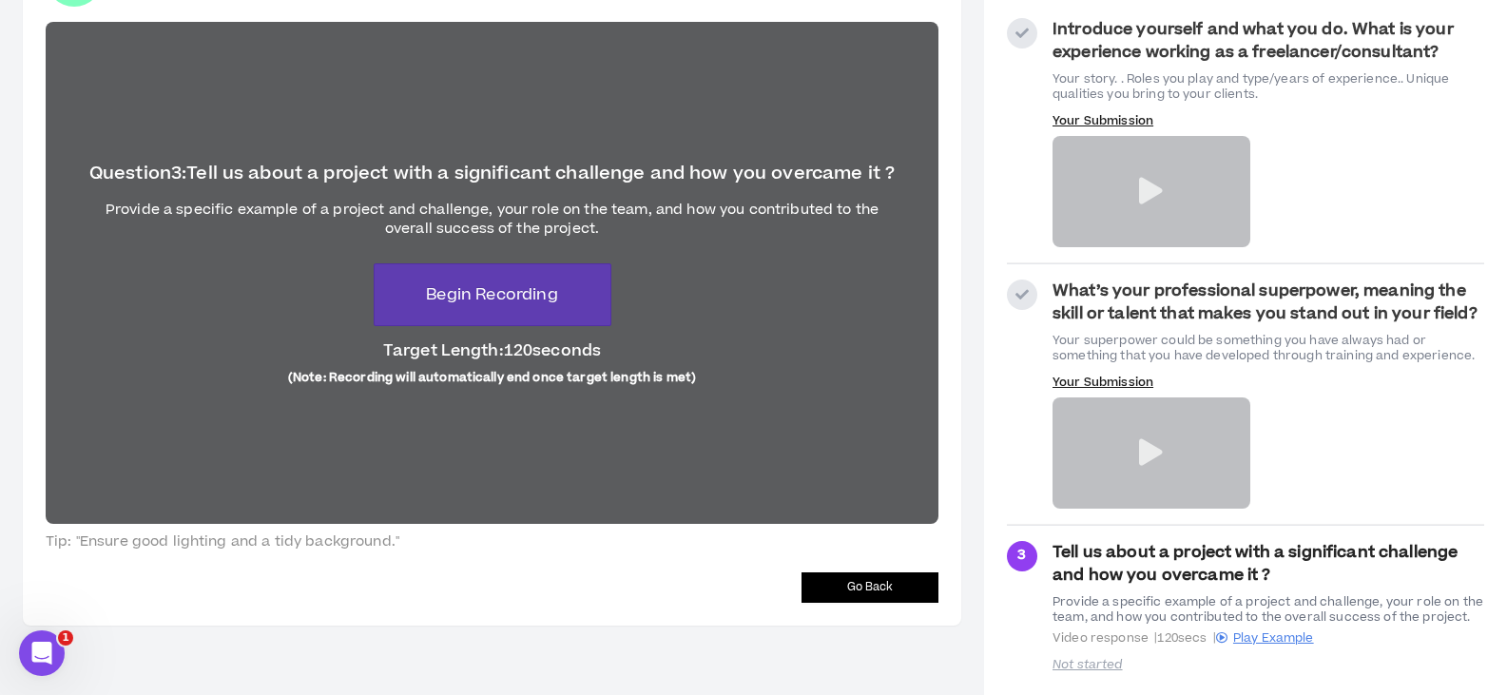
scroll to position [195, 0]
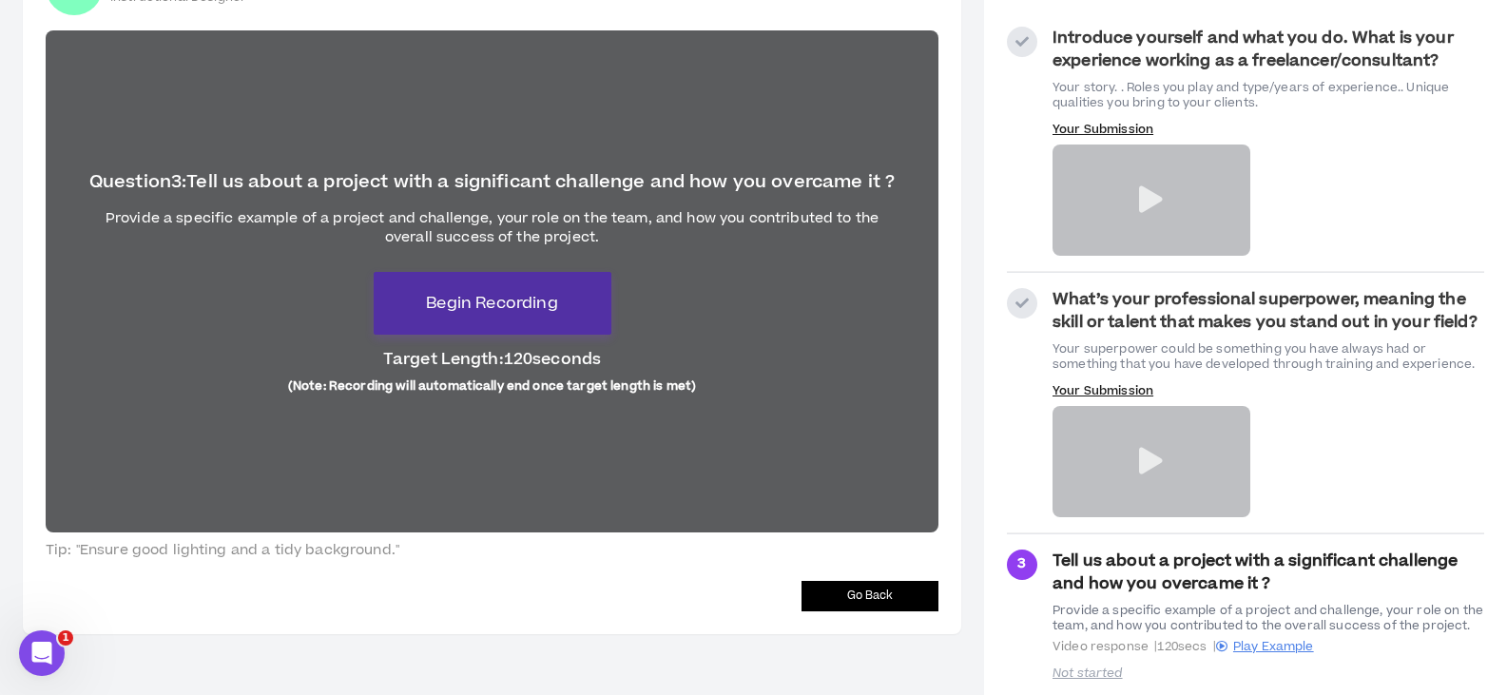
click at [546, 325] on button "Begin Recording" at bounding box center [493, 303] width 238 height 63
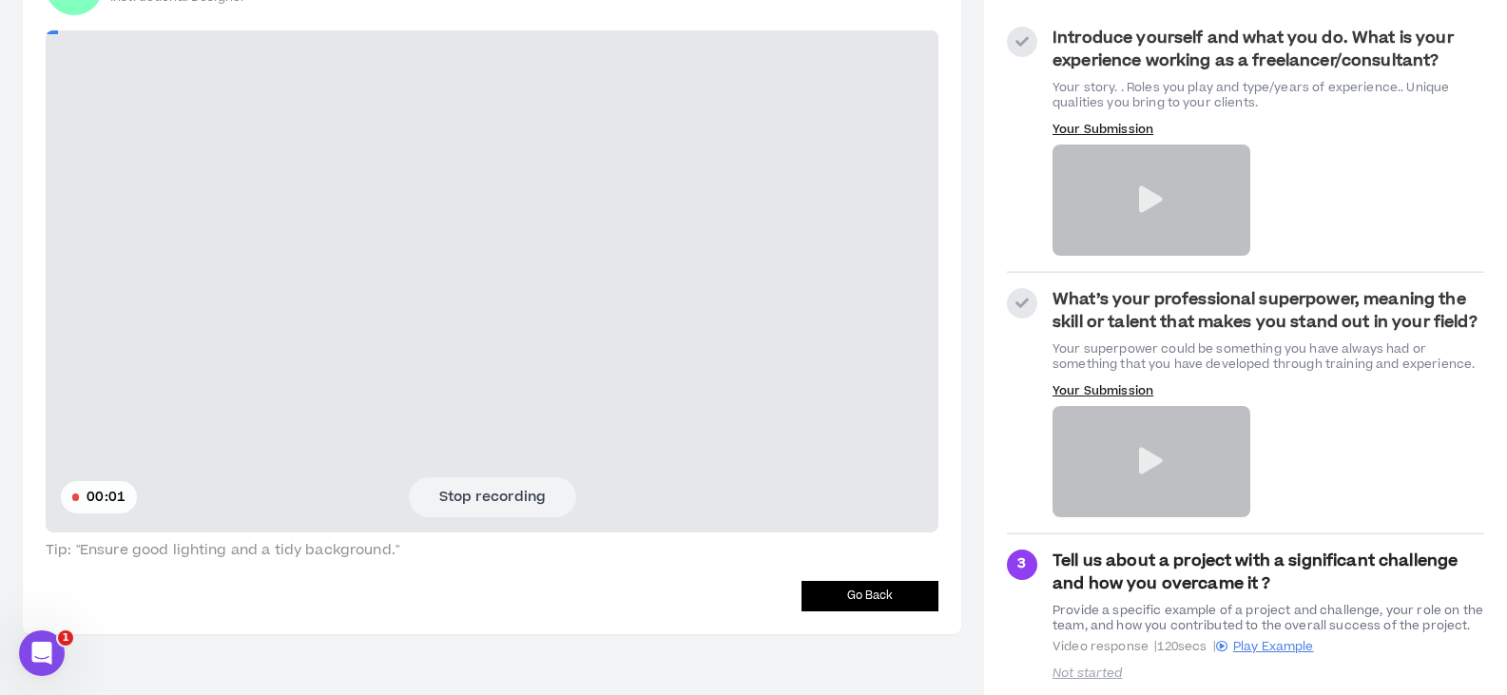
click at [497, 500] on button "Stop recording" at bounding box center [492, 497] width 167 height 40
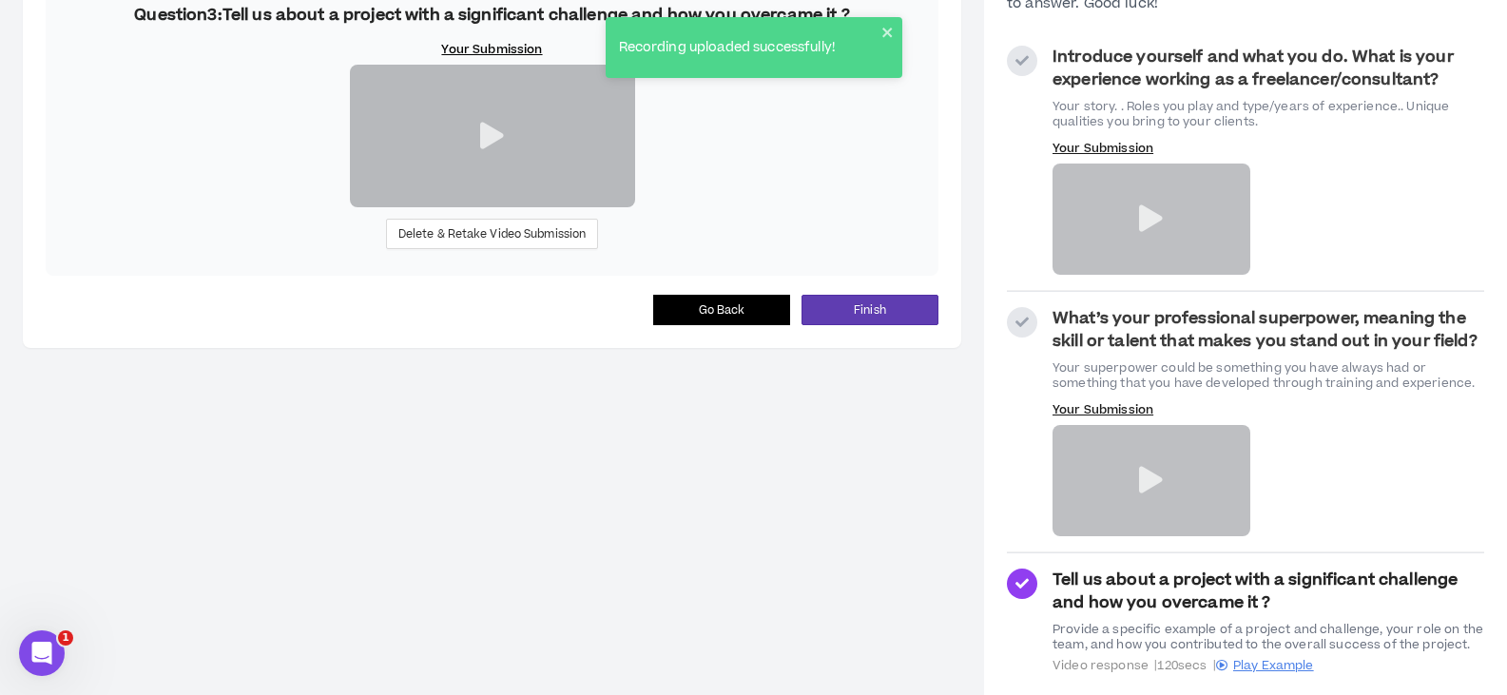
scroll to position [203, 0]
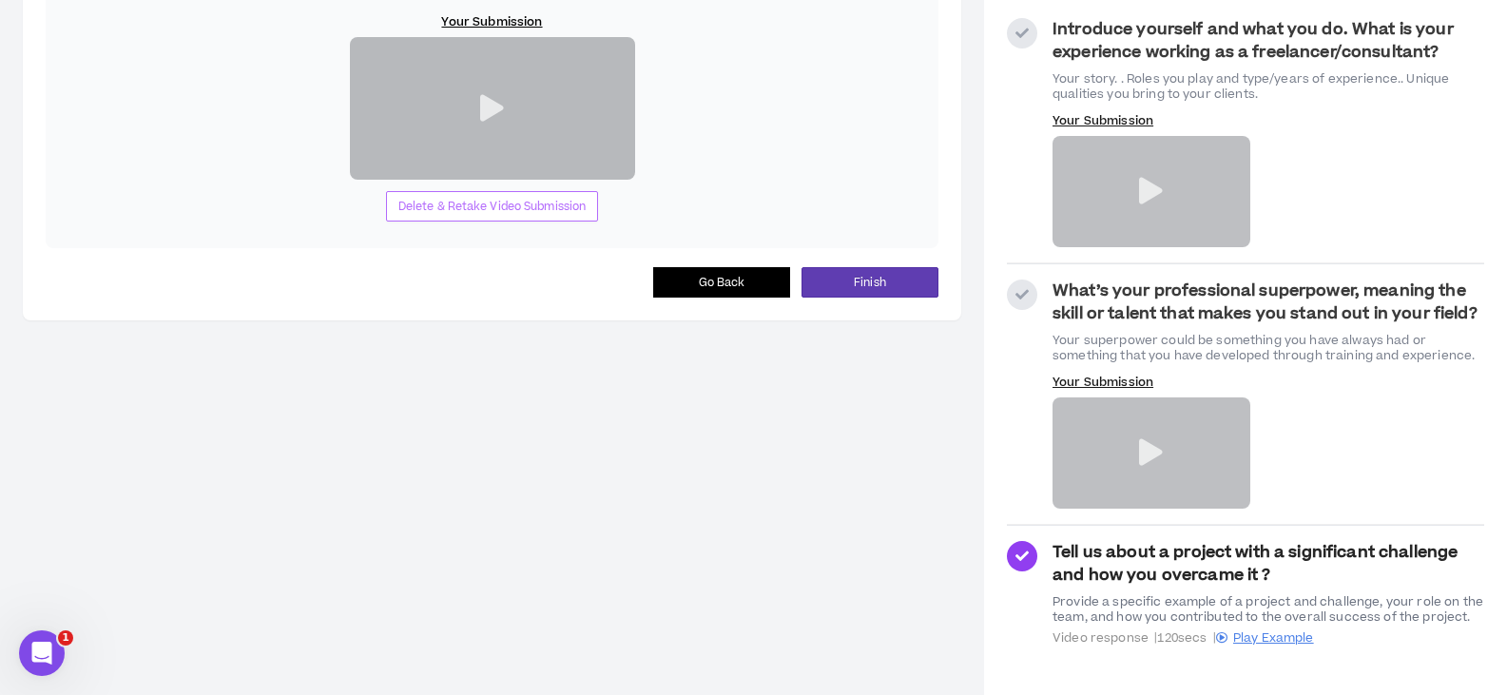
click at [518, 216] on span "Delete & Retake Video Submission" at bounding box center [492, 207] width 188 height 18
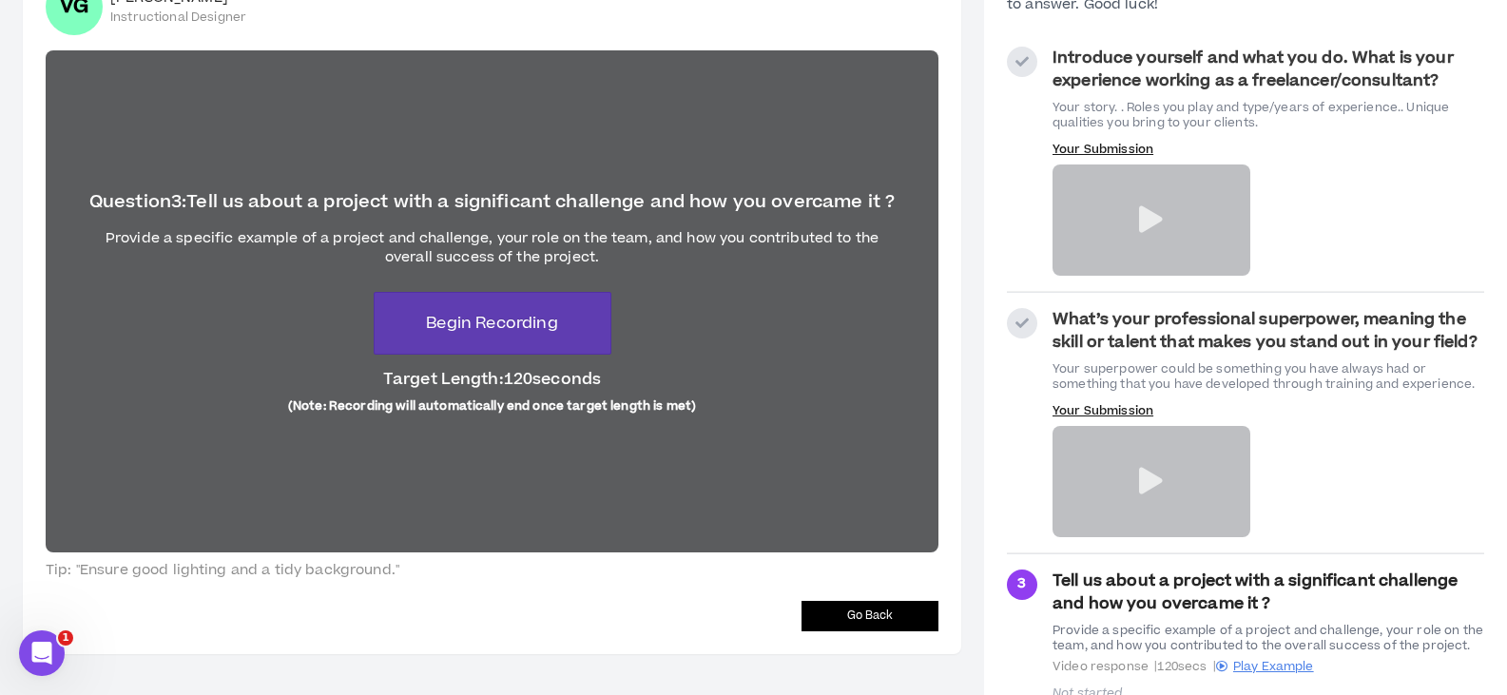
scroll to position [131, 0]
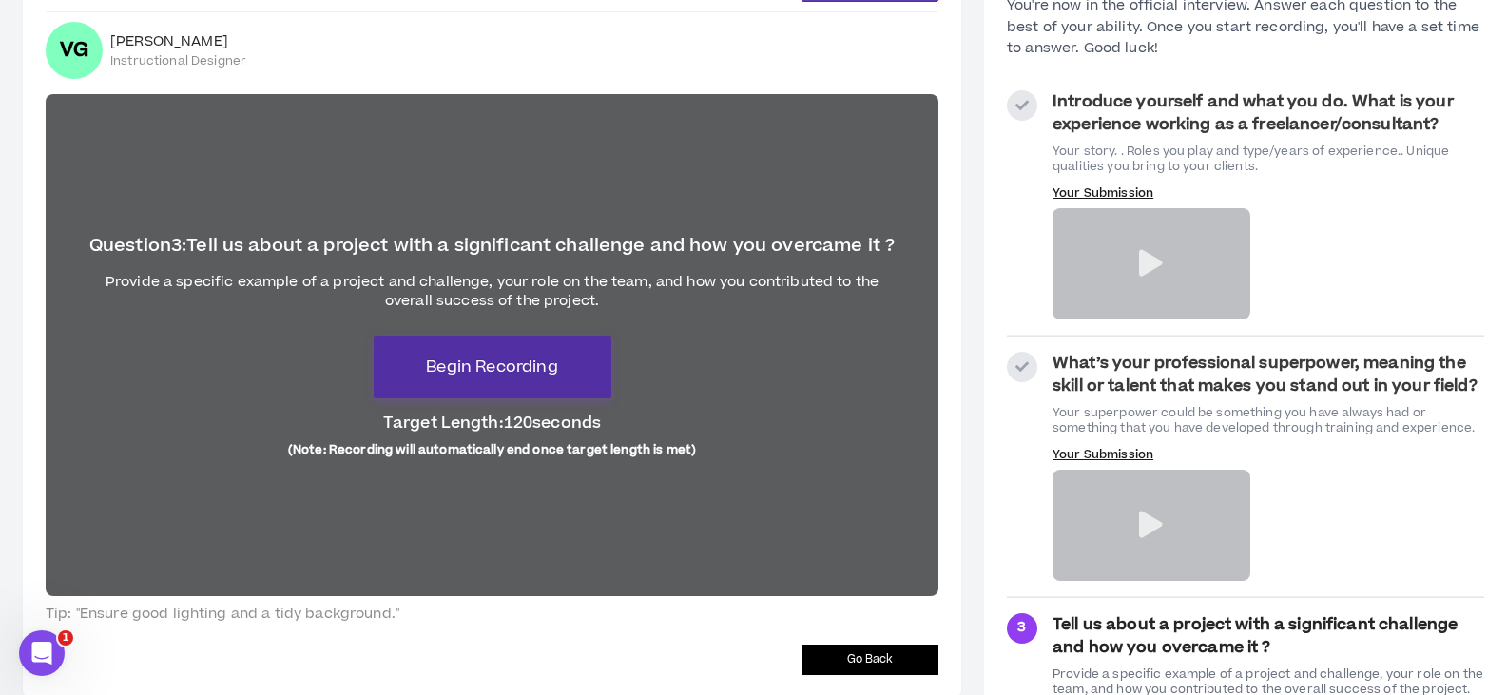
click at [557, 370] on span "Begin Recording" at bounding box center [491, 367] width 131 height 23
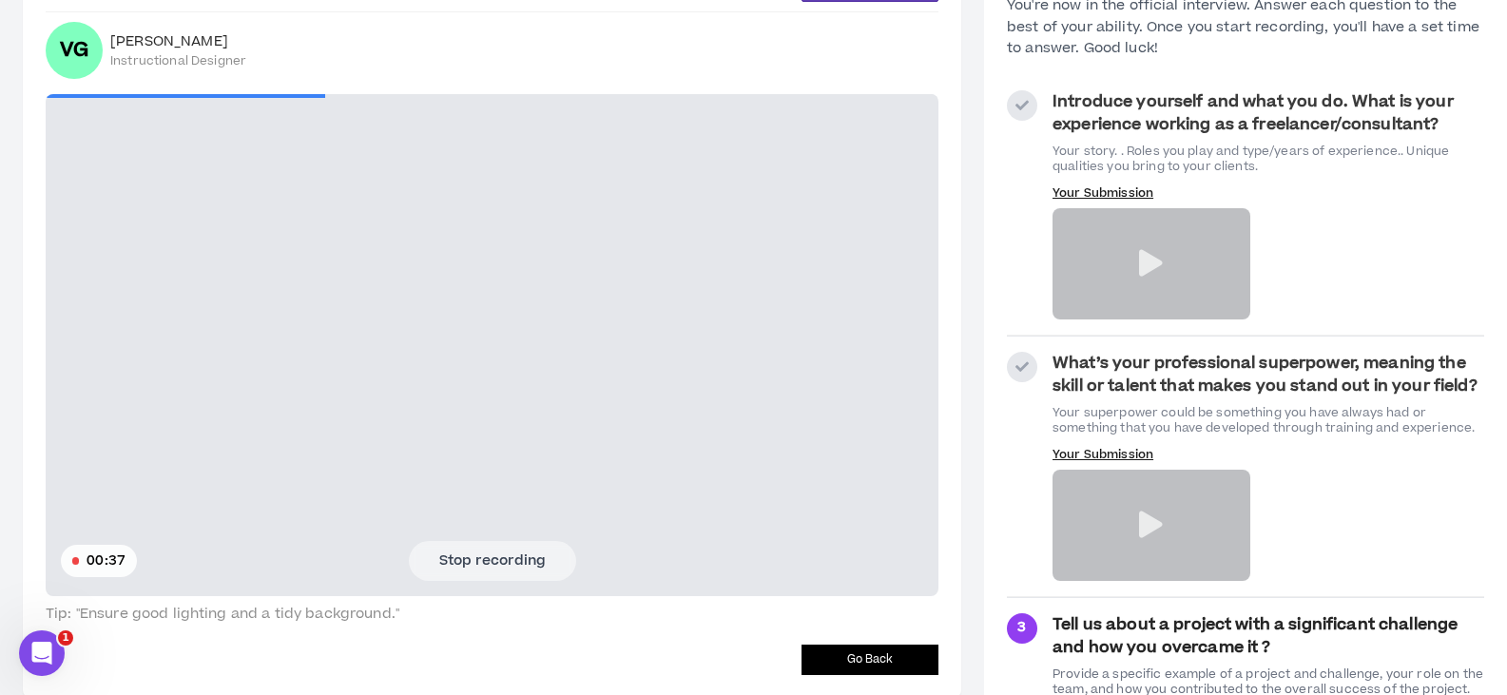
click at [521, 565] on button "Stop recording" at bounding box center [492, 561] width 167 height 40
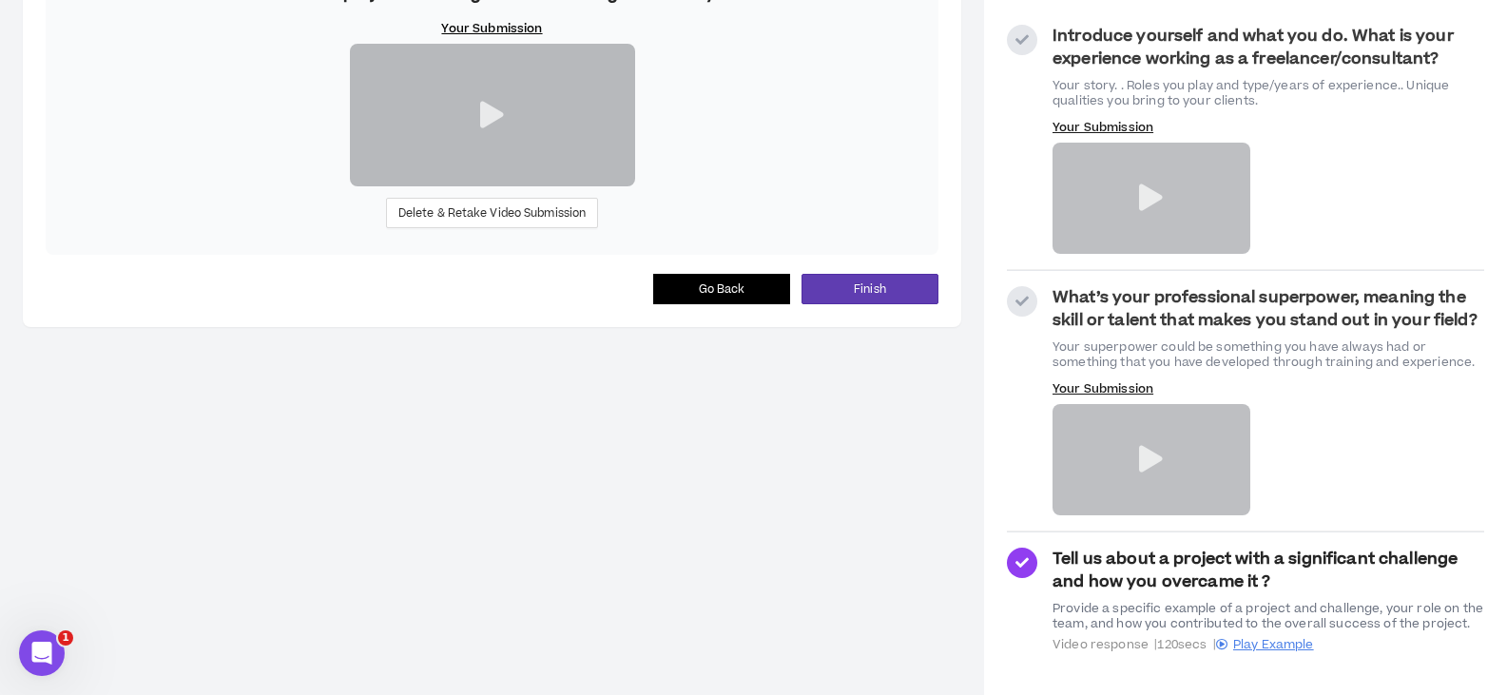
scroll to position [203, 0]
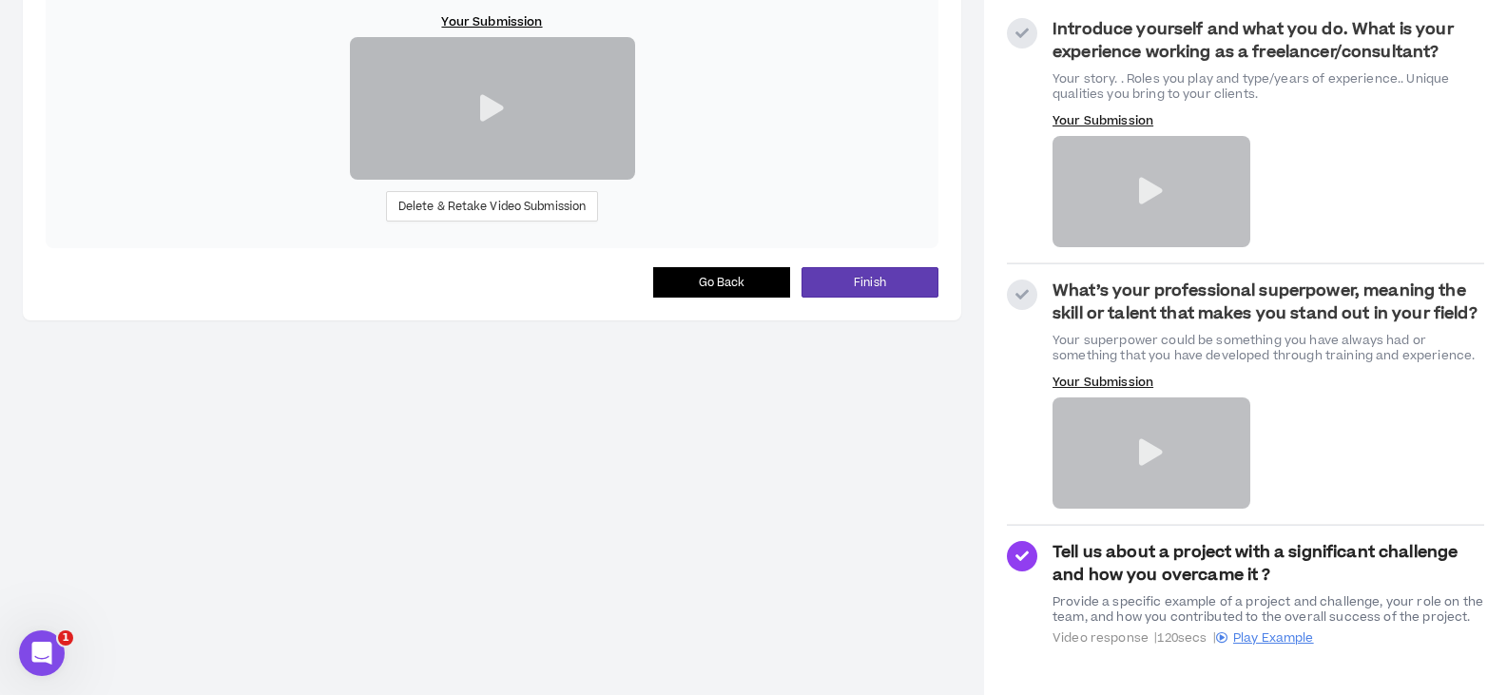
drag, startPoint x: 741, startPoint y: 598, endPoint x: 535, endPoint y: 513, distance: 222.1
click at [544, 320] on div "Video Interview * Required For Application Exit Question 3 : Tell us about a pr…" at bounding box center [492, 98] width 938 height 444
click at [530, 216] on span "Delete & Retake Video Submission" at bounding box center [492, 207] width 188 height 18
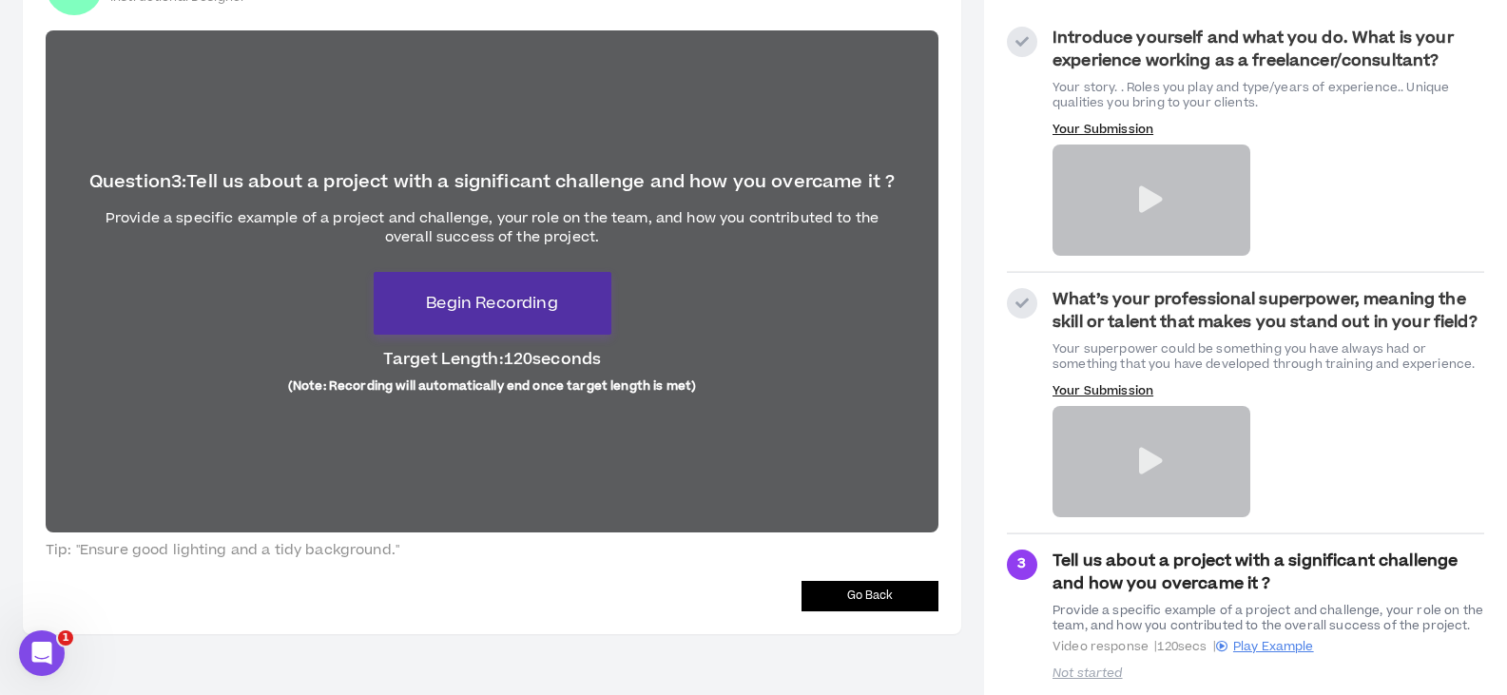
click at [475, 302] on span "Begin Recording" at bounding box center [491, 303] width 131 height 23
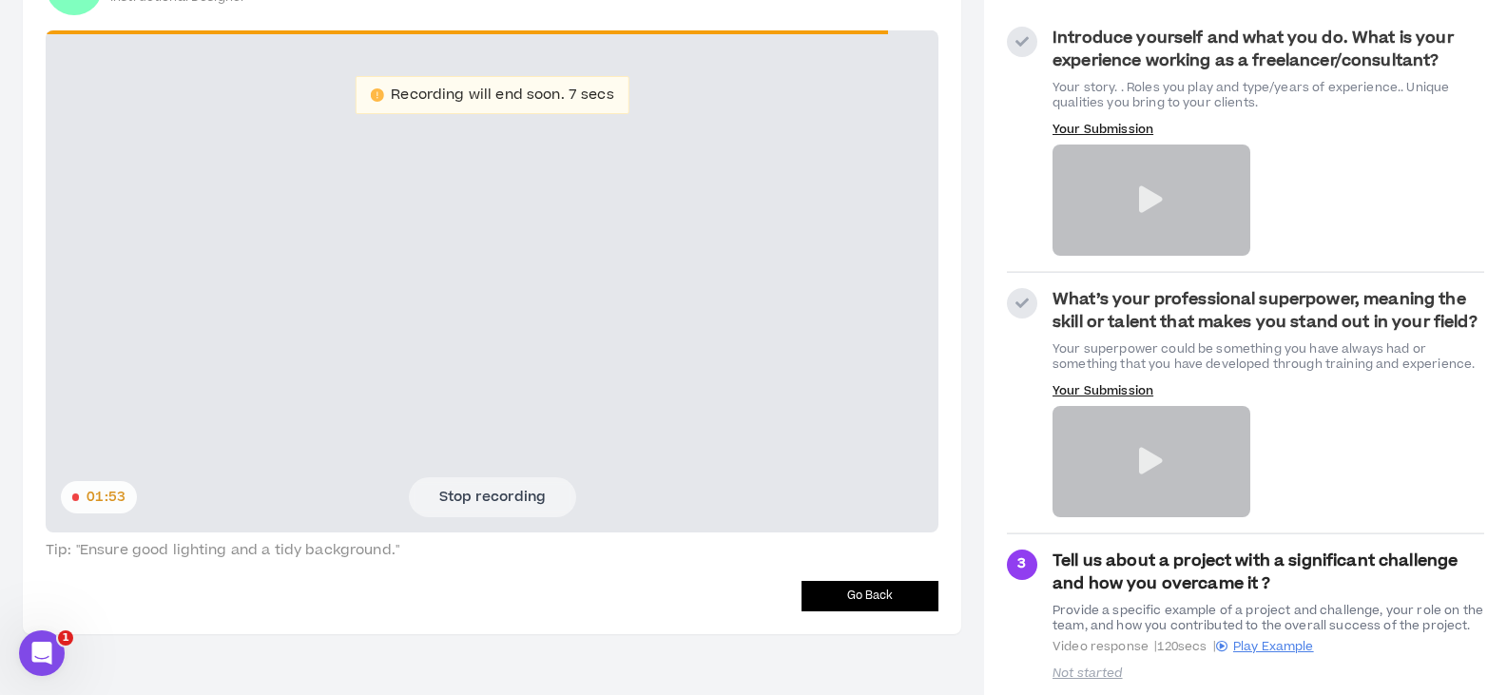
click at [543, 489] on button "Stop recording" at bounding box center [492, 497] width 167 height 40
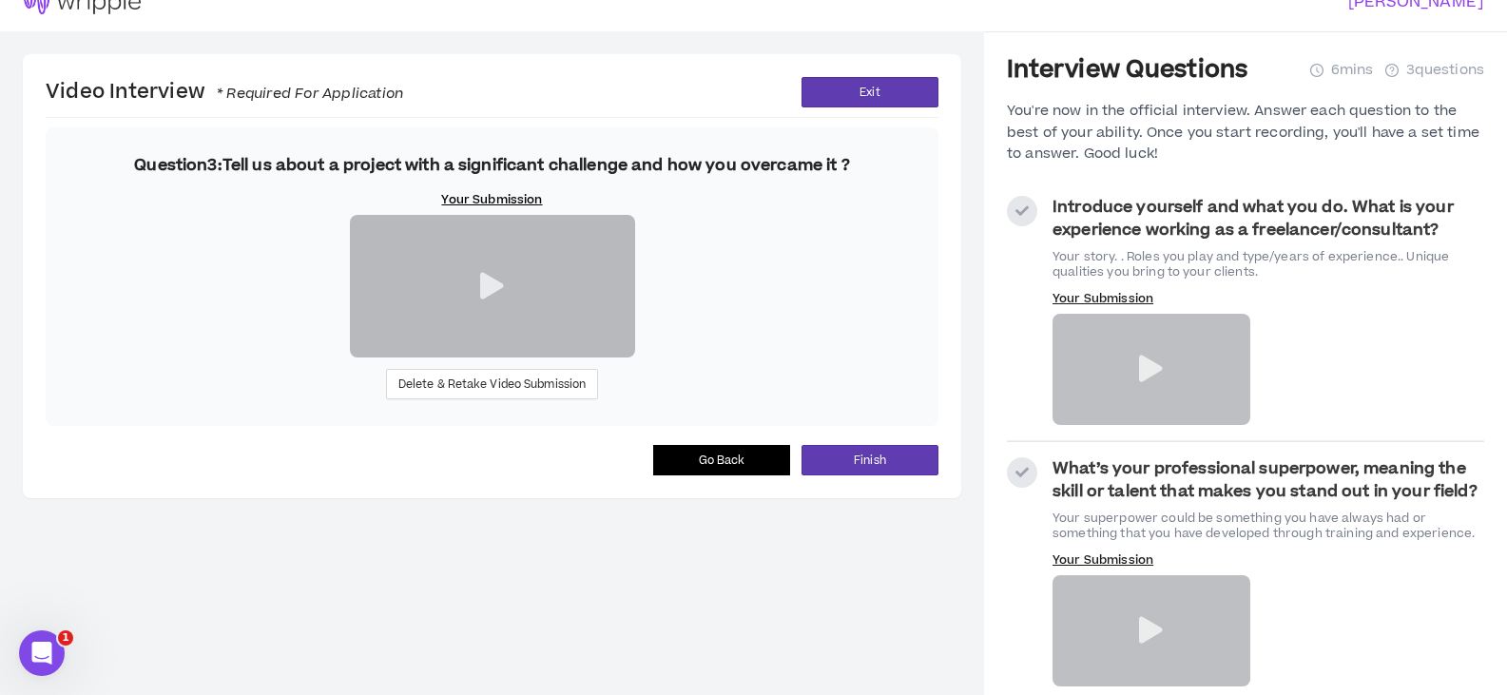
scroll to position [13, 0]
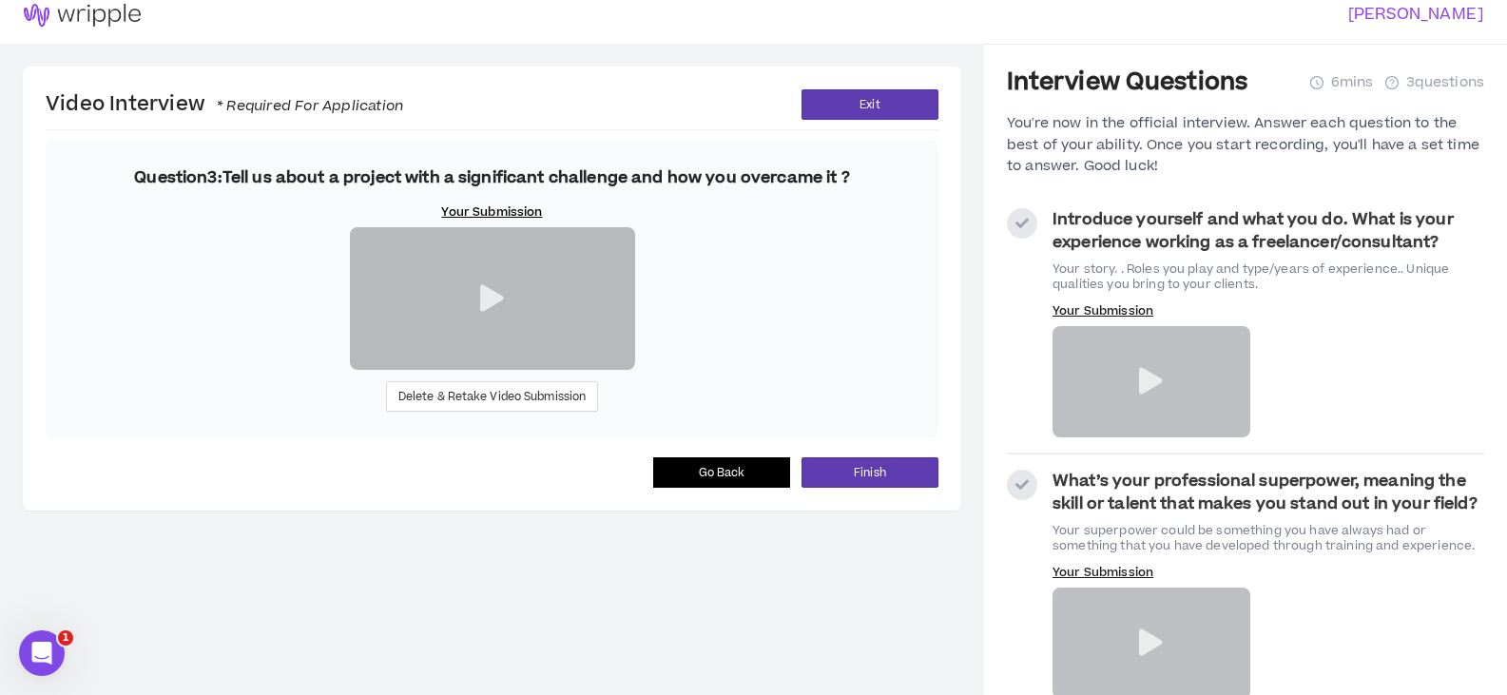
click at [486, 312] on icon at bounding box center [492, 298] width 24 height 27
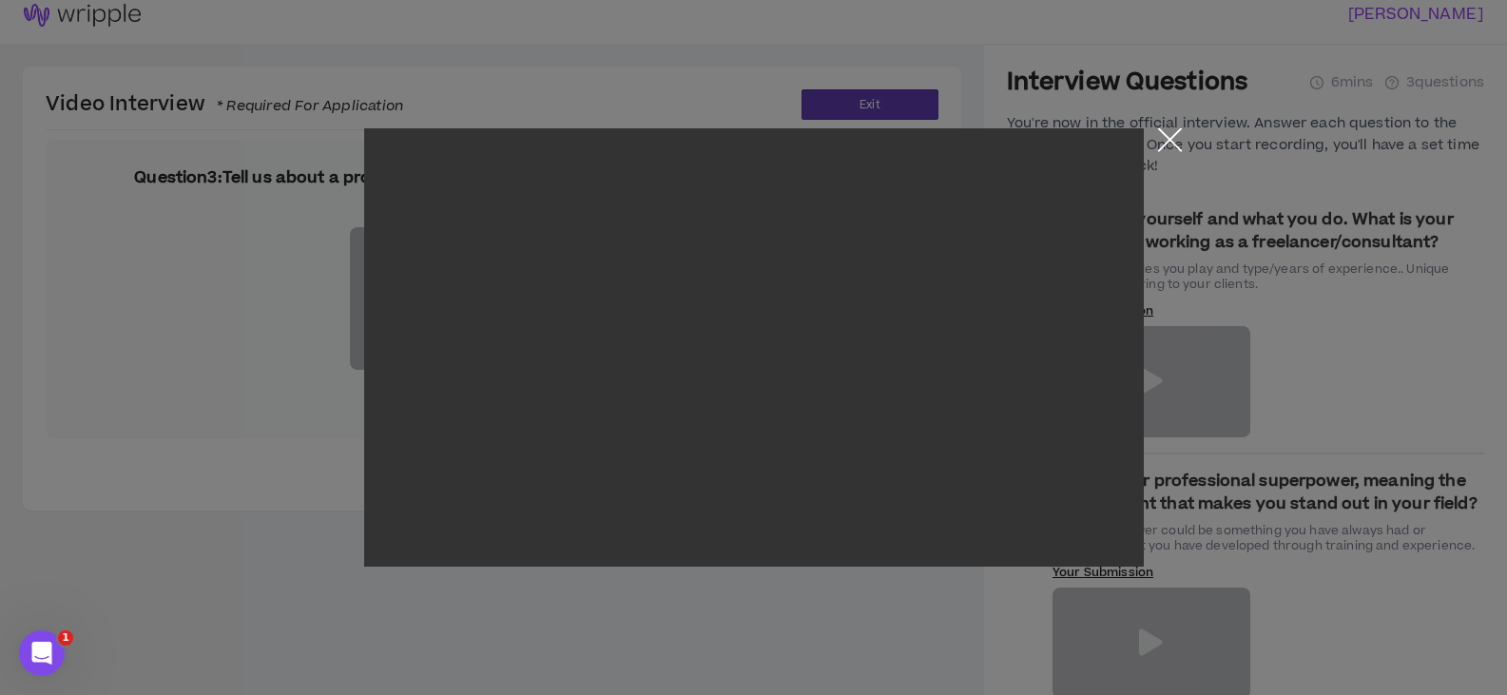
click at [1177, 132] on button "Close the modal by clicking here" at bounding box center [1169, 144] width 33 height 33
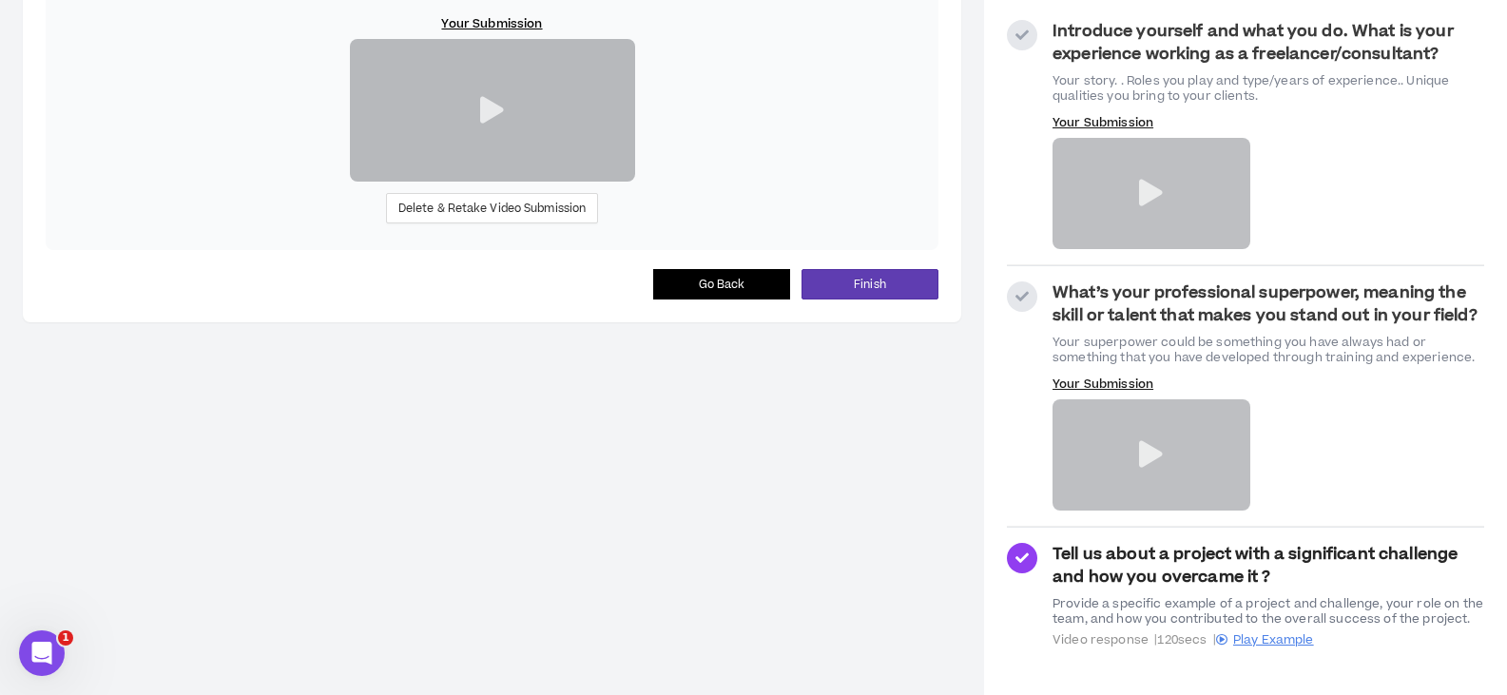
scroll to position [203, 0]
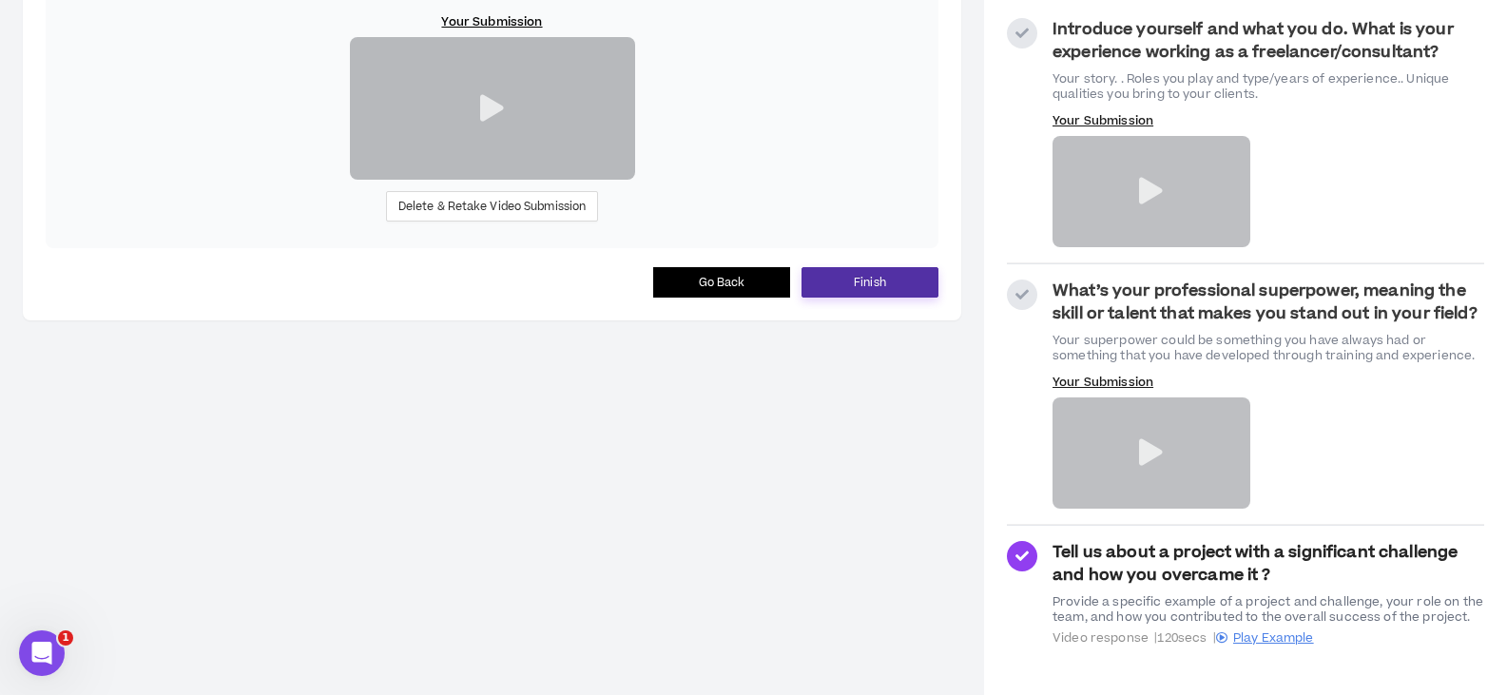
click at [904, 298] on button "Finish" at bounding box center [869, 282] width 137 height 30
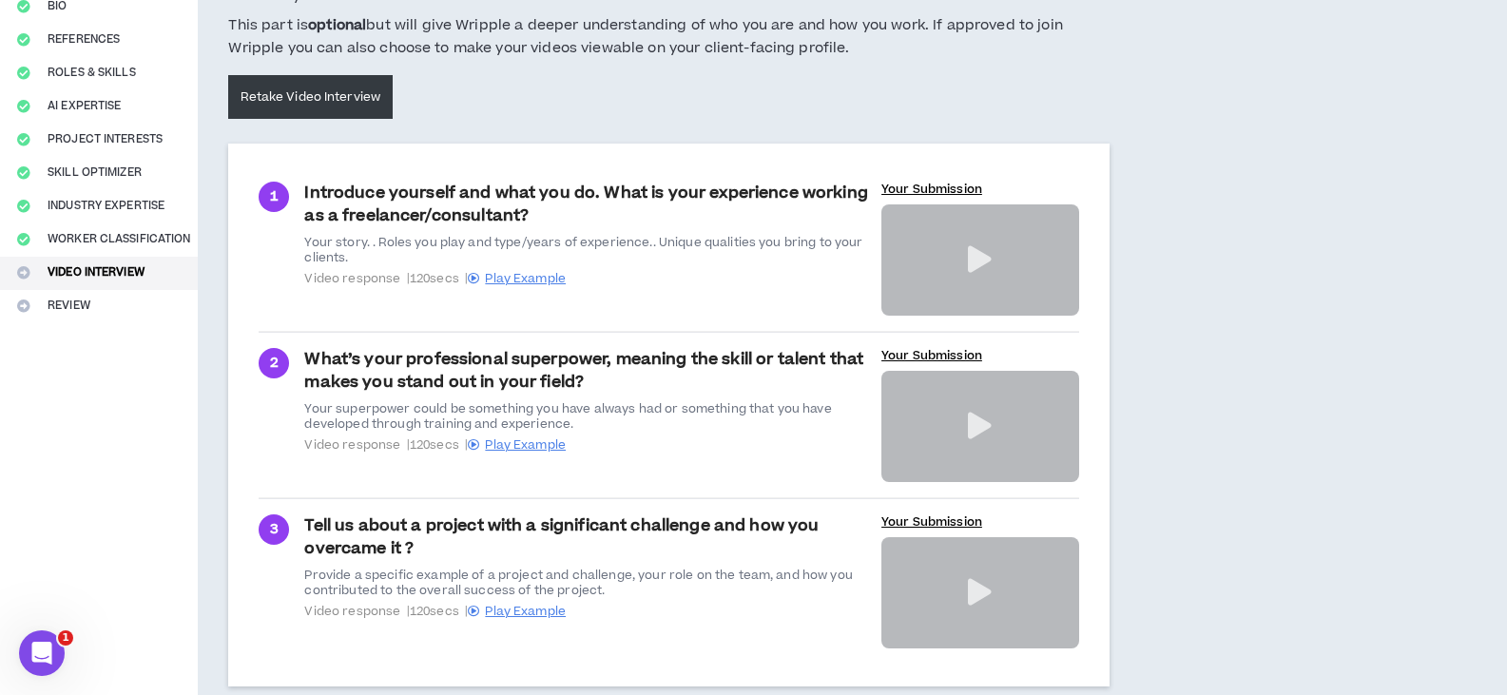
scroll to position [321, 0]
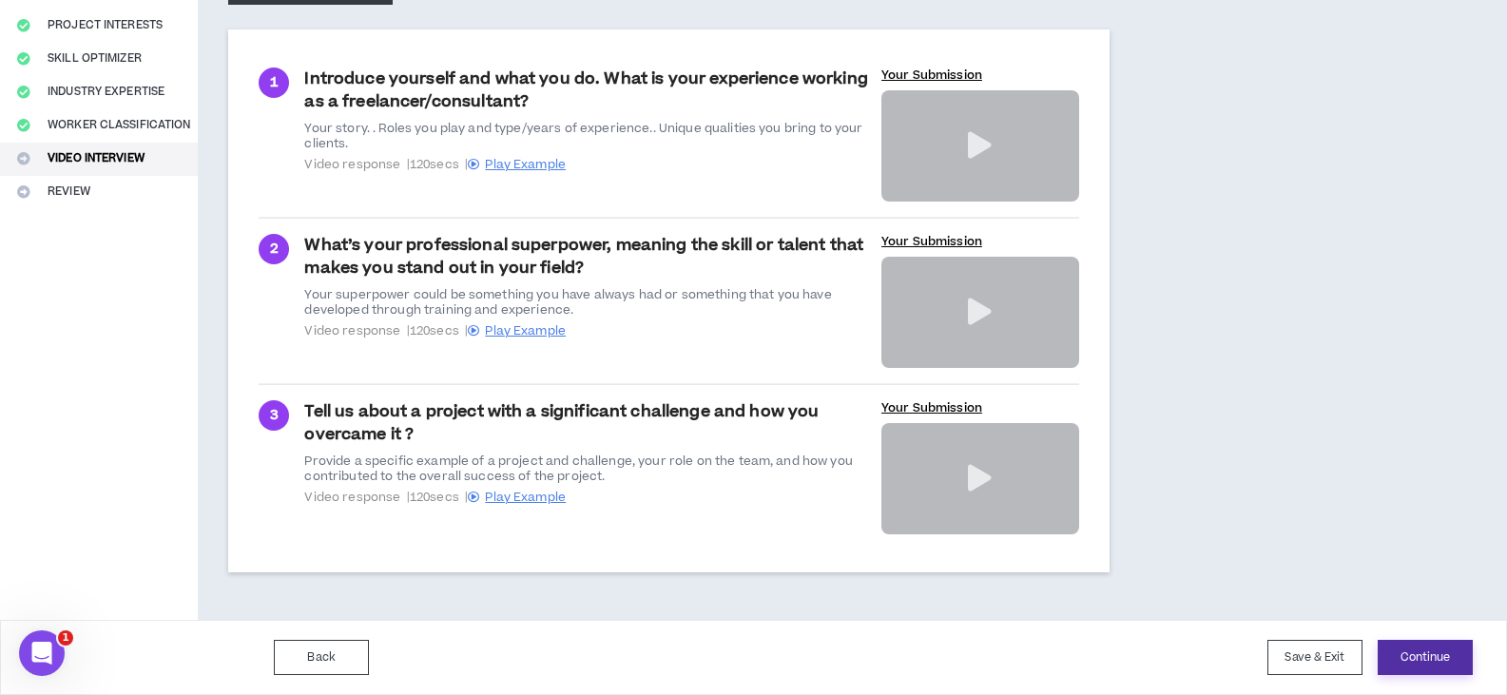
click at [1416, 652] on button "Continue" at bounding box center [1425, 657] width 95 height 35
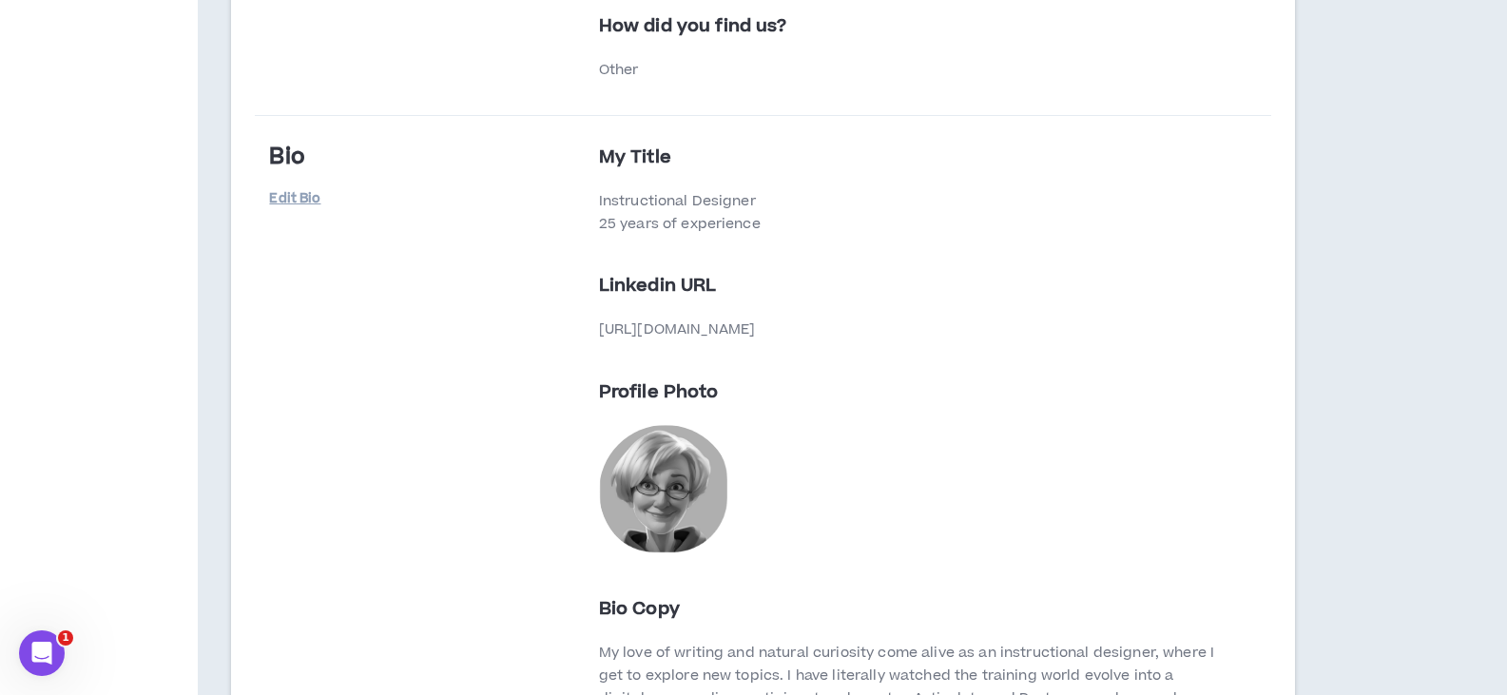
scroll to position [951, 0]
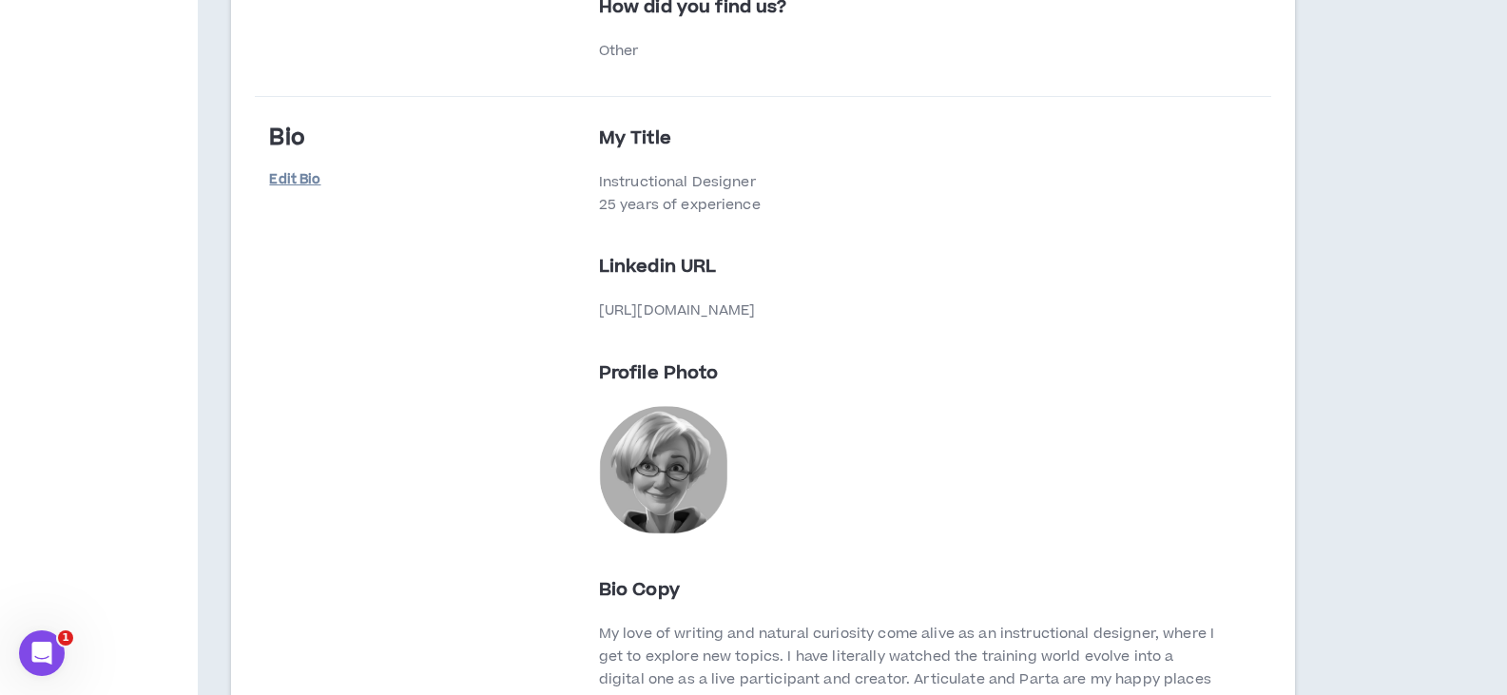
click at [286, 180] on link "Edit Bio" at bounding box center [316, 180] width 95 height 33
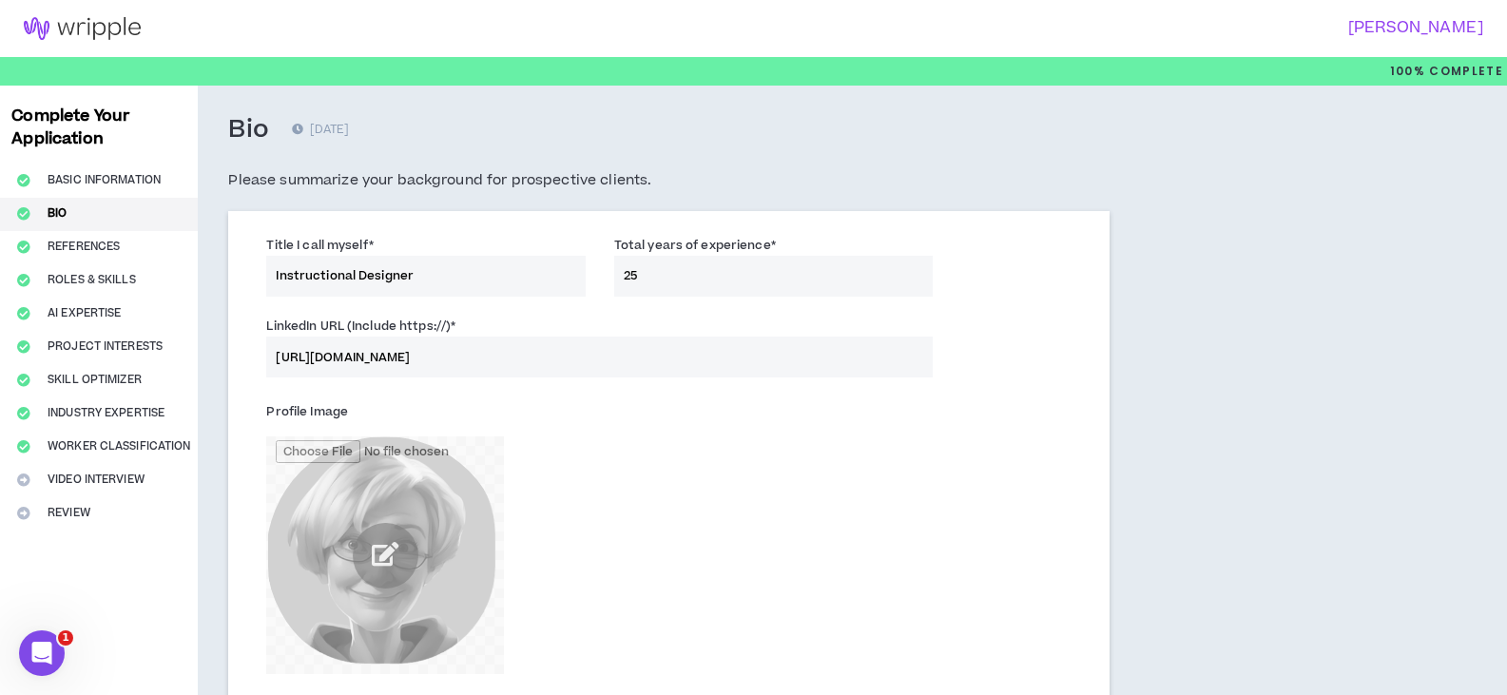
click at [473, 277] on input "Instructional Designer" at bounding box center [425, 276] width 318 height 41
type input "Instructional Designer and Writer"
click at [747, 532] on div "Profile Image" at bounding box center [529, 535] width 527 height 278
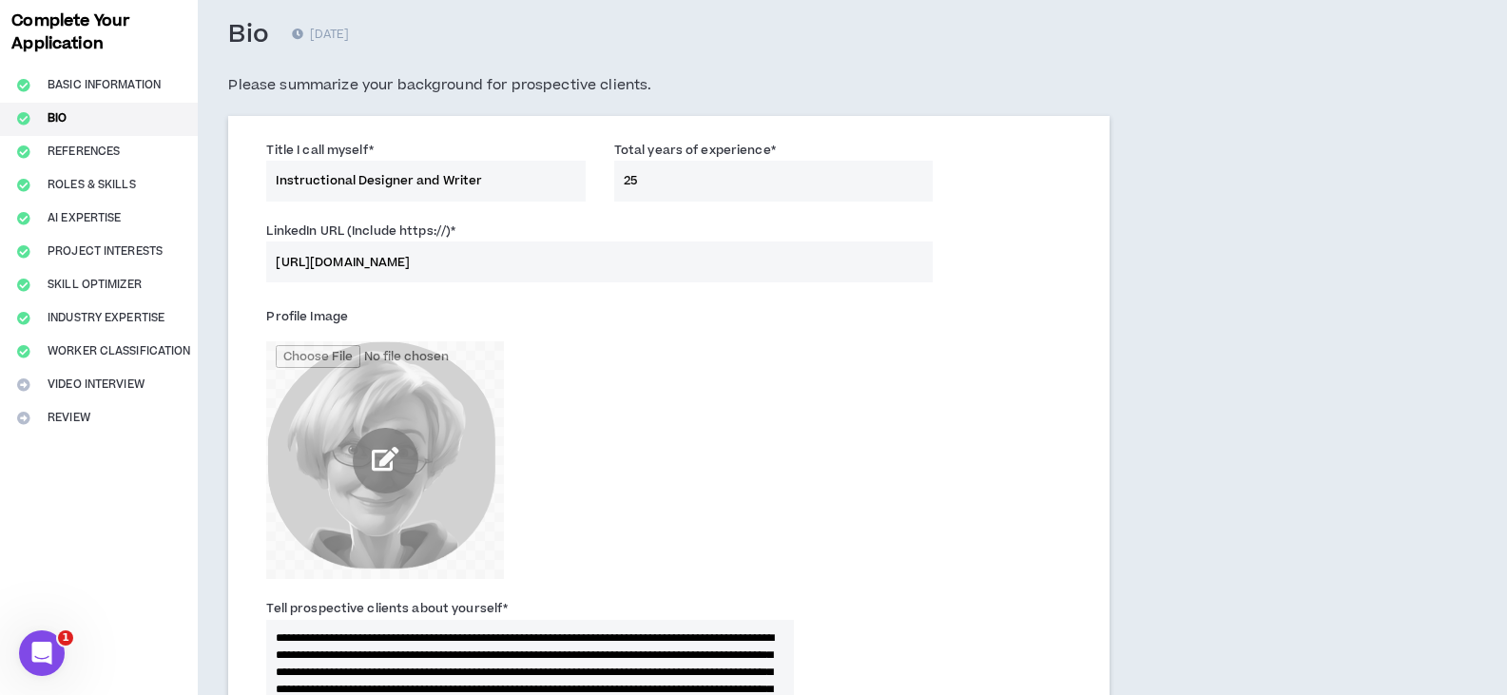
click at [383, 457] on input "file" at bounding box center [385, 460] width 238 height 238
click at [389, 452] on input "file" at bounding box center [385, 460] width 238 height 238
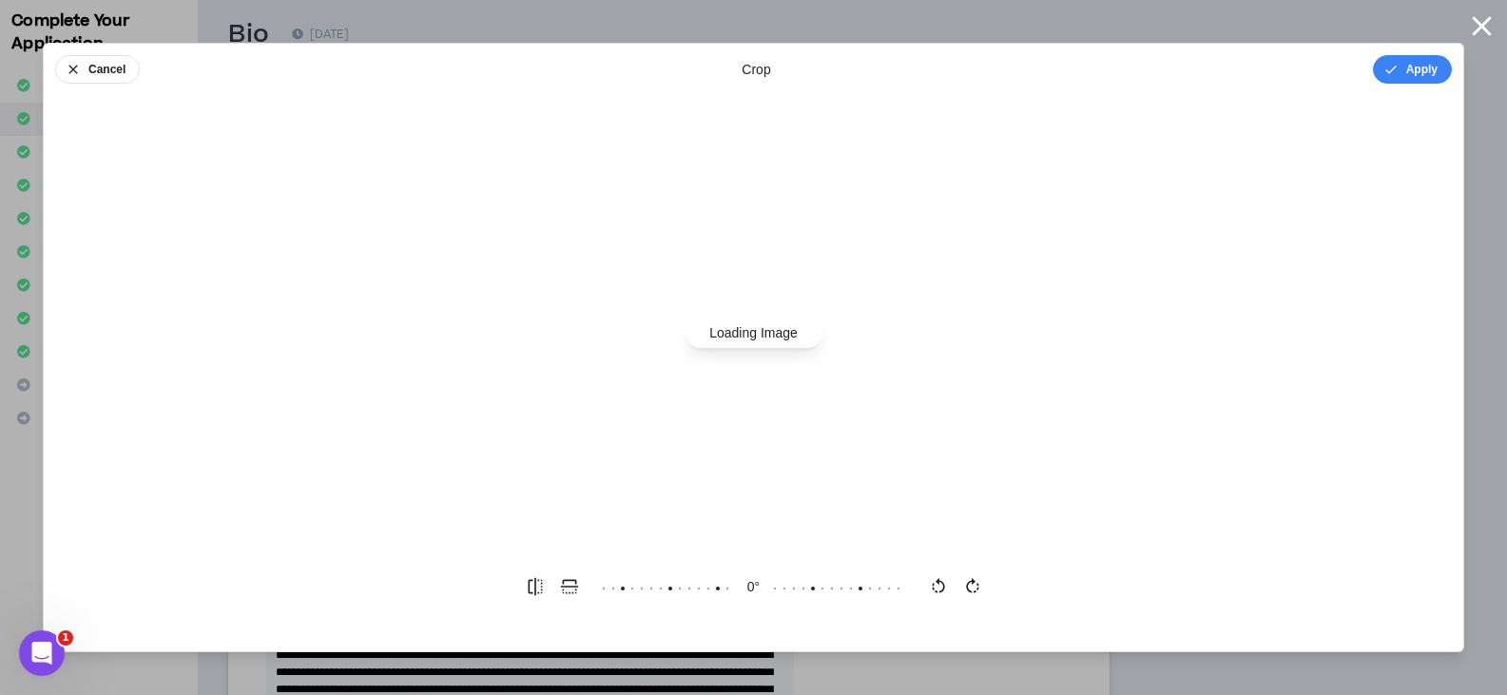
scroll to position [0, 0]
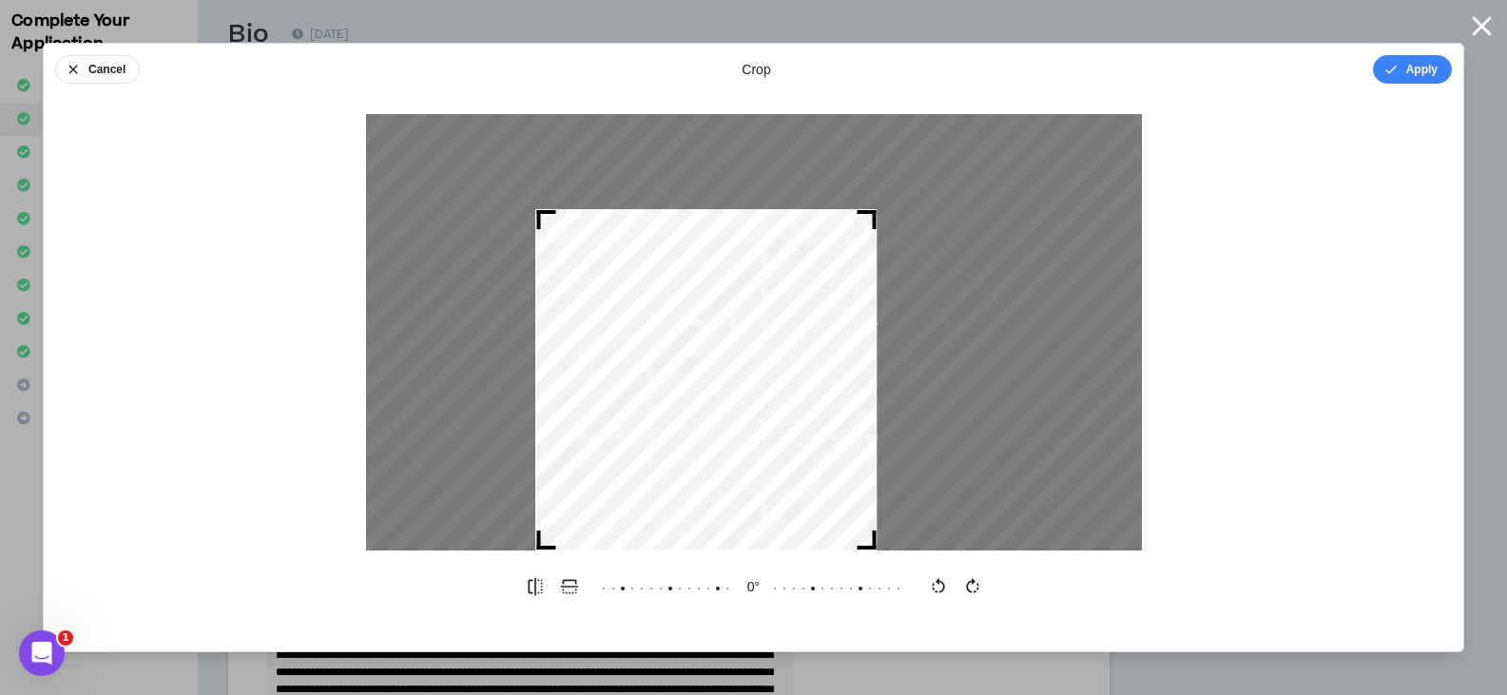
drag, startPoint x: 965, startPoint y: 118, endPoint x: 870, endPoint y: 230, distance: 147.0
click at [870, 230] on div at bounding box center [705, 379] width 341 height 341
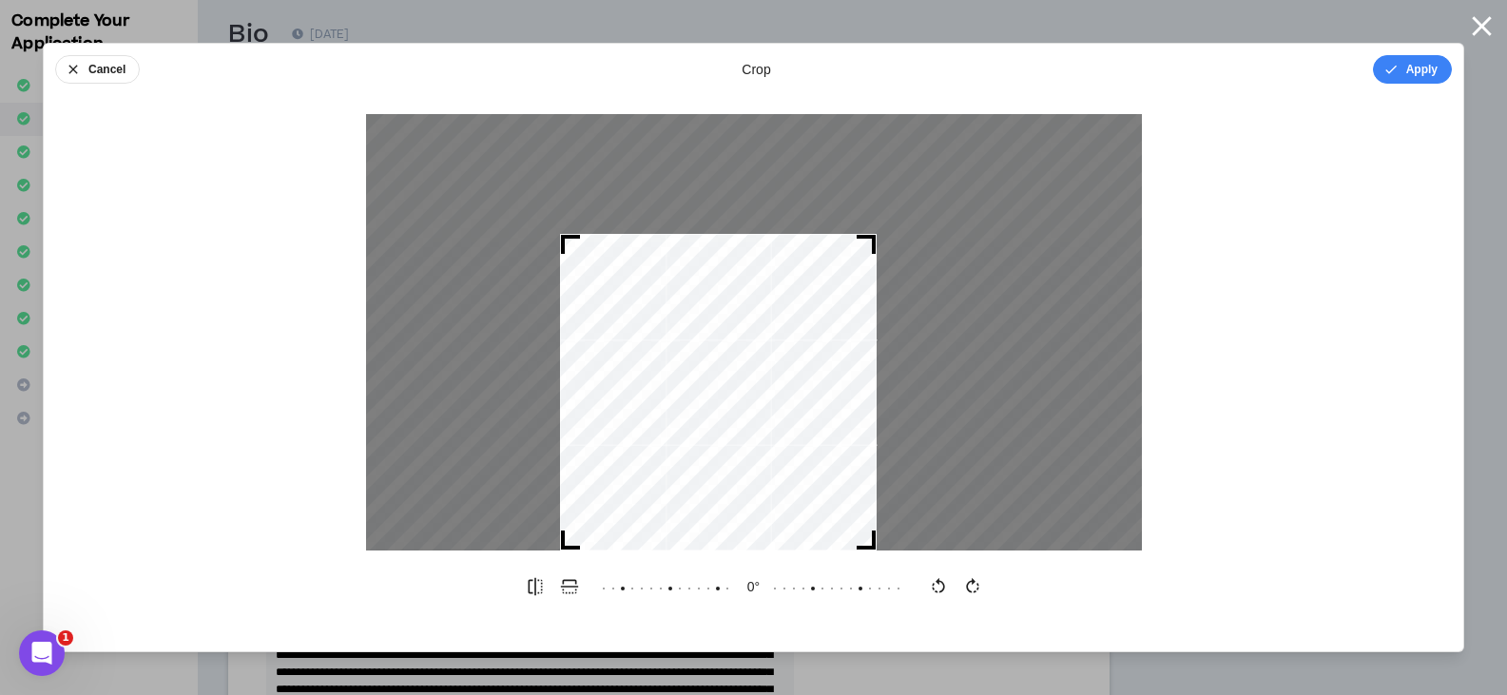
drag, startPoint x: 542, startPoint y: 217, endPoint x: 567, endPoint y: 228, distance: 27.2
click at [567, 228] on div at bounding box center [754, 332] width 776 height 436
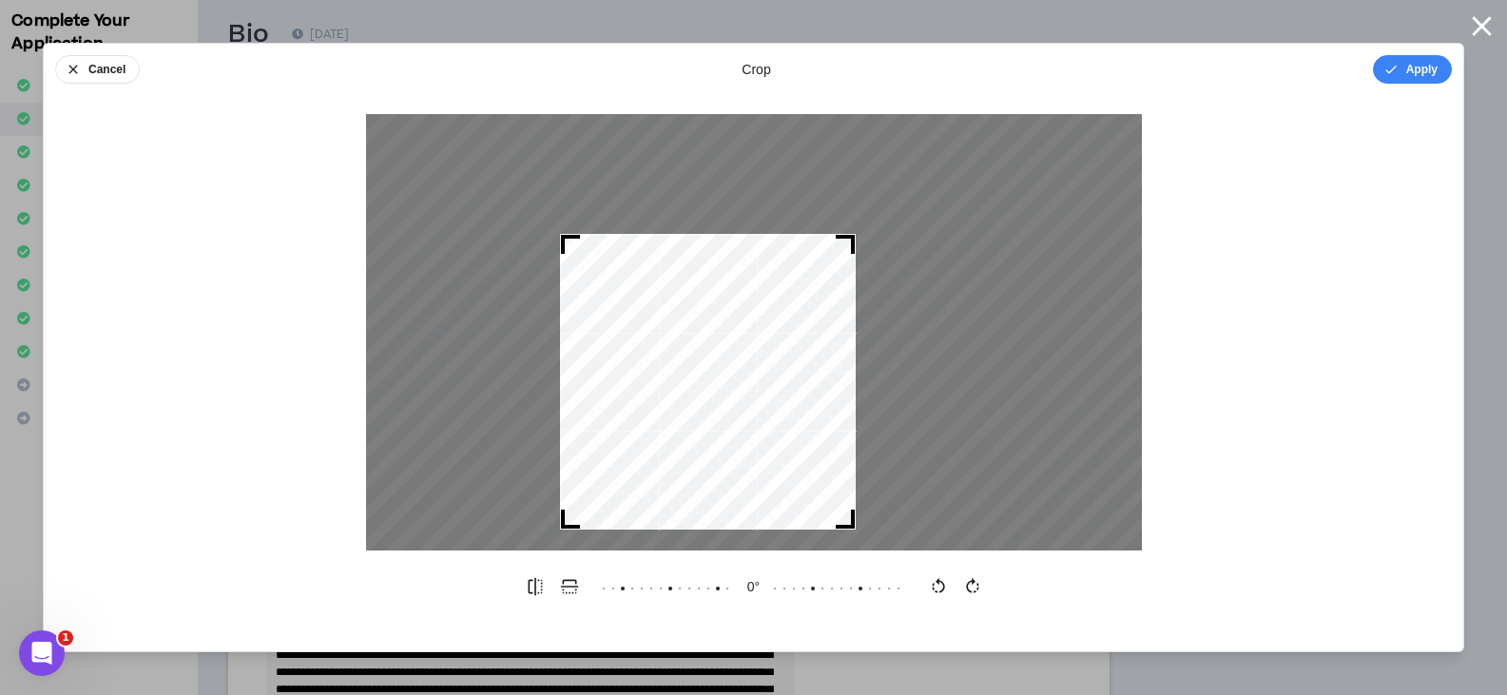
drag, startPoint x: 865, startPoint y: 544, endPoint x: 844, endPoint y: 505, distance: 44.2
click at [844, 505] on div at bounding box center [708, 382] width 296 height 296
click at [1404, 65] on button "Apply" at bounding box center [1412, 69] width 79 height 29
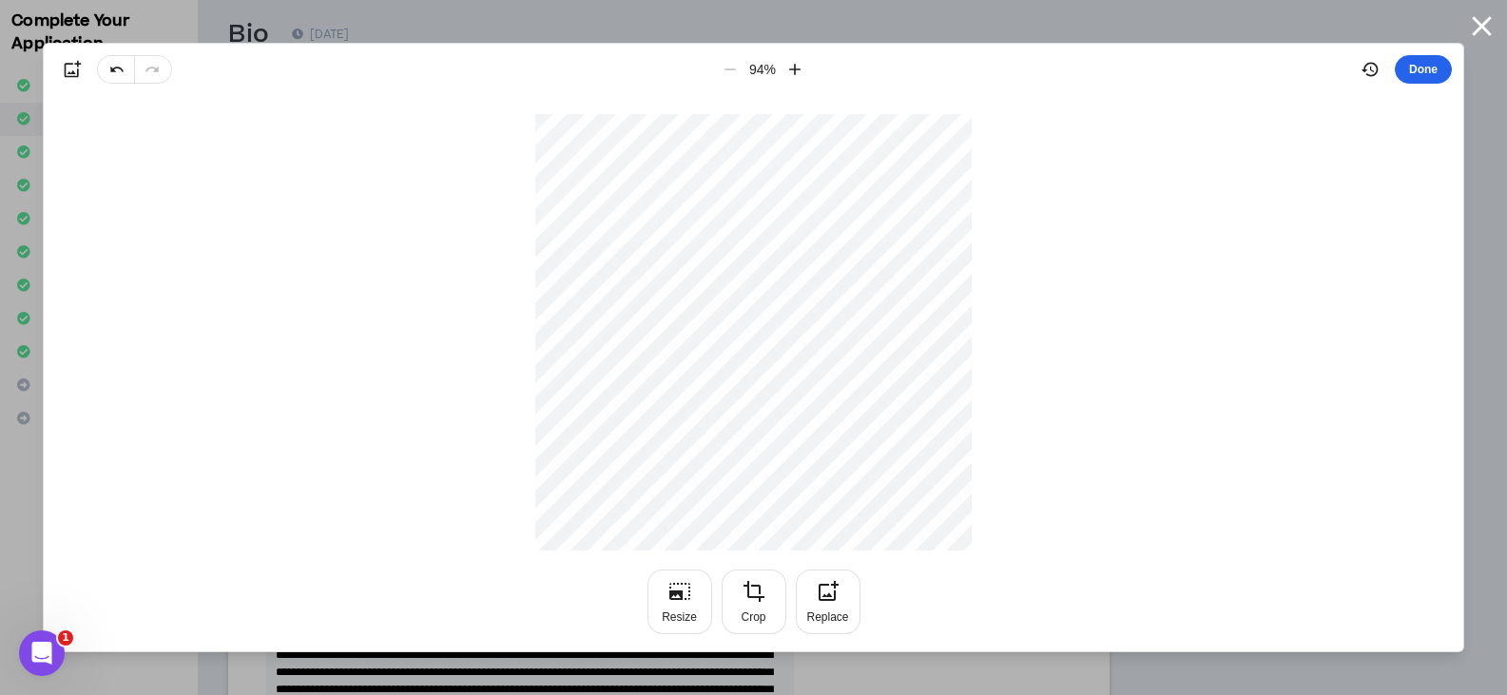
click at [1427, 76] on button "Done" at bounding box center [1423, 69] width 57 height 29
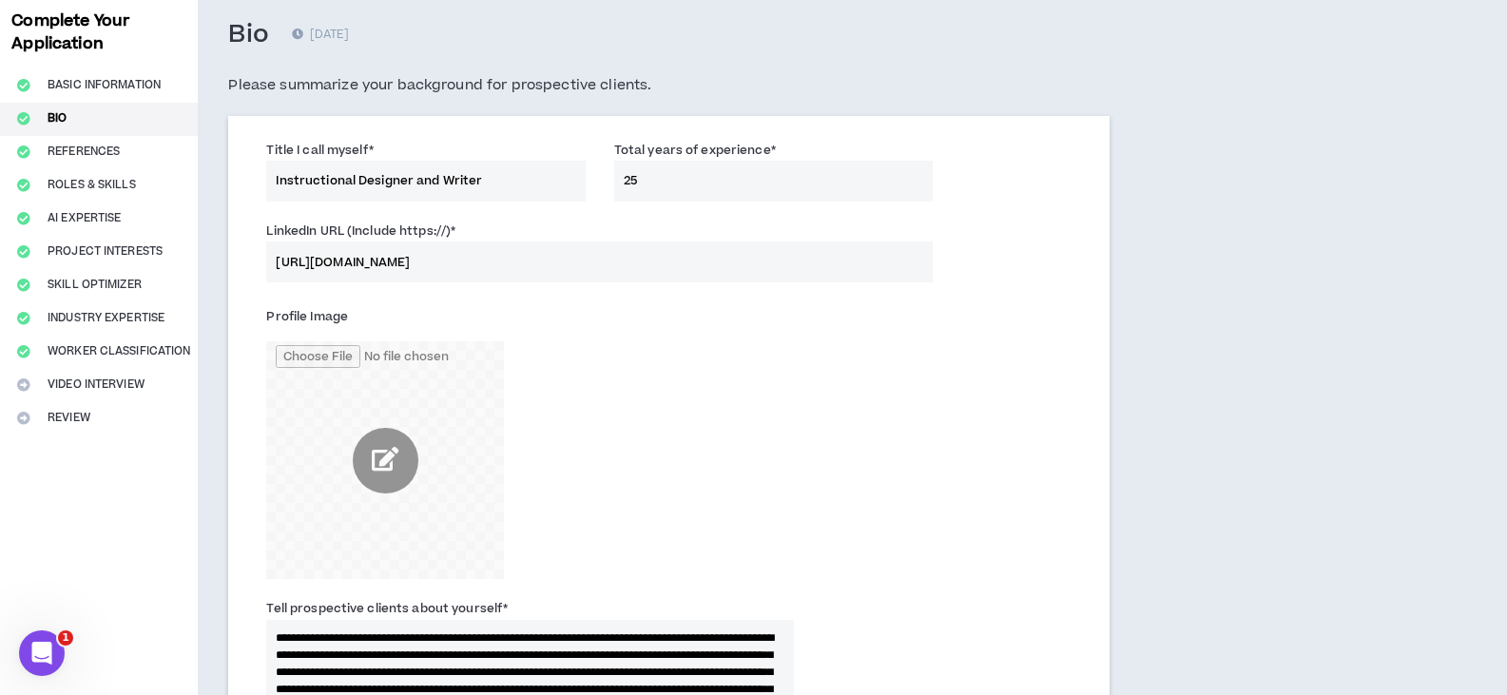
click at [1010, 242] on div "LinkedIn URL (Include https://) * [URL][DOMAIN_NAME]" at bounding box center [669, 256] width 834 height 81
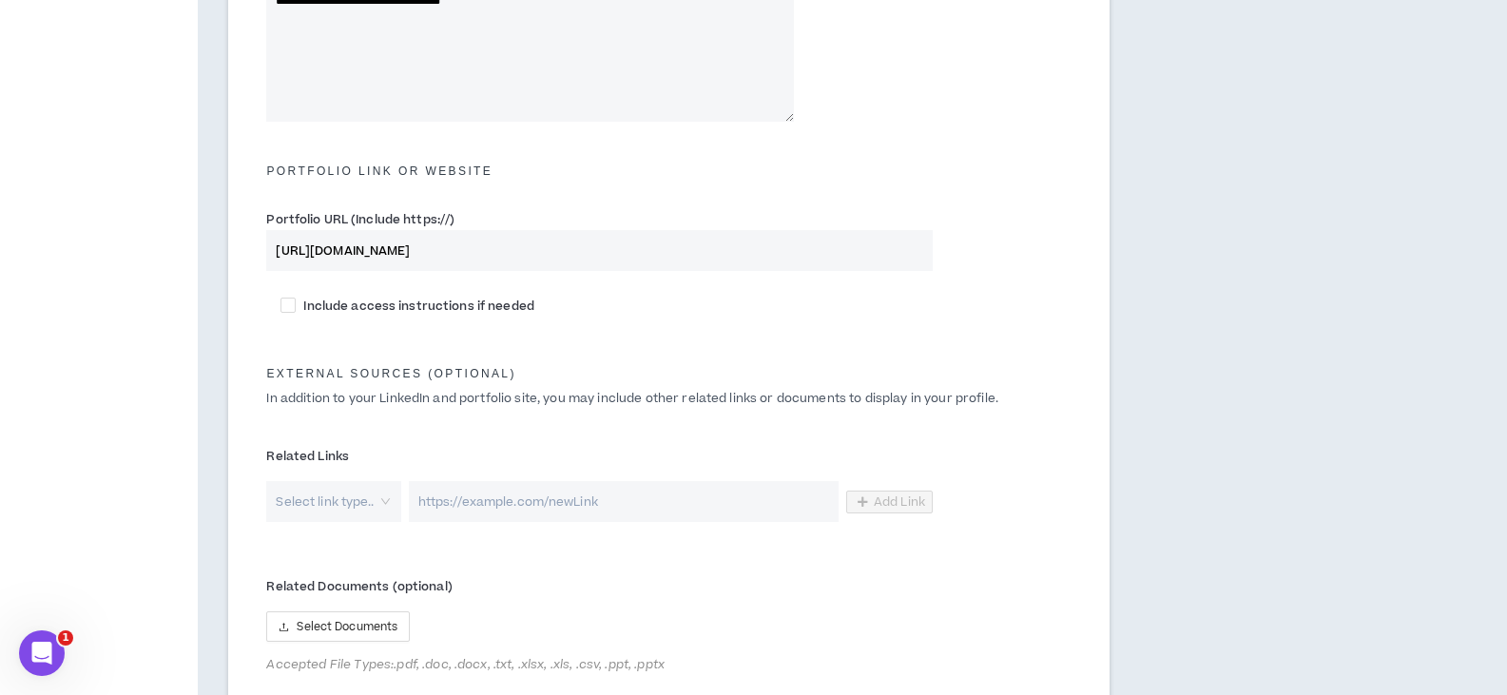
scroll to position [984, 0]
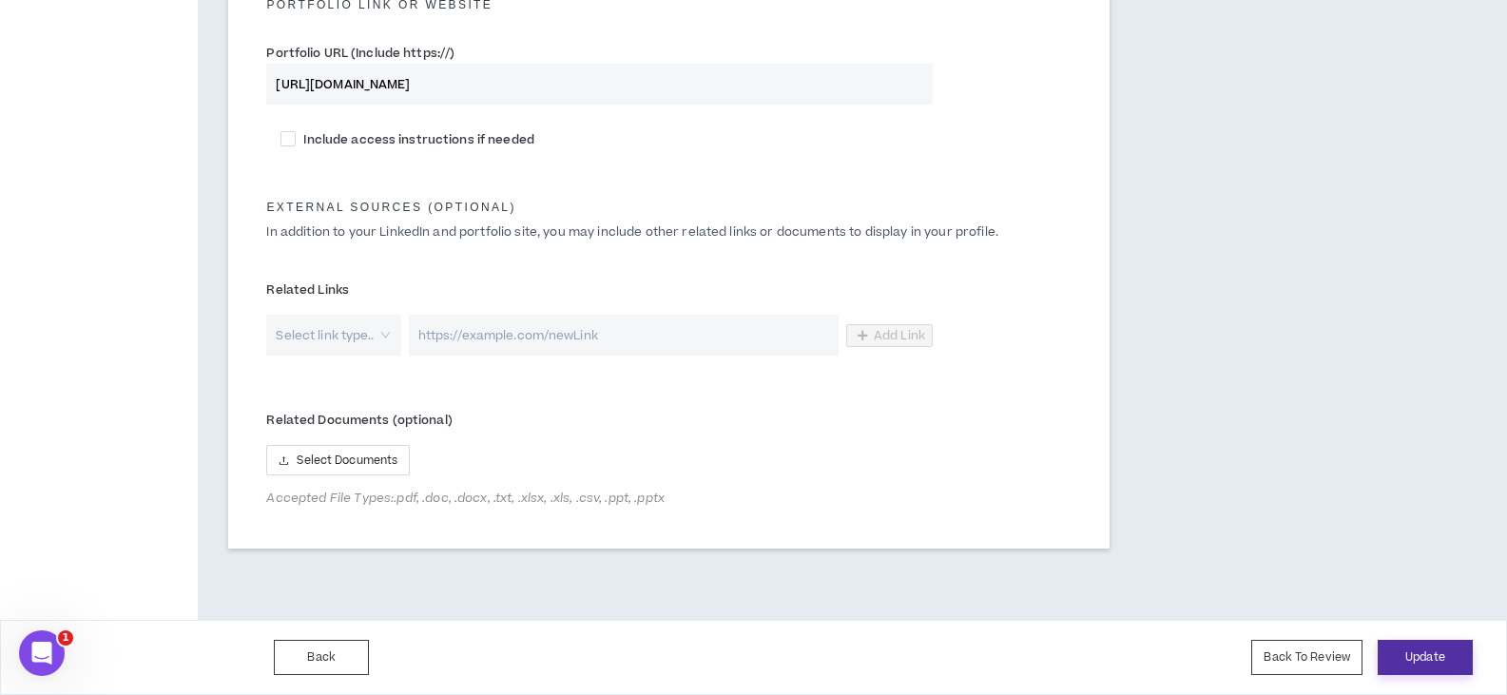
click at [1427, 654] on button "Update" at bounding box center [1425, 657] width 95 height 35
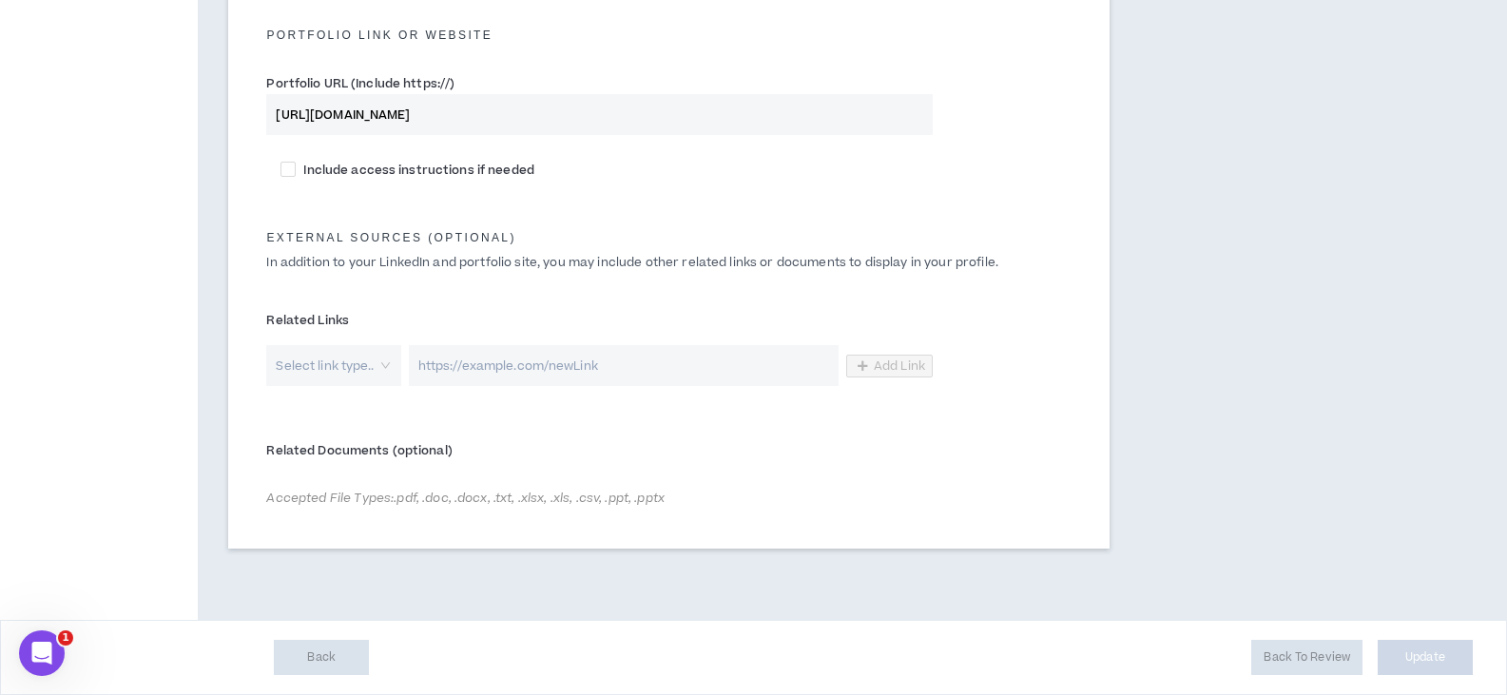
scroll to position [954, 0]
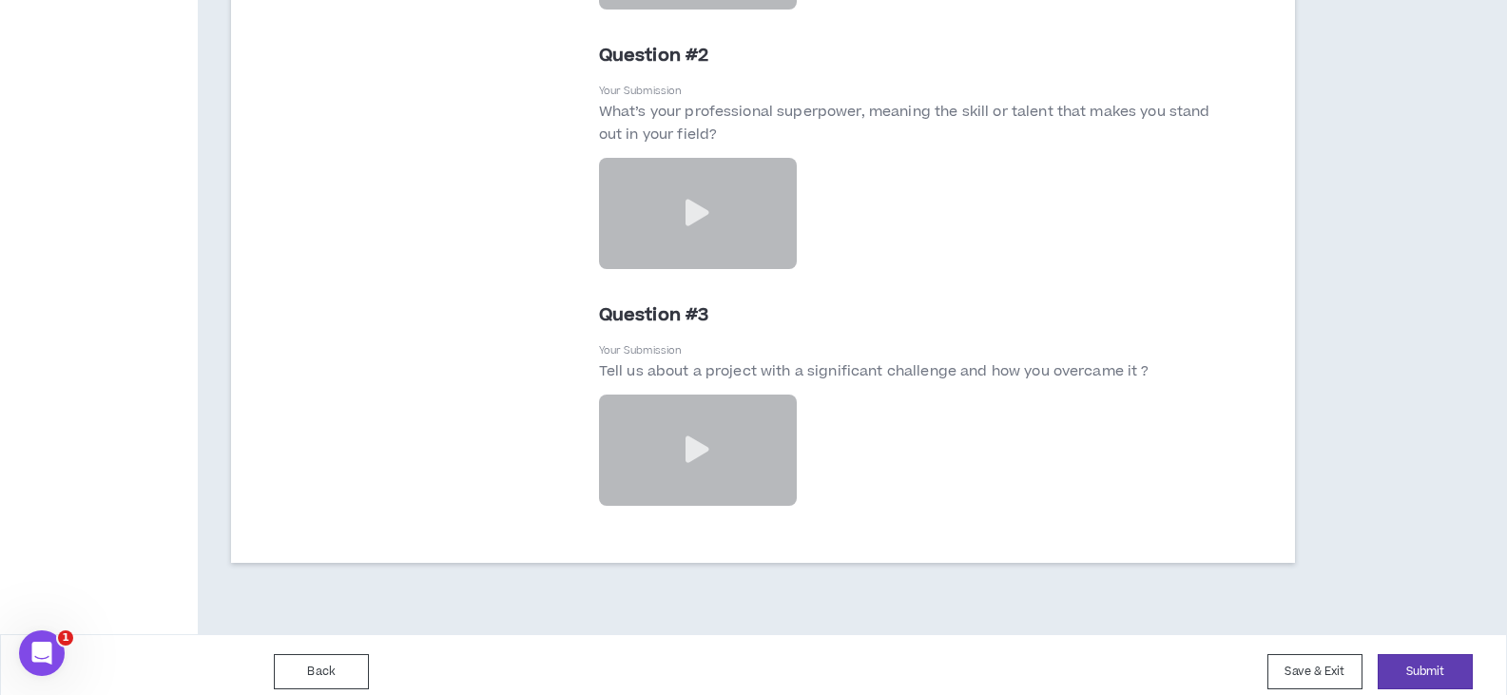
scroll to position [5071, 0]
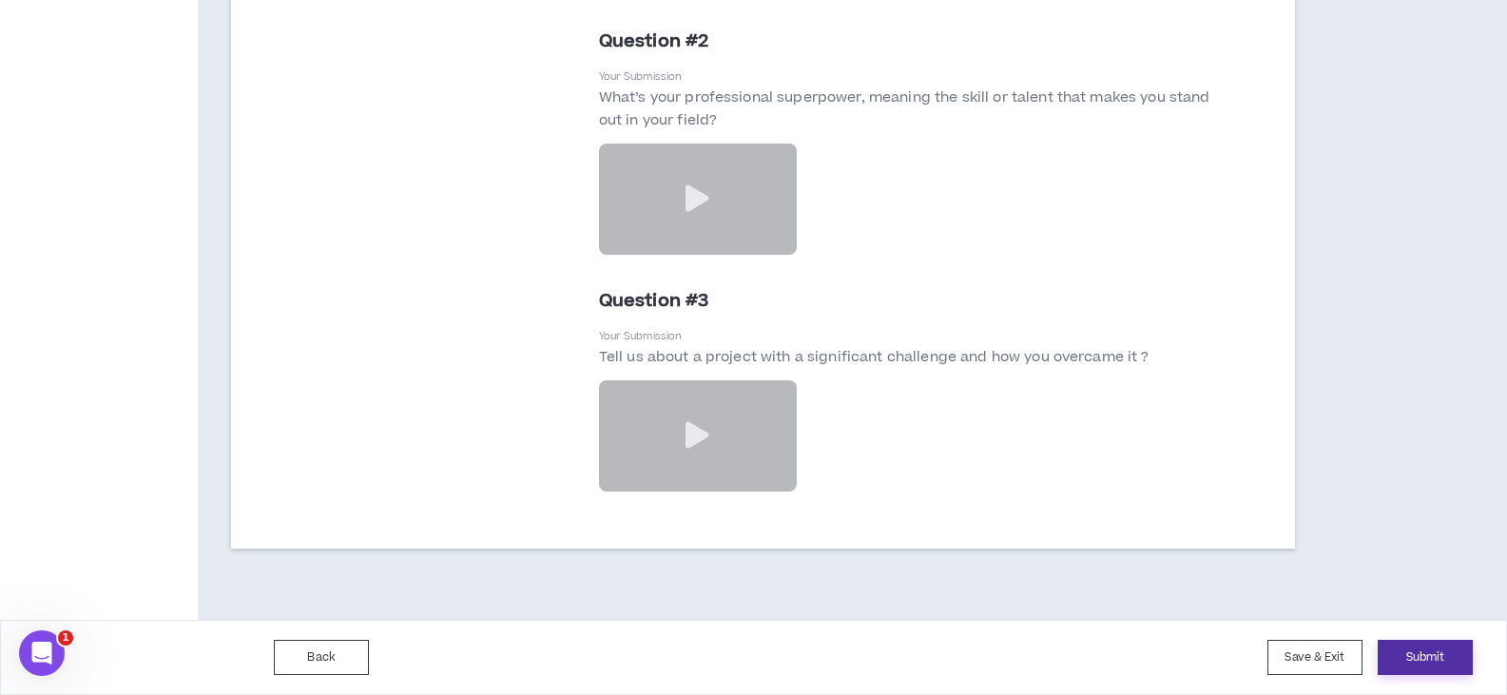
click at [1442, 655] on button "Submit" at bounding box center [1425, 657] width 95 height 35
